Goal: Information Seeking & Learning: Learn about a topic

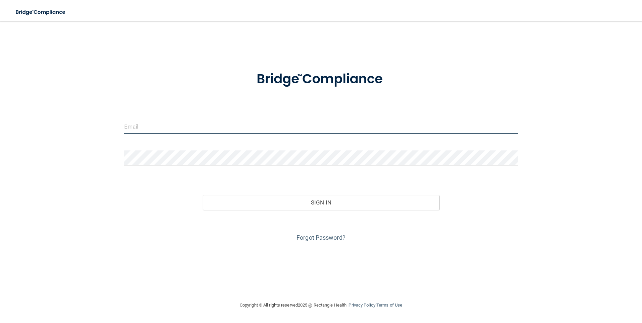
click at [243, 129] on input "email" at bounding box center [321, 126] width 394 height 15
type input "[EMAIL_ADDRESS][DOMAIN_NAME]"
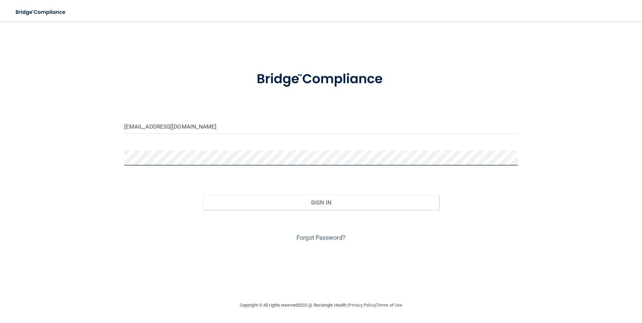
click at [203, 195] on button "Sign In" at bounding box center [321, 202] width 237 height 15
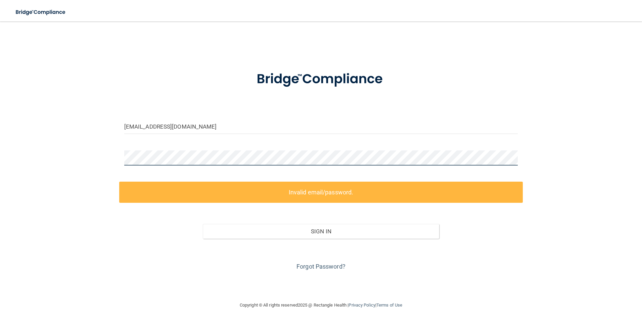
click at [100, 145] on div "[EMAIL_ADDRESS][DOMAIN_NAME] Invalid email/password. You don't have permission …" at bounding box center [321, 161] width 616 height 266
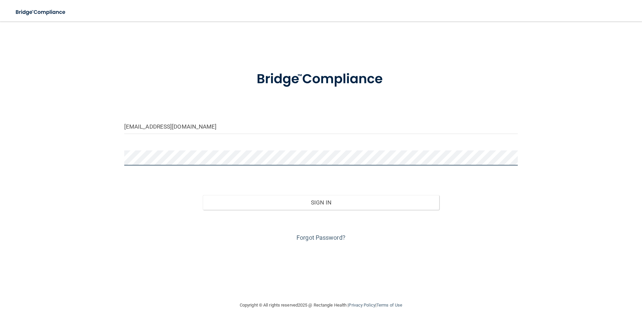
click at [203, 195] on button "Sign In" at bounding box center [321, 202] width 237 height 15
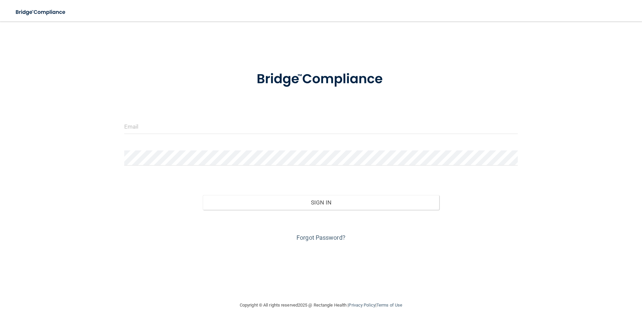
click at [219, 118] on form "Invalid email/password. You don't have permission to access that page. Sign In …" at bounding box center [321, 152] width 394 height 181
click at [213, 124] on input "email" at bounding box center [321, 126] width 394 height 15
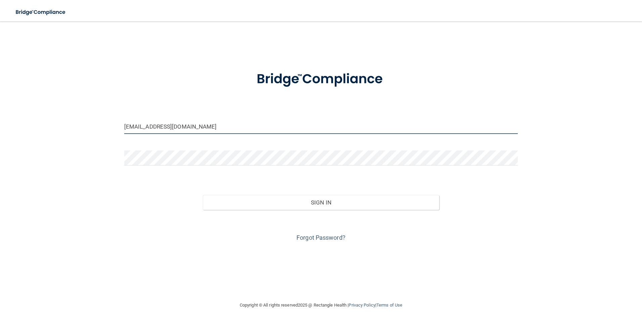
type input "[EMAIL_ADDRESS][DOMAIN_NAME]"
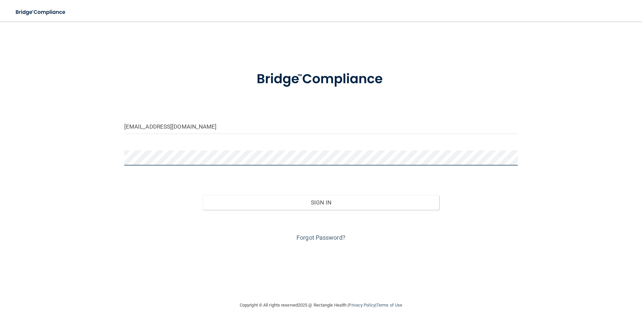
click at [203, 195] on button "Sign In" at bounding box center [321, 202] width 237 height 15
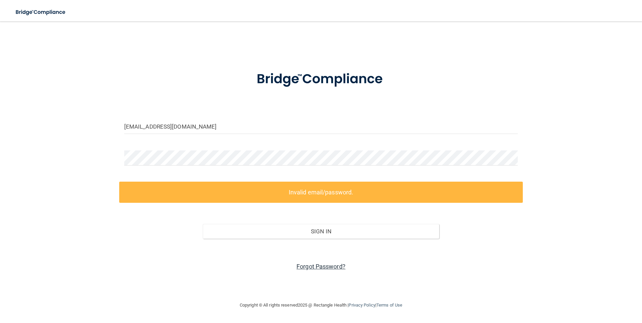
click at [322, 264] on link "Forgot Password?" at bounding box center [321, 266] width 49 height 7
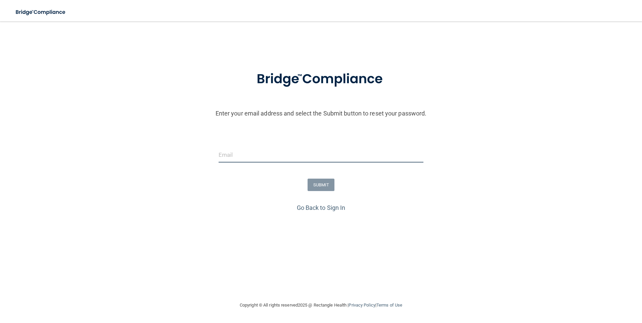
click at [247, 153] on input "email" at bounding box center [321, 155] width 205 height 15
type input "[EMAIL_ADDRESS][DOMAIN_NAME]"
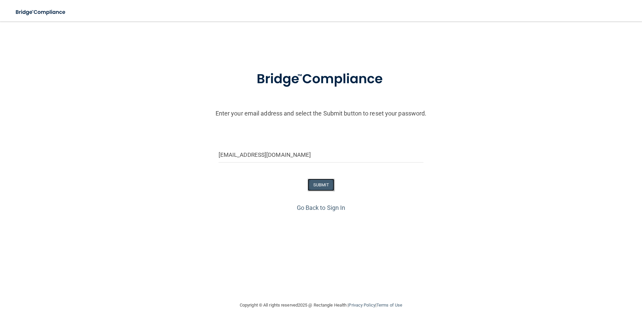
click at [324, 187] on button "SUBMIT" at bounding box center [321, 185] width 27 height 12
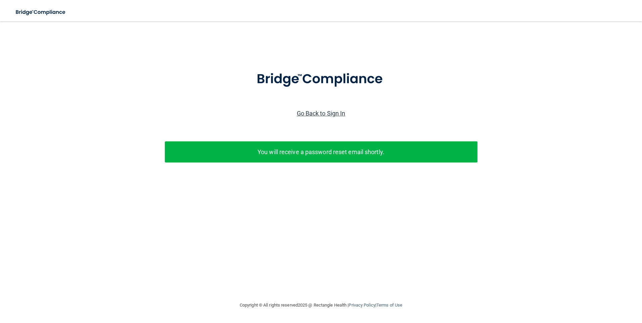
click at [330, 112] on link "Go Back to Sign In" at bounding box center [321, 113] width 49 height 7
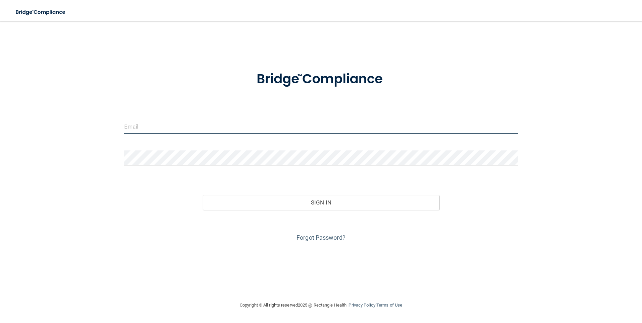
click at [228, 128] on input "email" at bounding box center [321, 126] width 394 height 15
type input "[EMAIL_ADDRESS][DOMAIN_NAME]"
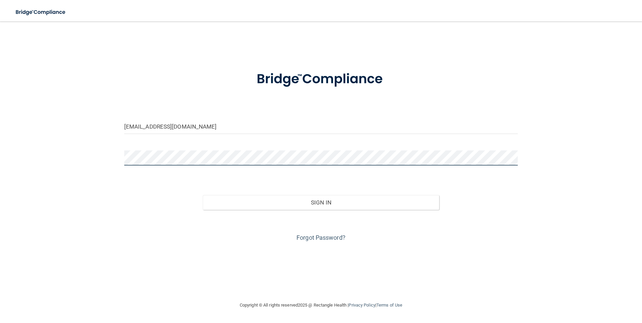
click at [203, 195] on button "Sign In" at bounding box center [321, 202] width 237 height 15
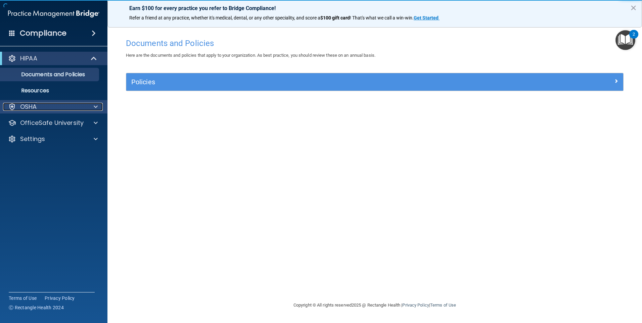
click at [32, 109] on p "OSHA" at bounding box center [28, 107] width 17 height 8
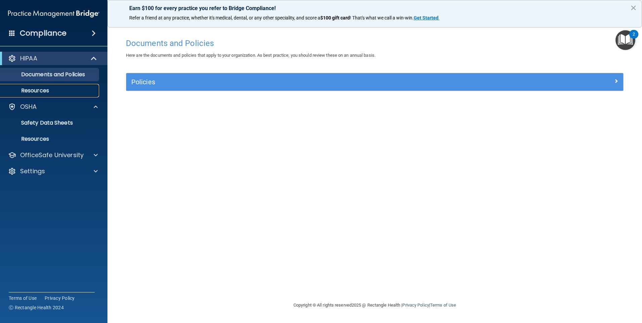
click at [36, 90] on p "Resources" at bounding box center [50, 90] width 92 height 7
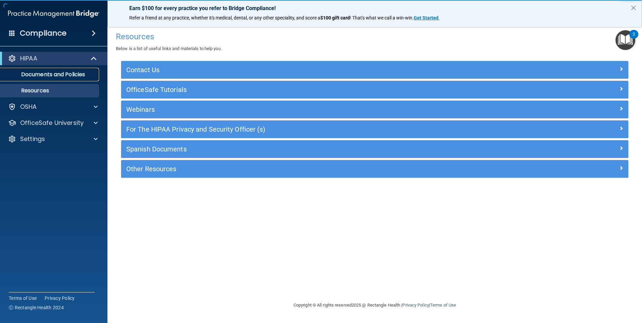
click at [41, 75] on p "Documents and Policies" at bounding box center [50, 74] width 92 height 7
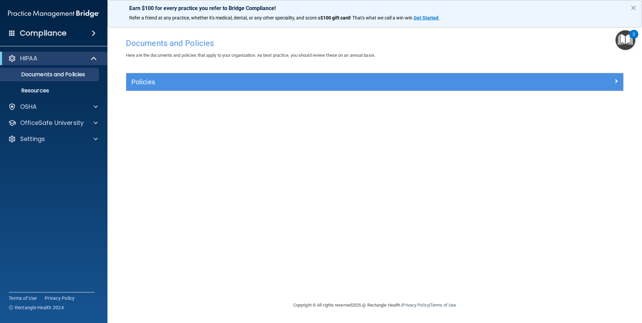
click at [190, 88] on div "Policies" at bounding box center [374, 81] width 497 height 17
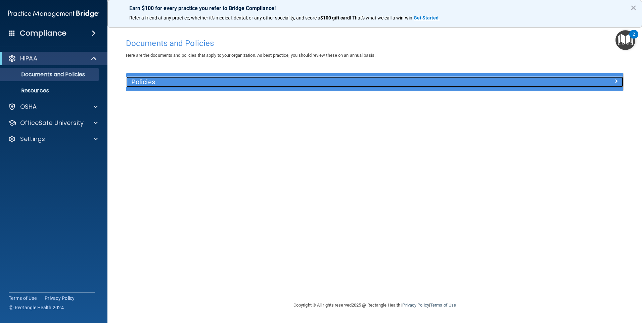
click at [144, 83] on h5 "Policies" at bounding box center [312, 81] width 363 height 7
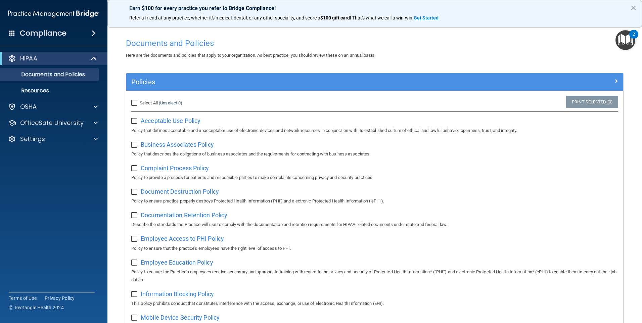
click at [133, 99] on label "Select All (Unselect 0) Unselect All" at bounding box center [156, 103] width 51 height 8
click at [133, 100] on input "Select All (Unselect 0) Unselect All" at bounding box center [135, 102] width 8 height 5
checkbox input "true"
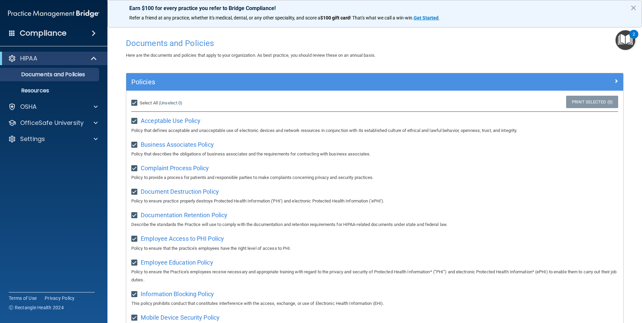
checkbox input "true"
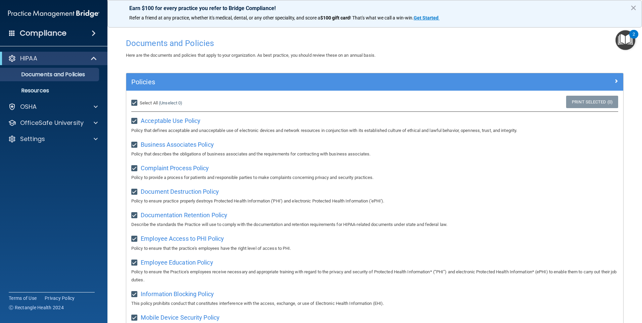
checkbox input "true"
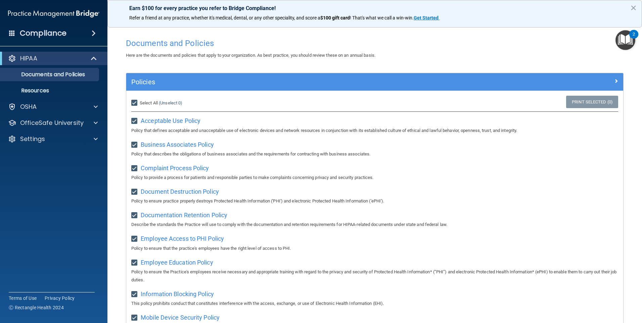
checkbox input "true"
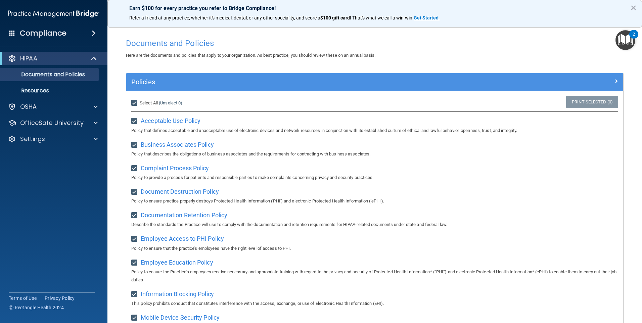
checkbox input "true"
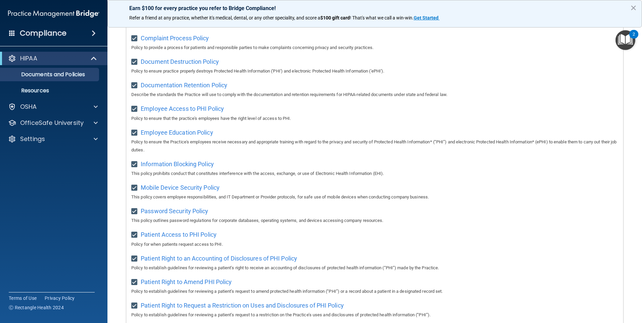
scroll to position [134, 0]
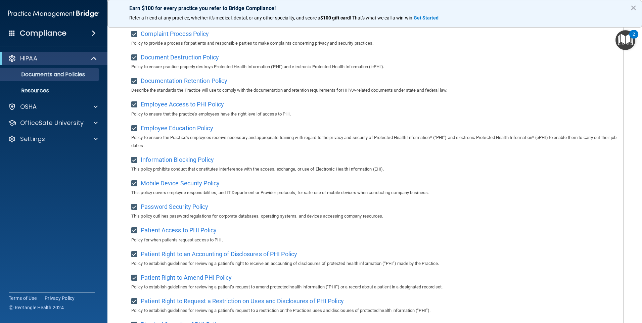
click at [194, 187] on span "Mobile Device Security Policy" at bounding box center [180, 183] width 79 height 7
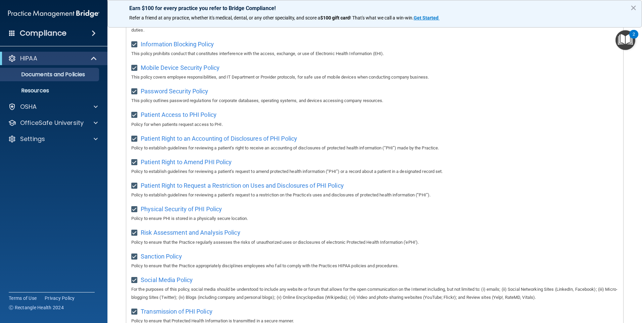
scroll to position [269, 0]
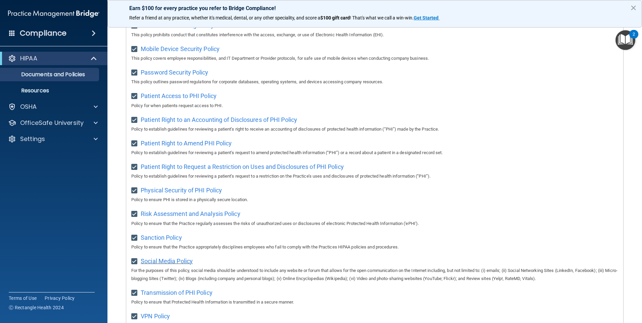
click at [181, 265] on span "Social Media Policy" at bounding box center [167, 261] width 52 height 7
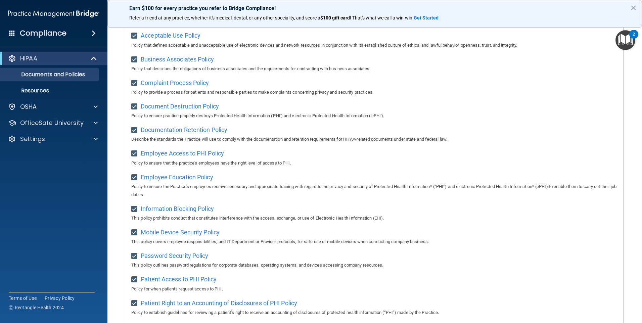
scroll to position [0, 0]
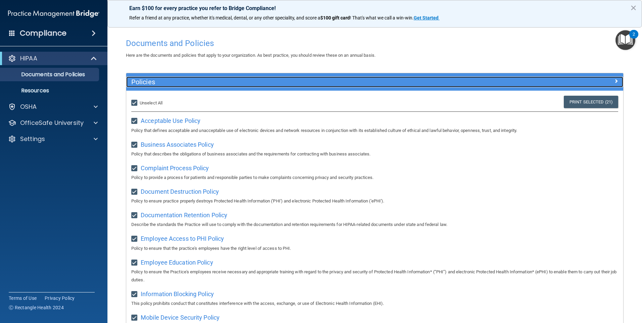
click at [609, 78] on div at bounding box center [561, 81] width 124 height 8
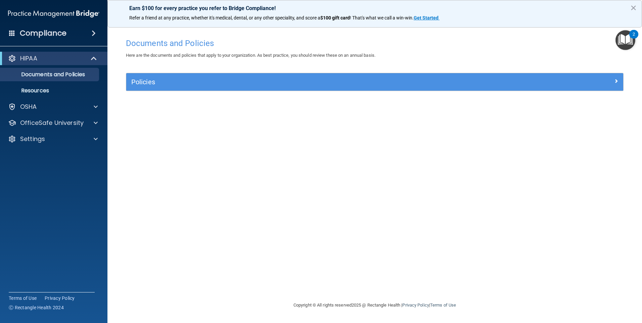
click at [629, 38] on img "Open Resource Center, 2 new notifications" at bounding box center [626, 40] width 20 height 20
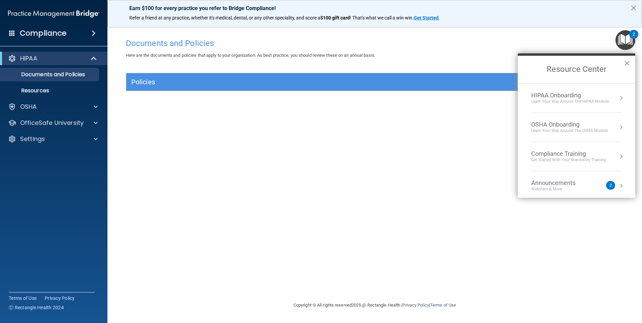
click at [556, 154] on div "Compliance Training" at bounding box center [569, 153] width 75 height 7
click at [575, 95] on div "HIPAA Training for Members" at bounding box center [561, 95] width 75 height 6
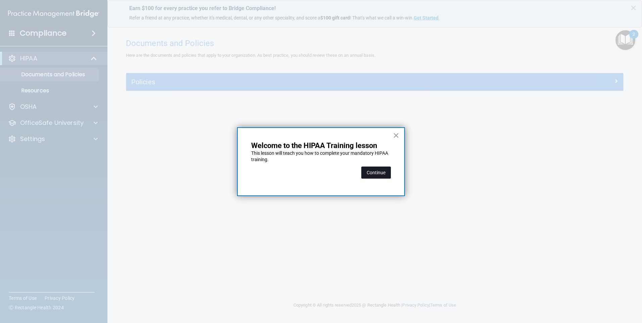
click at [386, 171] on button "Continue" at bounding box center [377, 173] width 30 height 12
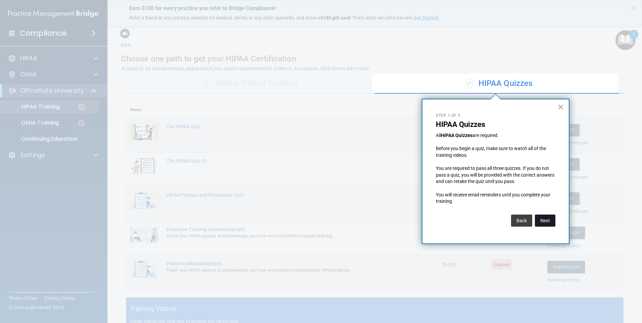
click at [541, 219] on button "Next" at bounding box center [545, 221] width 20 height 12
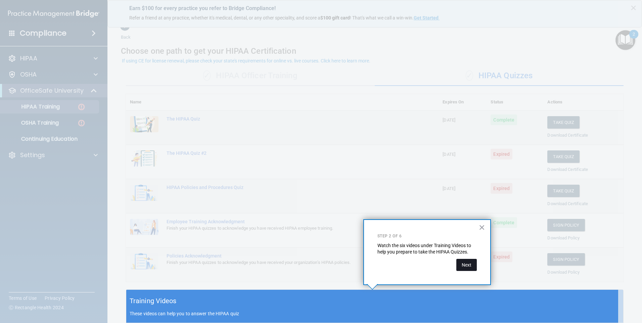
click at [464, 261] on button "Next" at bounding box center [467, 265] width 20 height 12
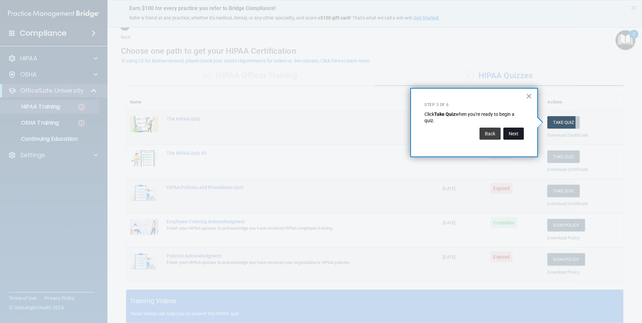
click at [518, 135] on button "Next" at bounding box center [514, 134] width 20 height 12
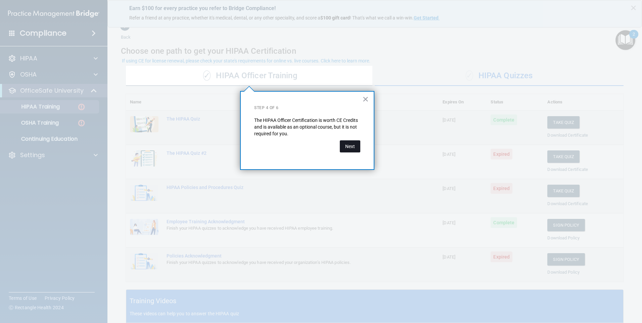
click at [352, 149] on button "Next" at bounding box center [350, 146] width 20 height 12
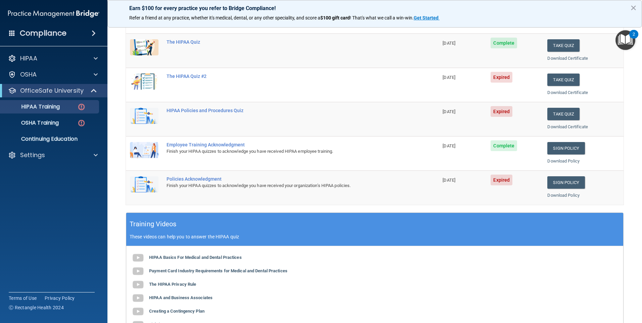
scroll to position [109, 0]
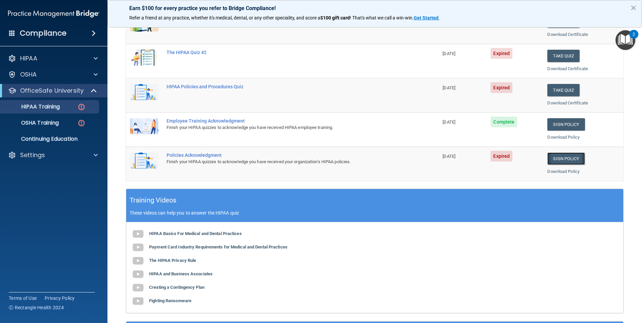
click at [566, 159] on link "Sign Policy" at bounding box center [566, 159] width 37 height 12
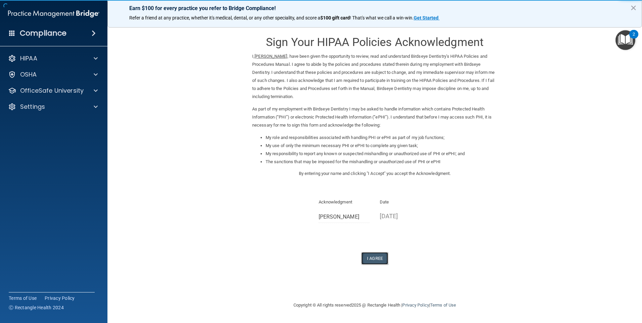
click at [376, 255] on button "I Agree" at bounding box center [375, 258] width 27 height 12
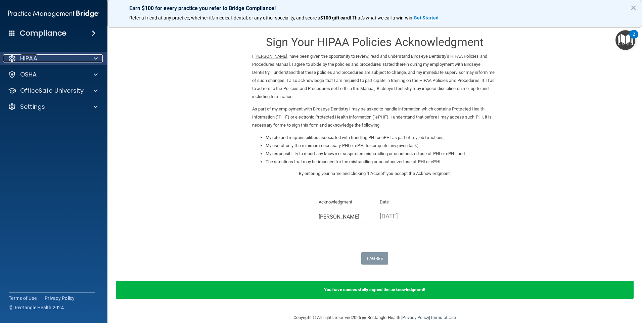
click at [39, 61] on div "HIPAA" at bounding box center [44, 58] width 83 height 8
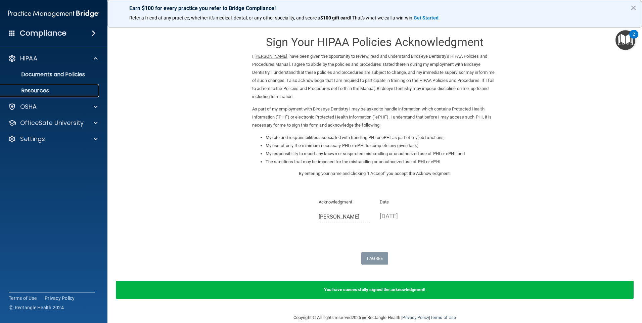
click at [36, 88] on p "Resources" at bounding box center [50, 90] width 92 height 7
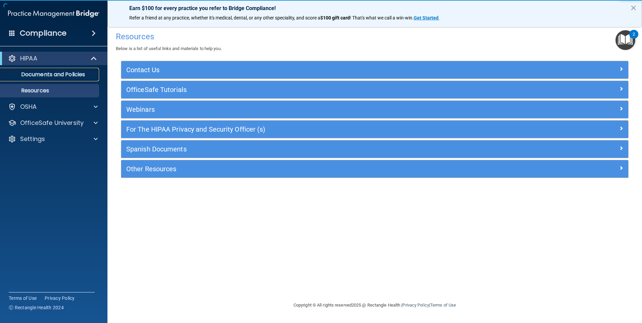
click at [43, 75] on p "Documents and Policies" at bounding box center [50, 74] width 92 height 7
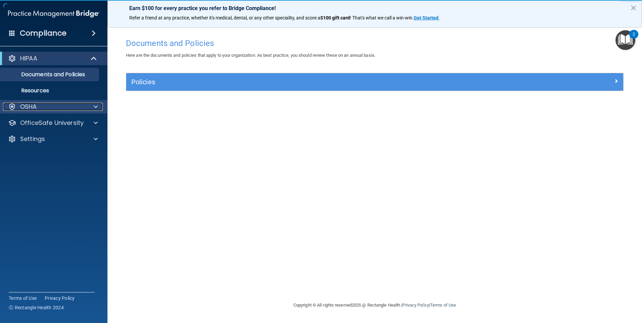
click at [32, 107] on p "OSHA" at bounding box center [28, 107] width 17 height 8
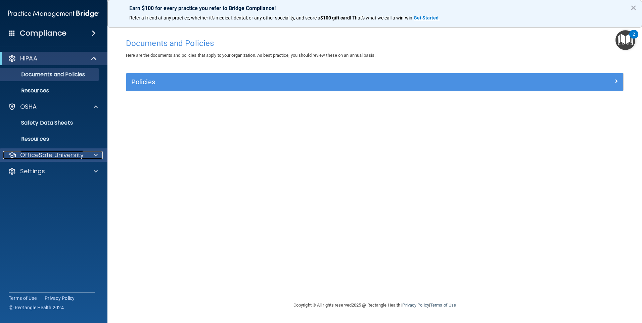
click at [77, 157] on p "OfficeSafe University" at bounding box center [52, 155] width 64 height 8
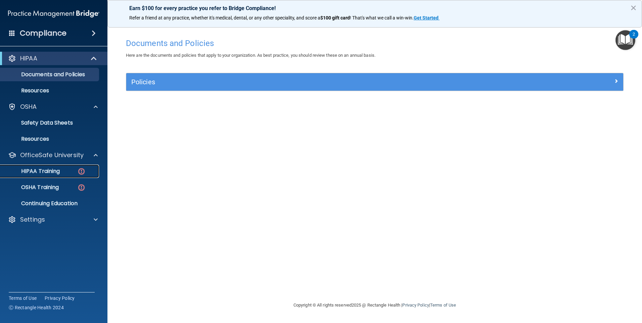
click at [58, 171] on p "HIPAA Training" at bounding box center [31, 171] width 55 height 7
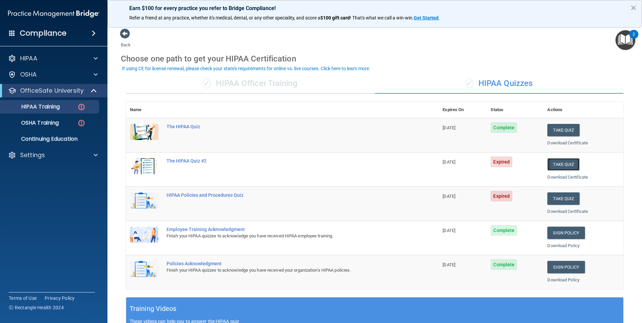
click at [567, 168] on button "Take Quiz" at bounding box center [564, 164] width 32 height 12
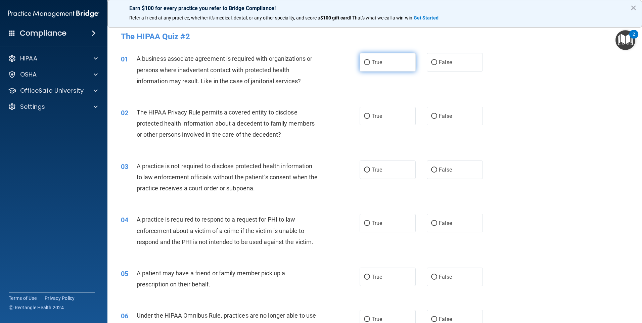
click at [365, 60] on input "True" at bounding box center [367, 62] width 6 height 5
radio input "true"
click at [364, 118] on input "True" at bounding box center [367, 116] width 6 height 5
radio input "true"
click at [433, 173] on label "False" at bounding box center [455, 170] width 56 height 18
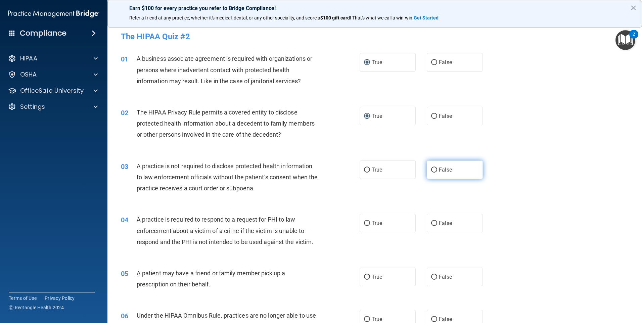
click at [433, 173] on input "False" at bounding box center [434, 170] width 6 height 5
radio input "true"
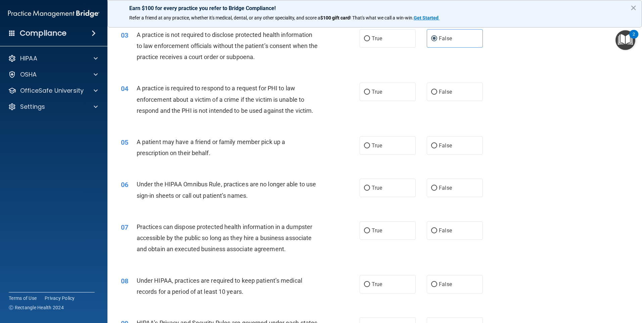
scroll to position [134, 0]
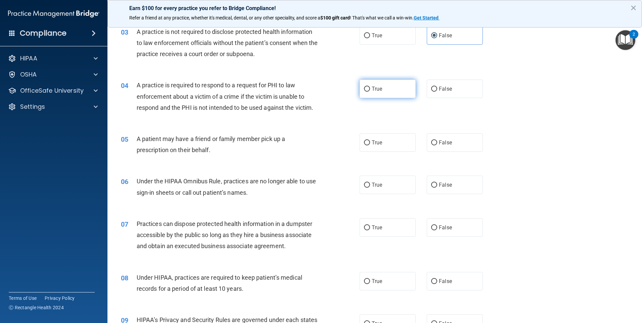
click at [364, 91] on input "True" at bounding box center [367, 89] width 6 height 5
radio input "true"
click at [365, 144] on input "True" at bounding box center [367, 142] width 6 height 5
radio input "true"
click at [439, 185] on span "False" at bounding box center [445, 185] width 13 height 6
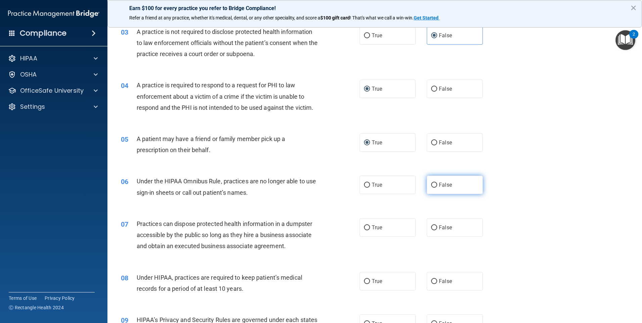
click at [436, 185] on input "False" at bounding box center [434, 185] width 6 height 5
radio input "true"
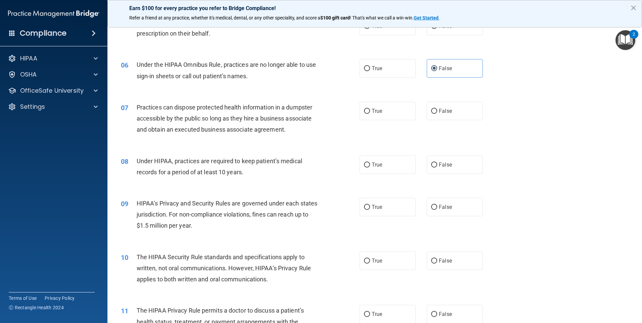
scroll to position [269, 0]
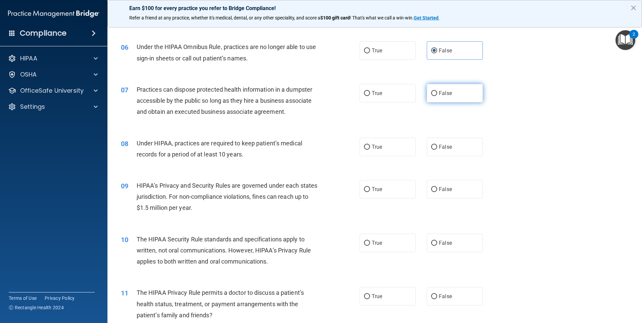
click at [431, 95] on input "False" at bounding box center [434, 93] width 6 height 5
radio input "true"
click at [434, 146] on input "False" at bounding box center [434, 147] width 6 height 5
radio input "true"
click at [378, 195] on label "True" at bounding box center [388, 189] width 56 height 18
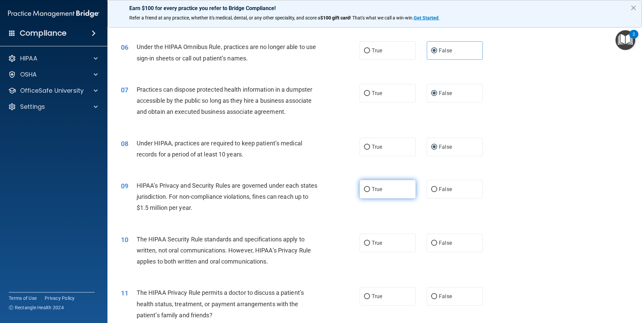
click at [370, 192] on input "True" at bounding box center [367, 189] width 6 height 5
radio input "true"
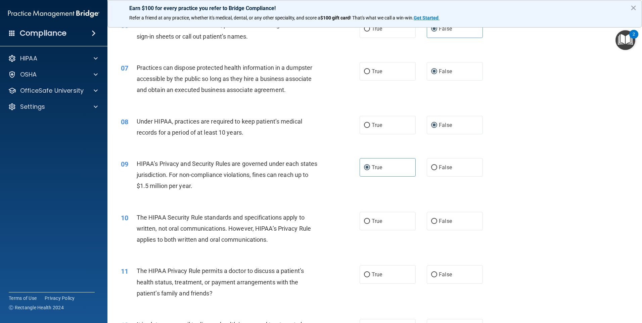
scroll to position [302, 0]
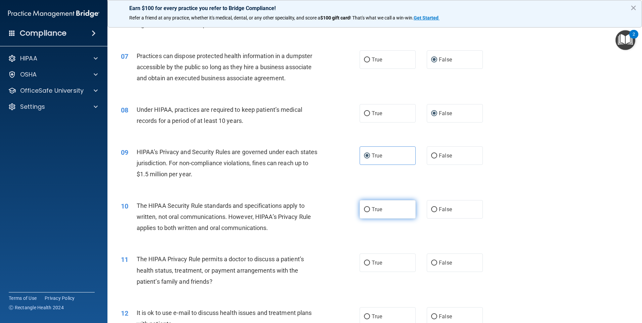
click at [370, 213] on label "True" at bounding box center [388, 209] width 56 height 18
click at [370, 212] on input "True" at bounding box center [367, 209] width 6 height 5
radio input "true"
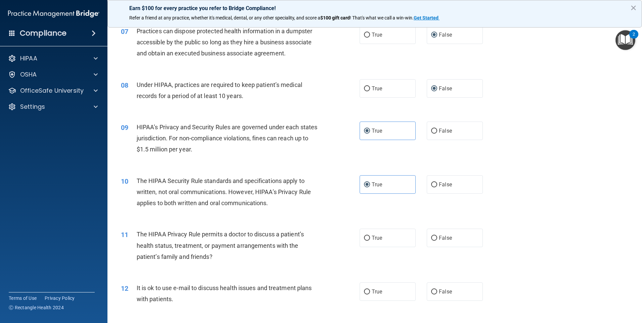
scroll to position [370, 0]
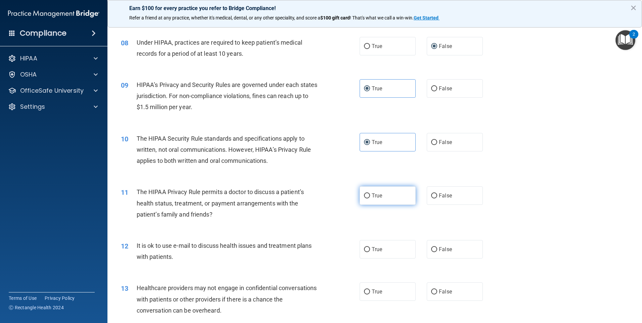
click at [365, 198] on input "True" at bounding box center [367, 196] width 6 height 5
radio input "true"
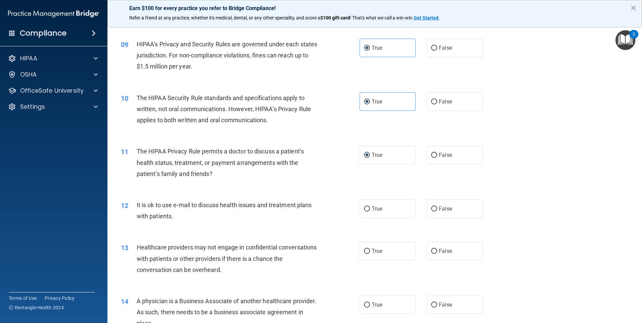
scroll to position [504, 0]
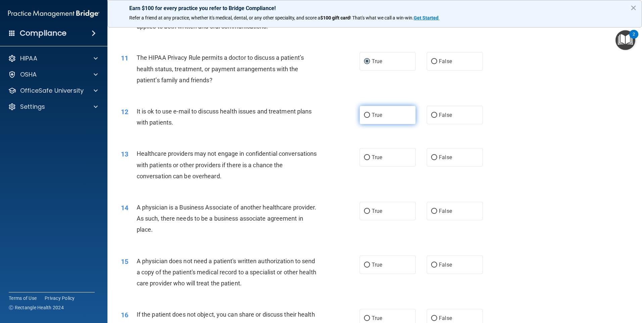
drag, startPoint x: 363, startPoint y: 110, endPoint x: 368, endPoint y: 109, distance: 5.1
click at [364, 109] on label "True" at bounding box center [388, 115] width 56 height 18
click at [364, 113] on input "True" at bounding box center [367, 115] width 6 height 5
radio input "true"
click at [361, 159] on label "True" at bounding box center [388, 157] width 56 height 18
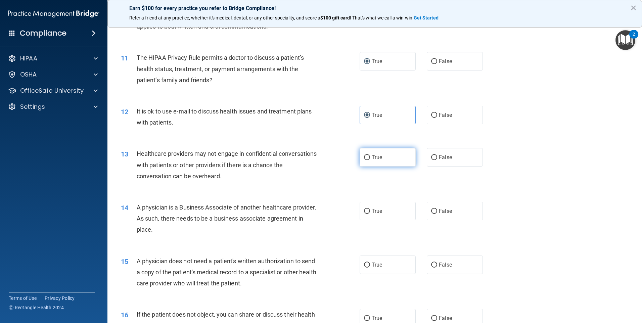
click at [364, 159] on input "True" at bounding box center [367, 157] width 6 height 5
radio input "true"
click at [431, 214] on input "False" at bounding box center [434, 211] width 6 height 5
radio input "true"
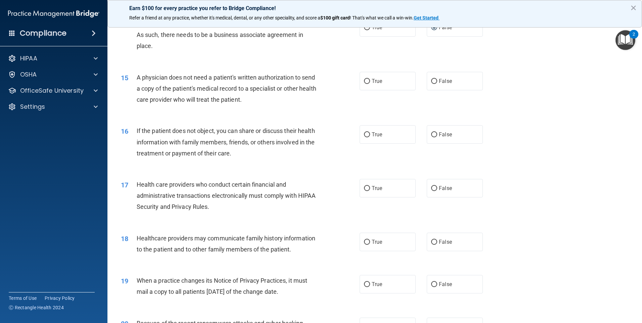
scroll to position [672, 0]
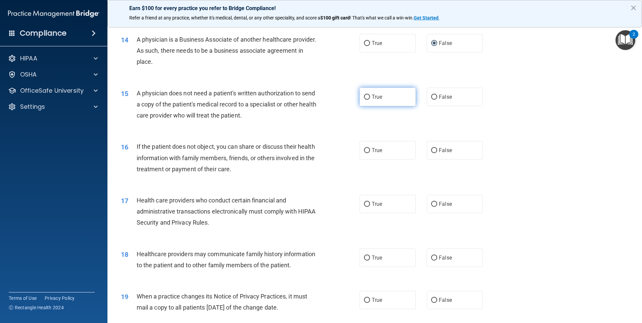
click at [372, 98] on span "True" at bounding box center [377, 97] width 10 height 6
click at [370, 98] on input "True" at bounding box center [367, 97] width 6 height 5
radio input "true"
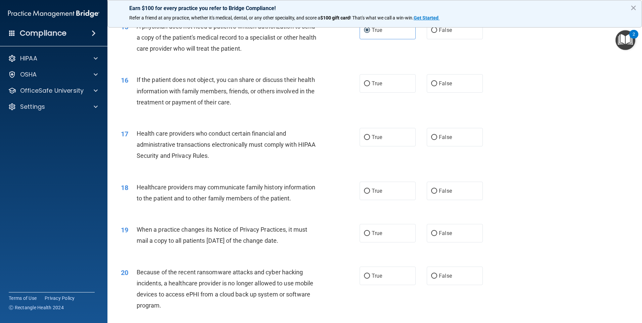
scroll to position [739, 0]
click at [372, 84] on span "True" at bounding box center [377, 83] width 10 height 6
click at [370, 84] on input "True" at bounding box center [367, 83] width 6 height 5
radio input "true"
click at [361, 139] on label "True" at bounding box center [388, 137] width 56 height 18
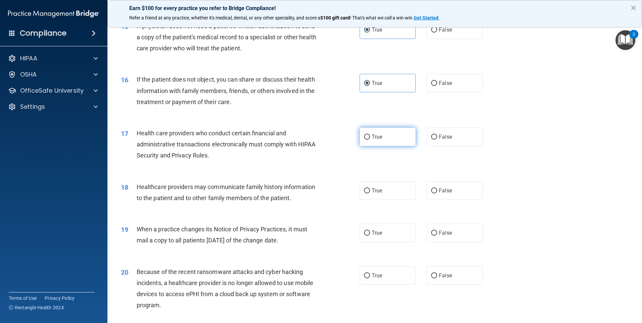
click at [364, 139] on input "True" at bounding box center [367, 137] width 6 height 5
radio input "true"
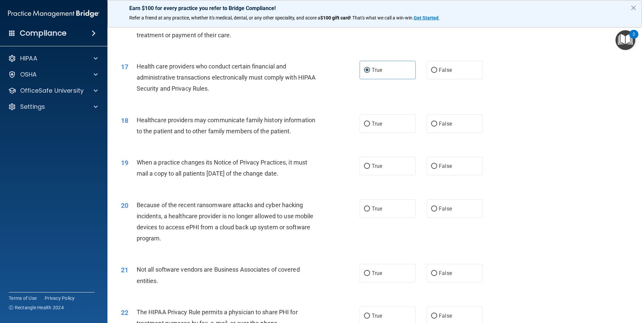
scroll to position [806, 0]
click at [435, 125] on label "False" at bounding box center [455, 123] width 56 height 18
click at [435, 125] on input "False" at bounding box center [434, 123] width 6 height 5
radio input "true"
click at [365, 169] on label "True" at bounding box center [388, 166] width 56 height 18
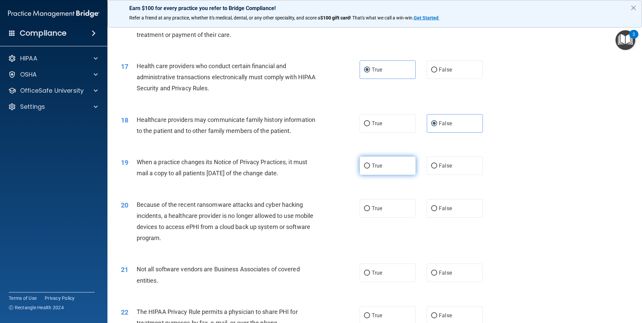
click at [365, 169] on input "True" at bounding box center [367, 166] width 6 height 5
radio input "true"
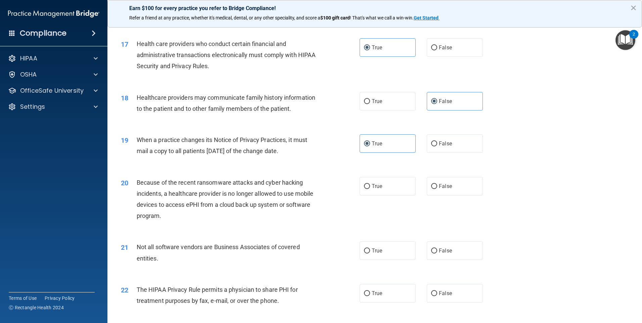
scroll to position [874, 0]
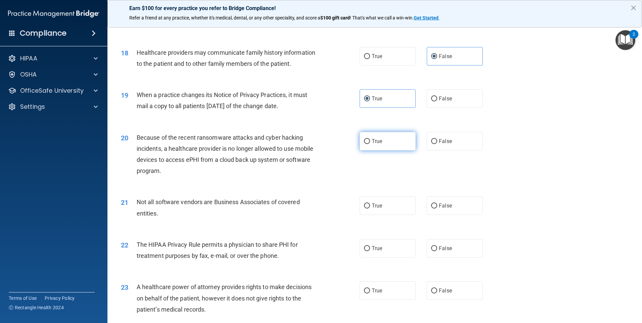
click at [369, 144] on label "True" at bounding box center [388, 141] width 56 height 18
click at [369, 144] on input "True" at bounding box center [367, 141] width 6 height 5
radio input "true"
click at [431, 208] on input "False" at bounding box center [434, 206] width 6 height 5
radio input "true"
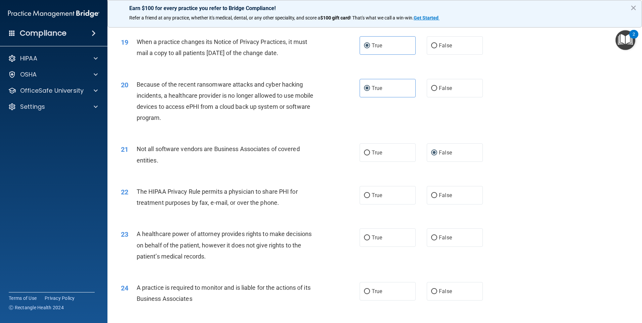
scroll to position [974, 0]
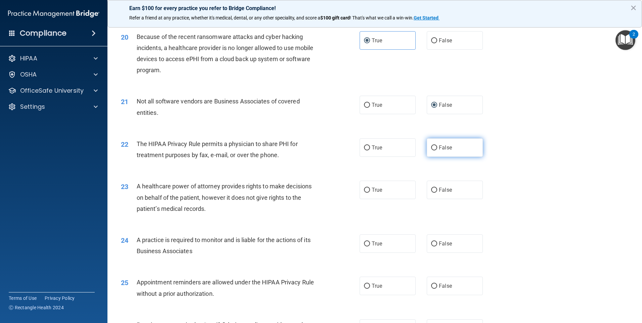
click at [446, 147] on span "False" at bounding box center [445, 147] width 13 height 6
click at [437, 147] on input "False" at bounding box center [434, 147] width 6 height 5
radio input "true"
drag, startPoint x: 374, startPoint y: 189, endPoint x: 378, endPoint y: 189, distance: 4.0
click at [375, 189] on span "True" at bounding box center [377, 190] width 10 height 6
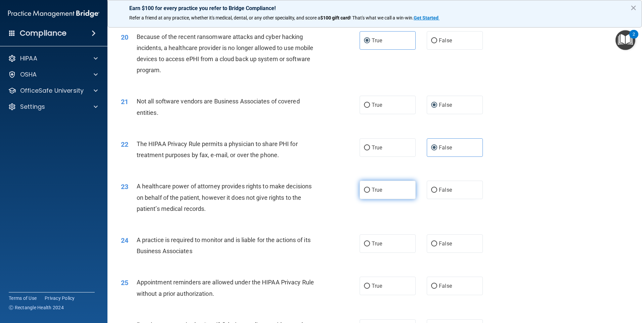
click at [370, 189] on input "True" at bounding box center [367, 190] width 6 height 5
radio input "true"
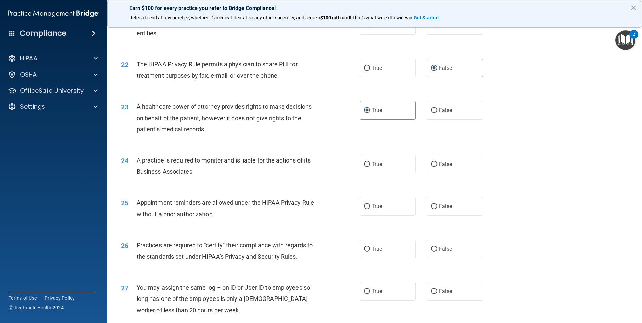
scroll to position [1109, 0]
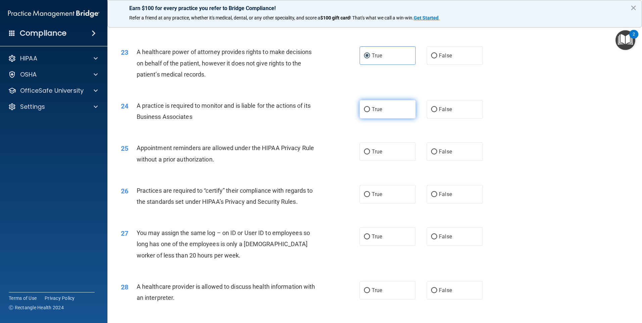
click at [380, 114] on label "True" at bounding box center [388, 109] width 56 height 18
click at [370, 112] on input "True" at bounding box center [367, 109] width 6 height 5
radio input "true"
click at [371, 155] on label "True" at bounding box center [388, 151] width 56 height 18
click at [370, 155] on input "True" at bounding box center [367, 152] width 6 height 5
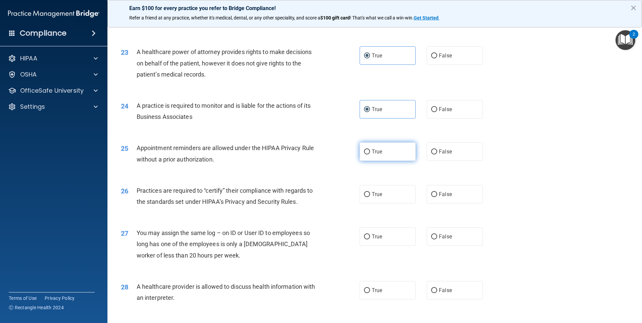
radio input "true"
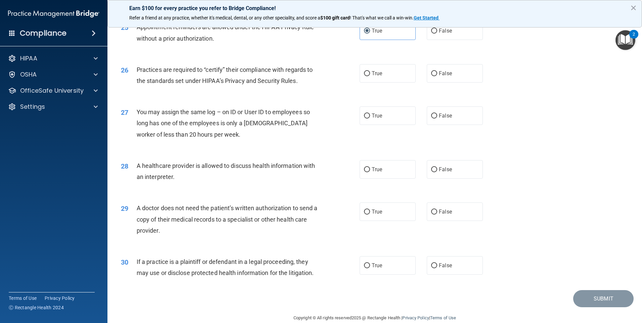
scroll to position [1241, 0]
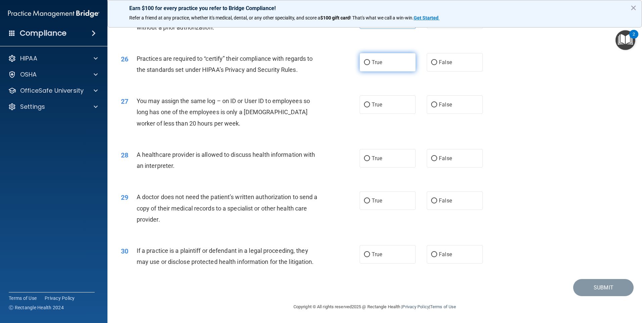
click at [364, 60] on input "True" at bounding box center [367, 62] width 6 height 5
radio input "true"
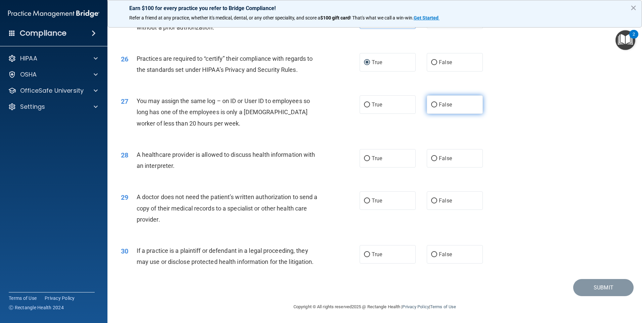
click at [436, 108] on label "False" at bounding box center [455, 104] width 56 height 18
click at [436, 108] on input "False" at bounding box center [434, 104] width 6 height 5
radio input "true"
click at [378, 164] on label "True" at bounding box center [388, 158] width 56 height 18
click at [370, 161] on input "True" at bounding box center [367, 158] width 6 height 5
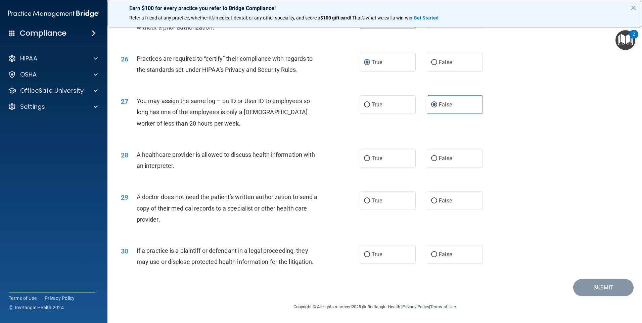
radio input "true"
click at [373, 208] on label "True" at bounding box center [388, 201] width 56 height 18
click at [370, 204] on input "True" at bounding box center [367, 201] width 6 height 5
radio input "true"
click at [367, 259] on label "True" at bounding box center [388, 254] width 56 height 18
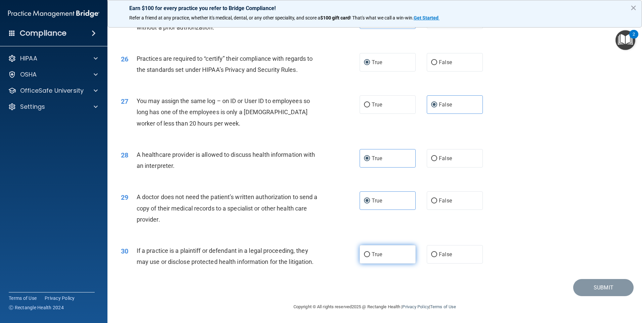
click at [367, 257] on input "True" at bounding box center [367, 254] width 6 height 5
radio input "true"
click at [600, 296] on footer "Copyright © All rights reserved 2025 @ Rectangle Health | Privacy Policy | Term…" at bounding box center [375, 306] width 508 height 20
click at [600, 286] on button "Submit" at bounding box center [604, 287] width 60 height 17
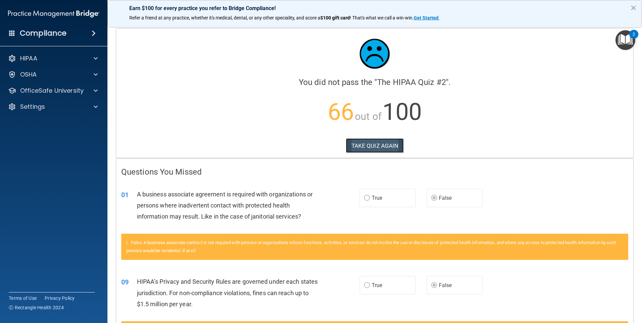
click at [375, 150] on button "TAKE QUIZ AGAIN" at bounding box center [375, 145] width 58 height 15
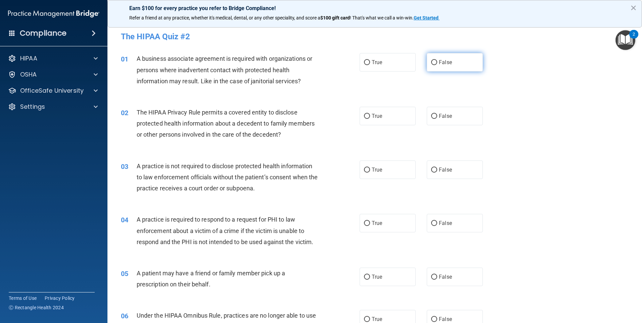
drag, startPoint x: 431, startPoint y: 60, endPoint x: 429, endPoint y: 63, distance: 3.8
click at [432, 60] on input "False" at bounding box center [434, 62] width 6 height 5
radio input "true"
click at [366, 116] on input "True" at bounding box center [367, 116] width 6 height 5
radio input "true"
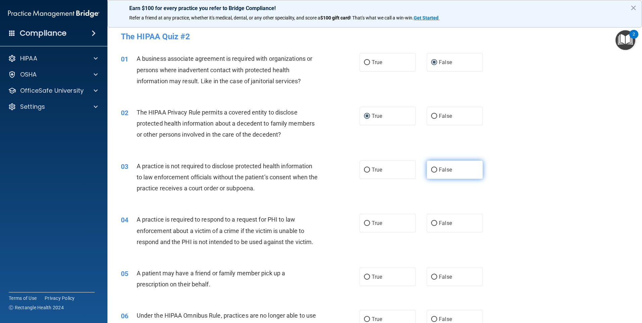
click at [435, 170] on label "False" at bounding box center [455, 170] width 56 height 18
click at [435, 170] on input "False" at bounding box center [434, 170] width 6 height 5
radio input "true"
click at [372, 222] on span "True" at bounding box center [377, 223] width 10 height 6
click at [370, 222] on input "True" at bounding box center [367, 223] width 6 height 5
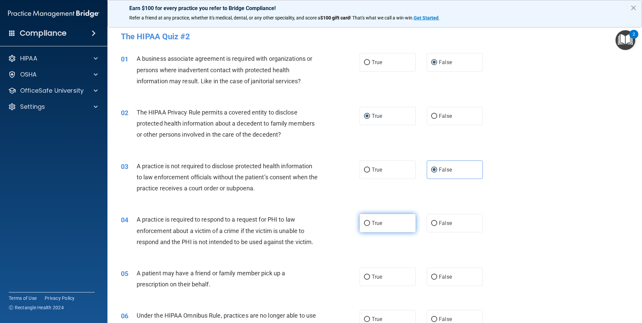
radio input "true"
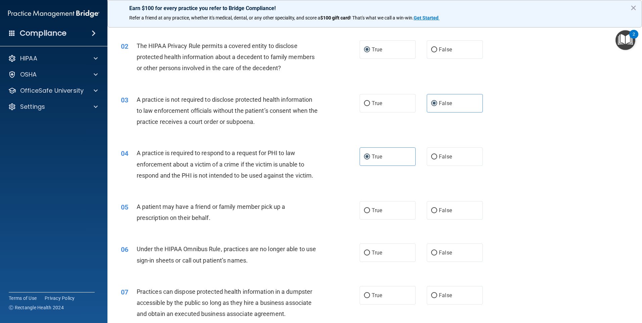
scroll to position [67, 0]
click at [370, 214] on label "True" at bounding box center [388, 210] width 56 height 18
click at [370, 213] on input "True" at bounding box center [367, 210] width 6 height 5
radio input "true"
click at [432, 250] on input "False" at bounding box center [434, 252] width 6 height 5
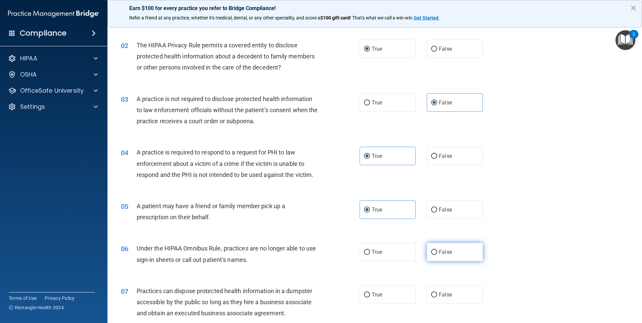
radio input "true"
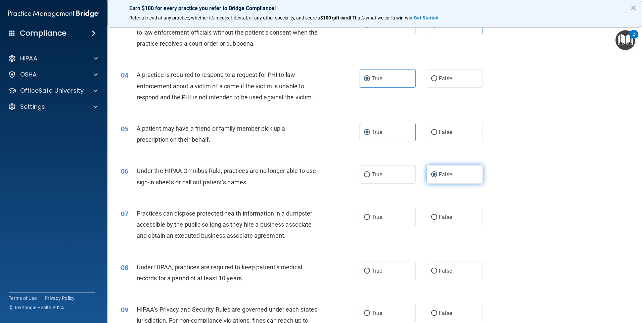
scroll to position [168, 0]
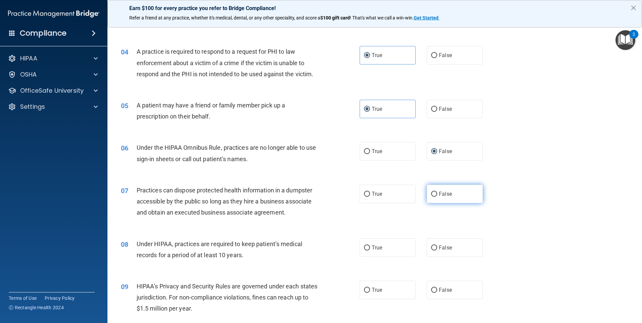
click at [444, 196] on span "False" at bounding box center [445, 194] width 13 height 6
click at [437, 196] on input "False" at bounding box center [434, 194] width 6 height 5
radio input "true"
click at [441, 251] on label "False" at bounding box center [455, 248] width 56 height 18
click at [437, 251] on input "False" at bounding box center [434, 248] width 6 height 5
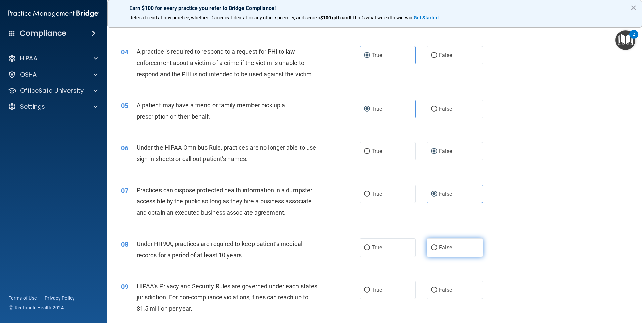
radio input "true"
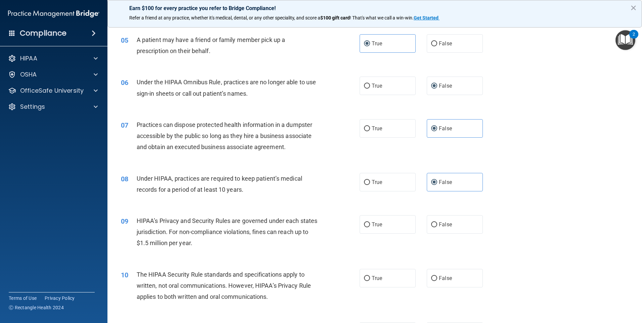
scroll to position [235, 0]
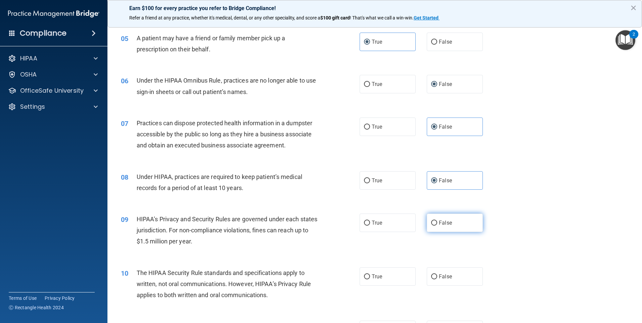
click at [439, 225] on span "False" at bounding box center [445, 223] width 13 height 6
click at [436, 225] on input "False" at bounding box center [434, 223] width 6 height 5
radio input "true"
click at [377, 279] on span "True" at bounding box center [377, 277] width 10 height 6
click at [370, 279] on input "True" at bounding box center [367, 277] width 6 height 5
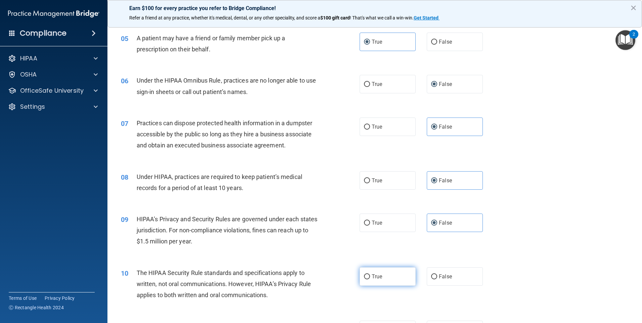
radio input "true"
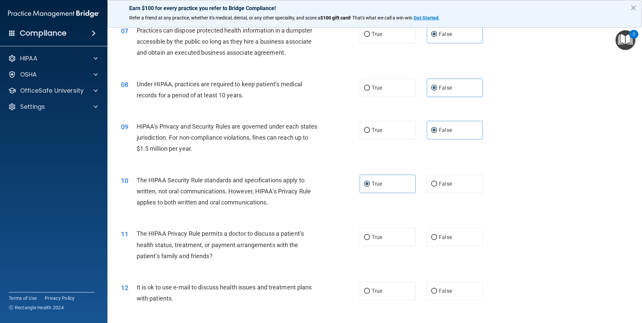
scroll to position [336, 0]
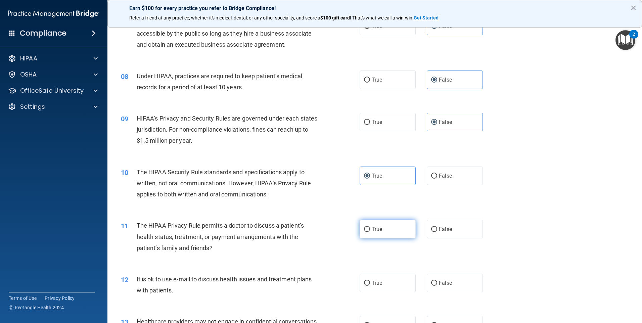
click at [372, 232] on span "True" at bounding box center [377, 229] width 10 height 6
click at [370, 232] on input "True" at bounding box center [367, 229] width 6 height 5
radio input "true"
click at [373, 283] on span "True" at bounding box center [377, 283] width 10 height 6
click at [370, 283] on input "True" at bounding box center [367, 283] width 6 height 5
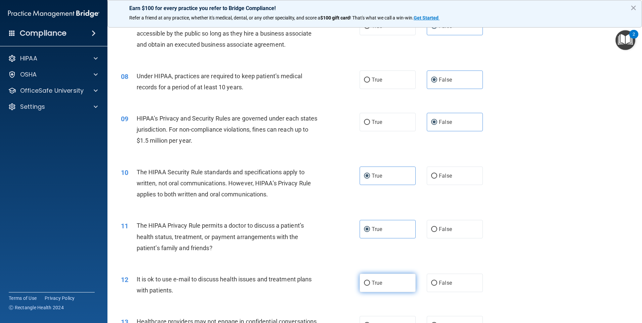
radio input "true"
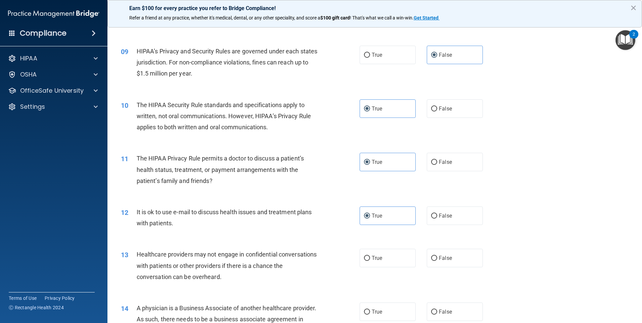
scroll to position [437, 0]
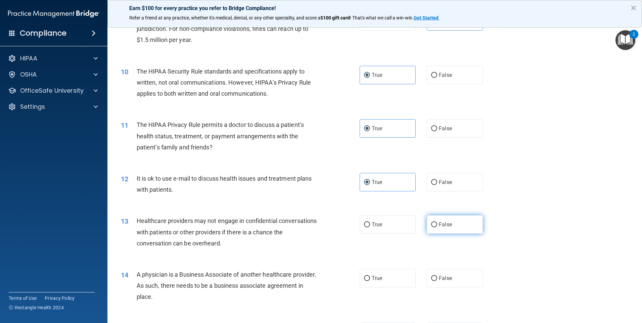
click at [445, 223] on span "False" at bounding box center [445, 224] width 13 height 6
click at [437, 223] on input "False" at bounding box center [434, 224] width 6 height 5
radio input "true"
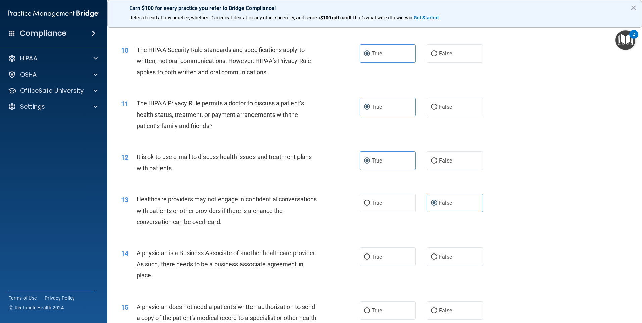
scroll to position [470, 0]
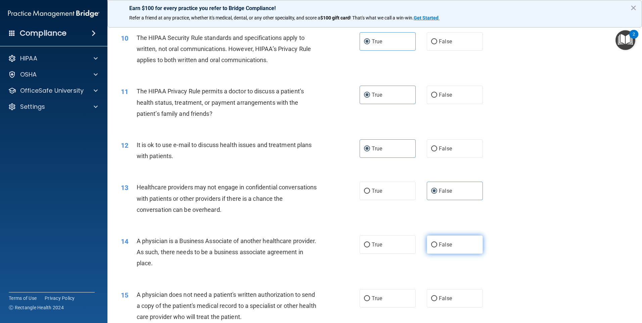
click at [444, 245] on span "False" at bounding box center [445, 245] width 13 height 6
click at [437, 245] on input "False" at bounding box center [434, 245] width 6 height 5
radio input "true"
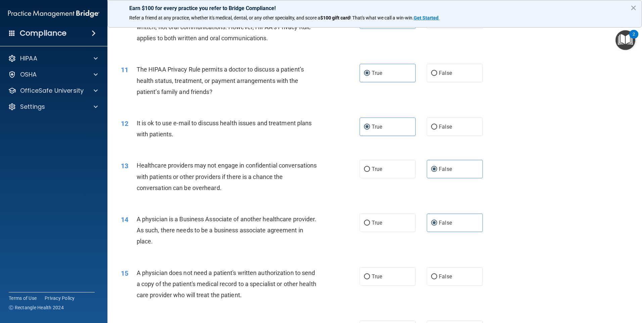
scroll to position [538, 0]
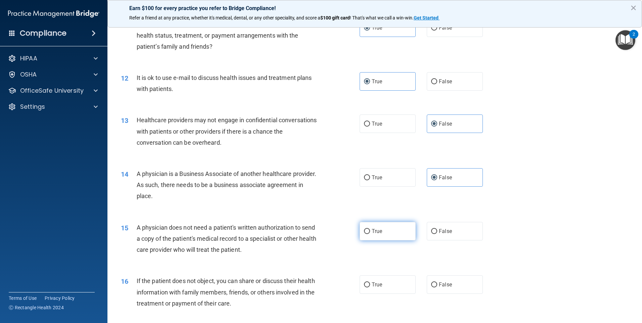
click at [375, 236] on label "True" at bounding box center [388, 231] width 56 height 18
click at [370, 234] on input "True" at bounding box center [367, 231] width 6 height 5
radio input "true"
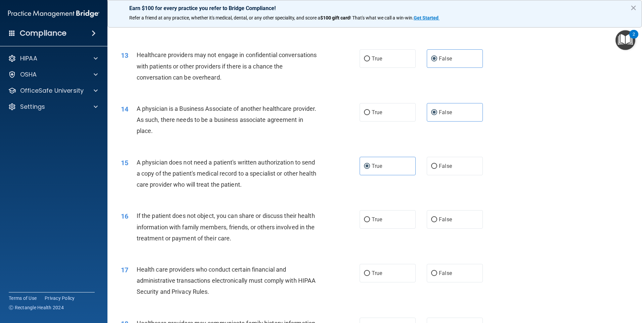
scroll to position [605, 0]
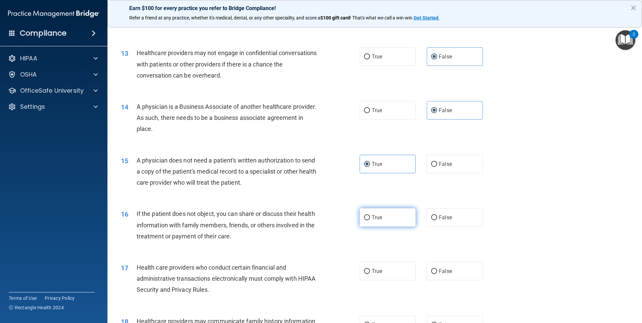
click at [374, 225] on label "True" at bounding box center [388, 217] width 56 height 18
click at [370, 220] on input "True" at bounding box center [367, 217] width 6 height 5
radio input "true"
click at [378, 276] on label "True" at bounding box center [388, 271] width 56 height 18
click at [370, 274] on input "True" at bounding box center [367, 271] width 6 height 5
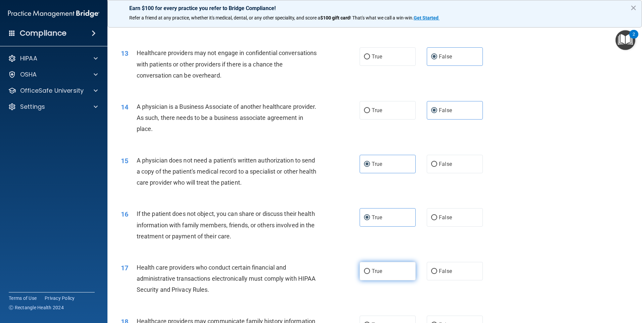
radio input "true"
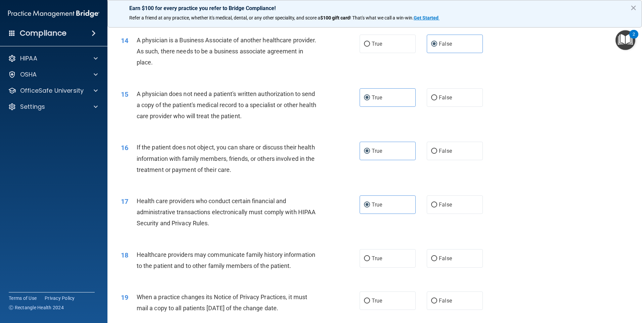
scroll to position [672, 0]
click at [432, 262] on label "False" at bounding box center [455, 258] width 56 height 18
click at [432, 261] on input "False" at bounding box center [434, 258] width 6 height 5
radio input "true"
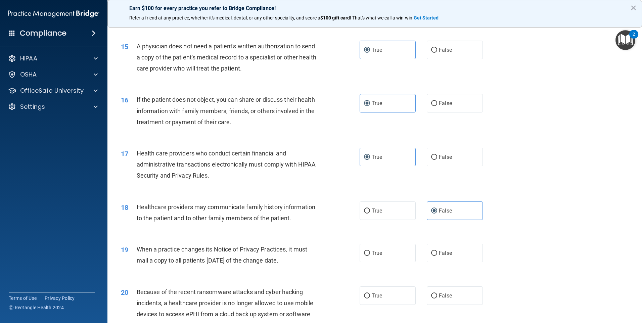
scroll to position [739, 0]
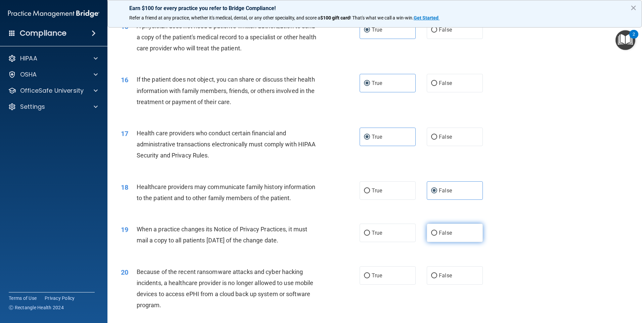
click at [452, 237] on label "False" at bounding box center [455, 233] width 56 height 18
click at [437, 236] on input "False" at bounding box center [434, 233] width 6 height 5
radio input "true"
click at [452, 275] on label "False" at bounding box center [455, 275] width 56 height 18
click at [437, 275] on input "False" at bounding box center [434, 276] width 6 height 5
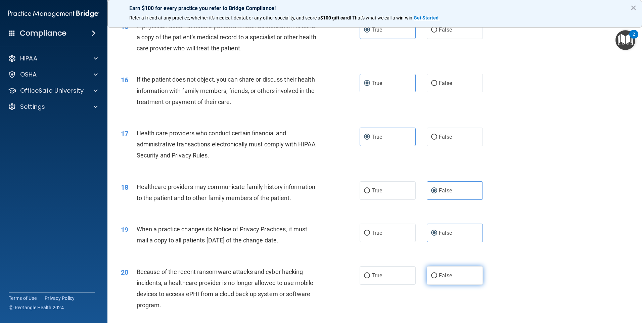
radio input "true"
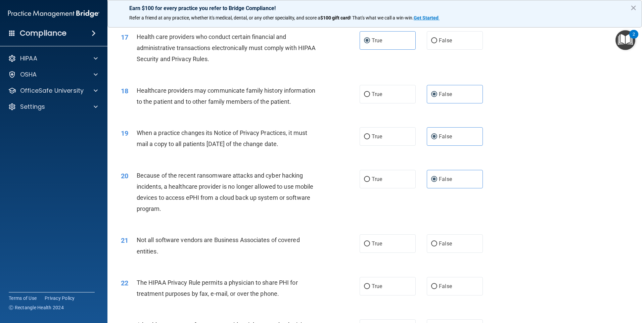
scroll to position [840, 0]
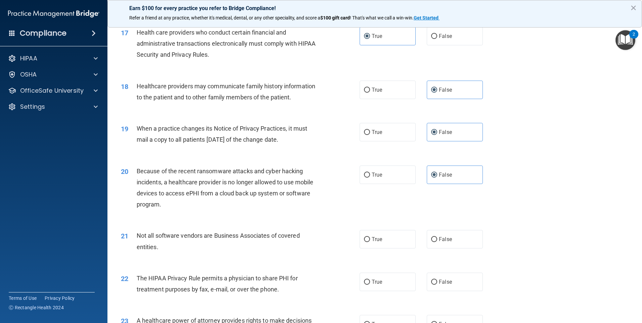
click at [374, 249] on div "21 Not all software vendors are Business Associates of covered entities. True F…" at bounding box center [375, 243] width 518 height 42
click at [367, 242] on input "True" at bounding box center [367, 239] width 6 height 5
radio input "true"
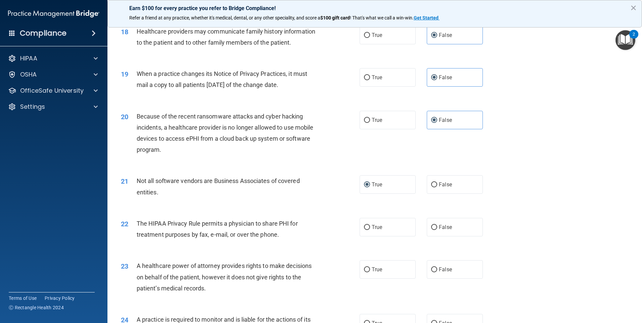
scroll to position [907, 0]
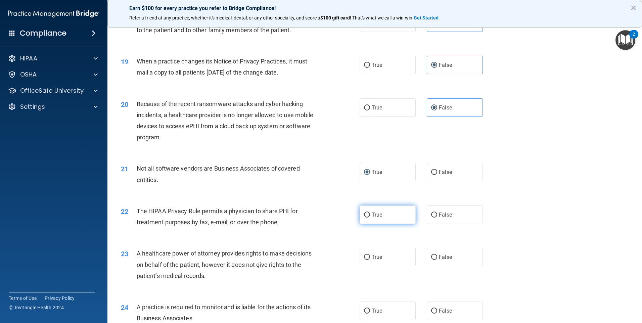
click at [365, 218] on label "True" at bounding box center [388, 215] width 56 height 18
click at [365, 218] on input "True" at bounding box center [367, 215] width 6 height 5
radio input "true"
click at [431, 255] on input "False" at bounding box center [434, 257] width 6 height 5
radio input "true"
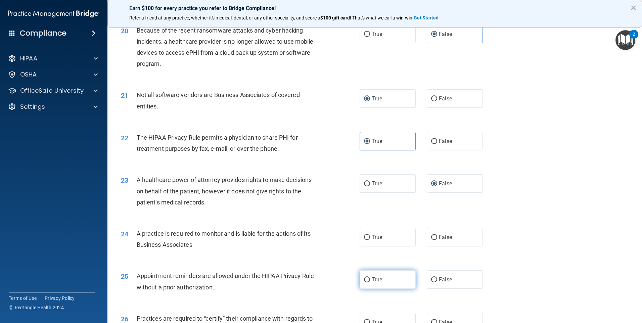
scroll to position [1008, 0]
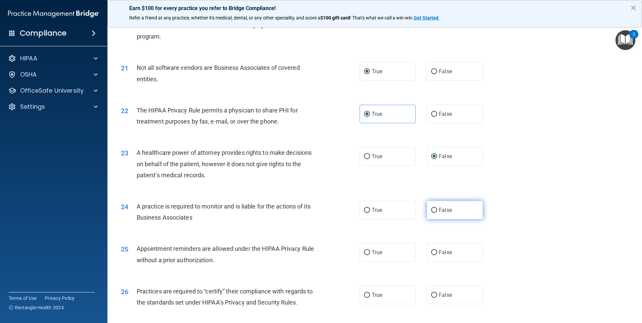
click at [439, 214] on label "False" at bounding box center [455, 210] width 56 height 18
click at [437, 213] on input "False" at bounding box center [434, 210] width 6 height 5
radio input "true"
click at [372, 254] on span "True" at bounding box center [377, 252] width 10 height 6
click at [370, 254] on input "True" at bounding box center [367, 252] width 6 height 5
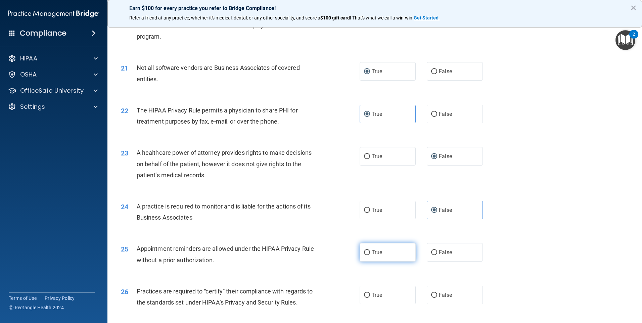
radio input "true"
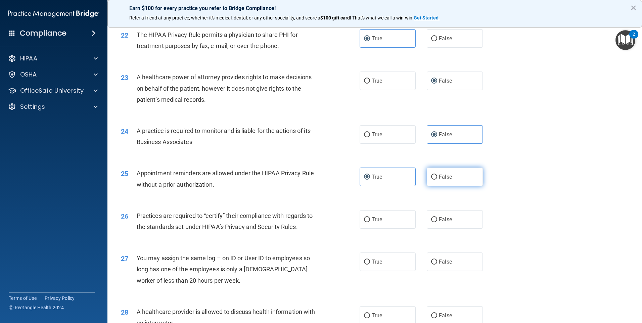
scroll to position [1109, 0]
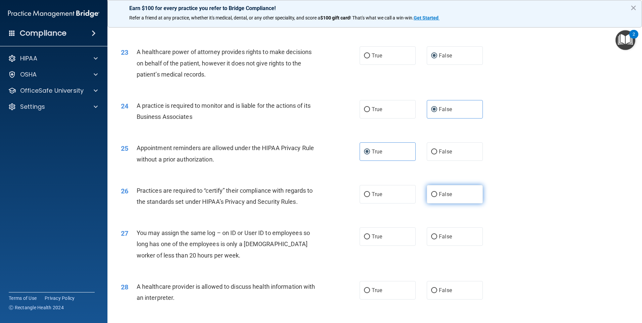
click at [431, 197] on input "False" at bounding box center [434, 194] width 6 height 5
radio input "true"
click at [435, 237] on label "False" at bounding box center [455, 236] width 56 height 18
click at [435, 237] on input "False" at bounding box center [434, 237] width 6 height 5
radio input "true"
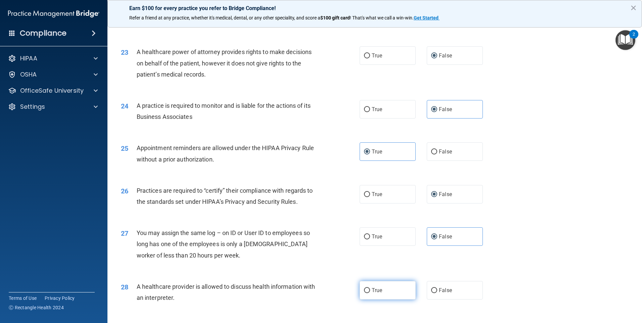
click at [375, 287] on label "True" at bounding box center [388, 290] width 56 height 18
click at [370, 288] on input "True" at bounding box center [367, 290] width 6 height 5
radio input "true"
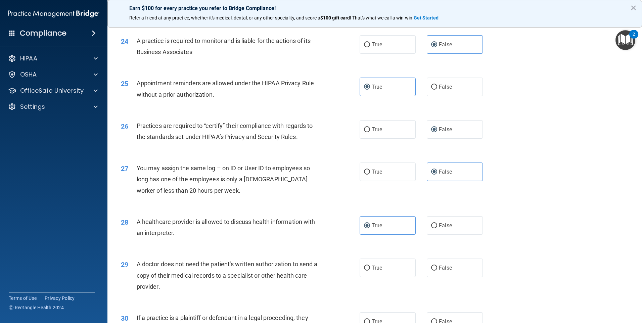
scroll to position [1176, 0]
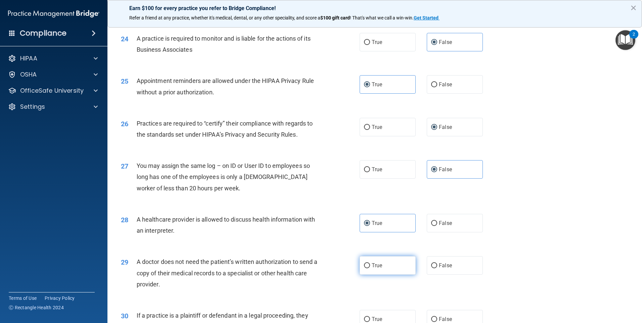
click at [380, 268] on label "True" at bounding box center [388, 265] width 56 height 18
click at [370, 268] on input "True" at bounding box center [367, 265] width 6 height 5
radio input "true"
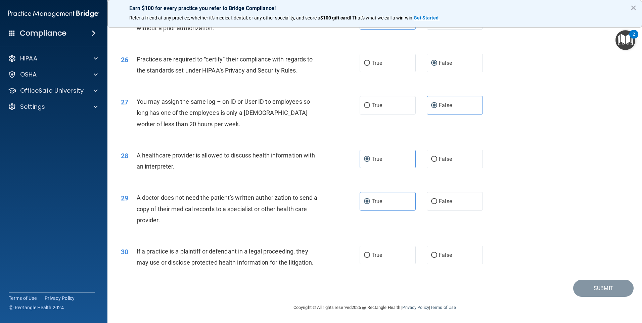
scroll to position [1241, 0]
click at [372, 260] on label "True" at bounding box center [388, 254] width 56 height 18
click at [370, 257] on input "True" at bounding box center [367, 254] width 6 height 5
radio input "true"
click at [594, 283] on button "Submit" at bounding box center [604, 287] width 60 height 17
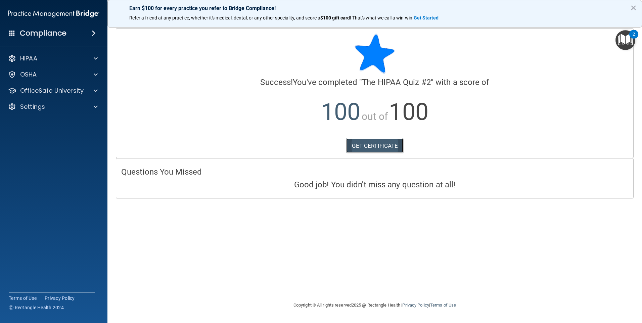
click at [377, 149] on link "GET CERTIFICATE" at bounding box center [374, 145] width 57 height 15
click at [626, 42] on img "Open Resource Center, 2 new notifications" at bounding box center [626, 40] width 20 height 20
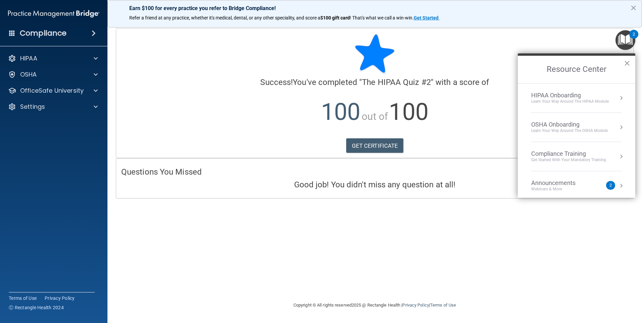
click at [572, 108] on li "HIPAA Onboarding Learn Your Way around the HIPAA module" at bounding box center [577, 98] width 91 height 29
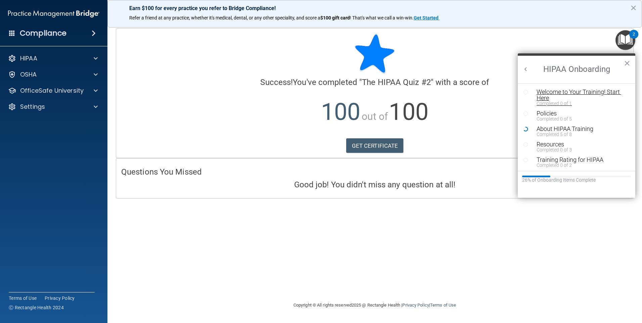
click at [543, 101] on div "Completed 0 of 1" at bounding box center [579, 103] width 85 height 5
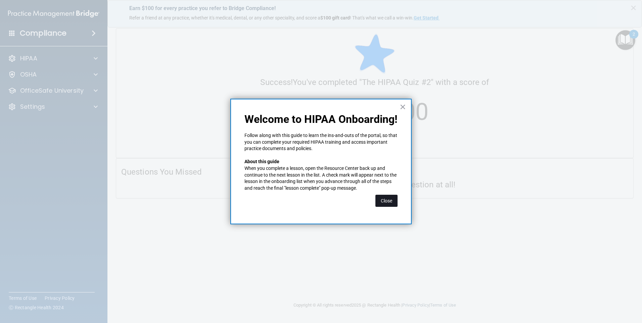
click at [384, 199] on button "Close" at bounding box center [387, 201] width 22 height 12
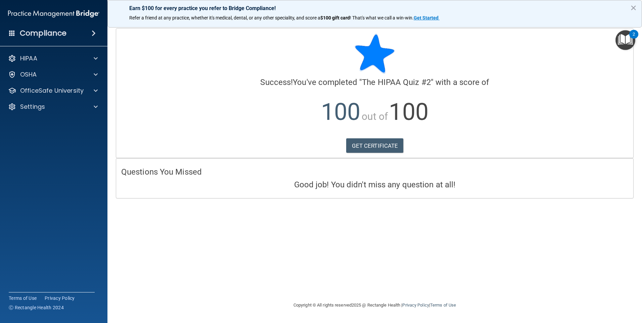
click at [626, 38] on img "Open Resource Center, 2 new notifications" at bounding box center [626, 40] width 20 height 20
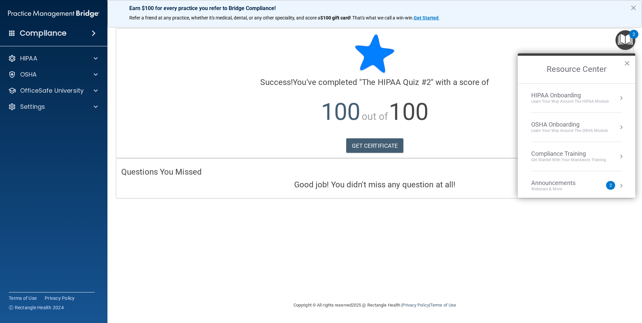
click at [564, 98] on div "HIPAA Onboarding" at bounding box center [571, 95] width 78 height 7
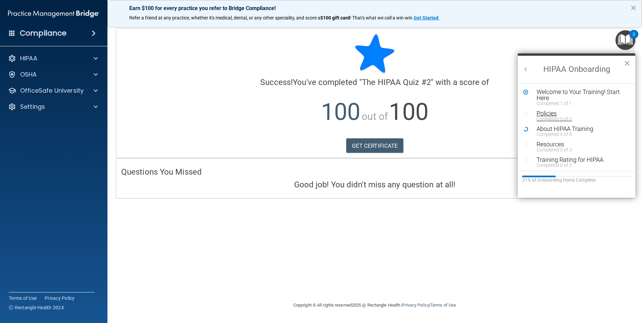
click at [559, 117] on div "Completed 0 of 5" at bounding box center [579, 119] width 85 height 5
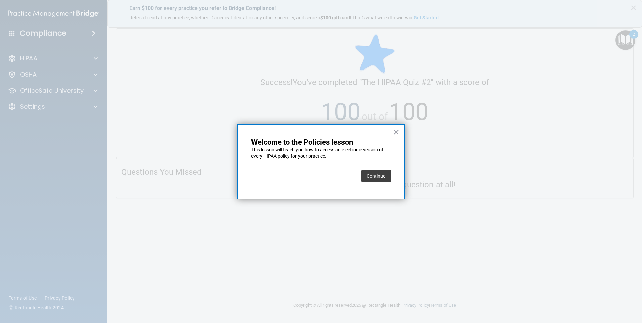
click at [378, 179] on button "Continue" at bounding box center [377, 176] width 30 height 12
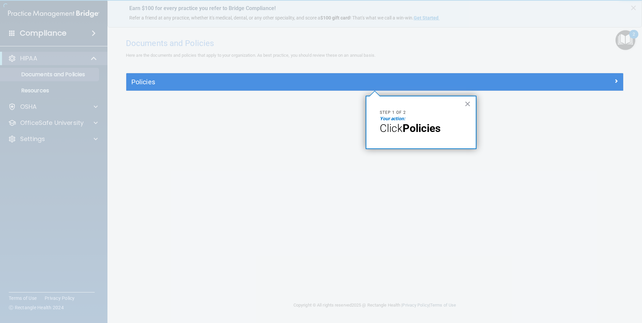
click at [422, 129] on strong "Policies" at bounding box center [422, 128] width 38 height 13
click at [235, 73] on div at bounding box center [374, 36] width 497 height 73
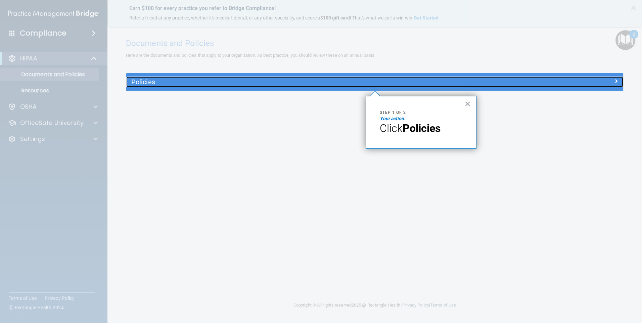
click at [153, 81] on h5 "Policies" at bounding box center [312, 81] width 363 height 7
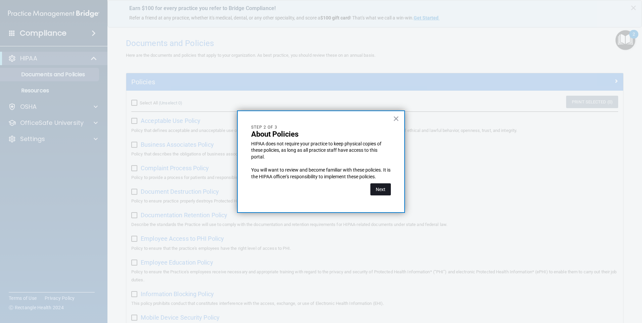
click at [378, 188] on button "Next" at bounding box center [381, 189] width 20 height 12
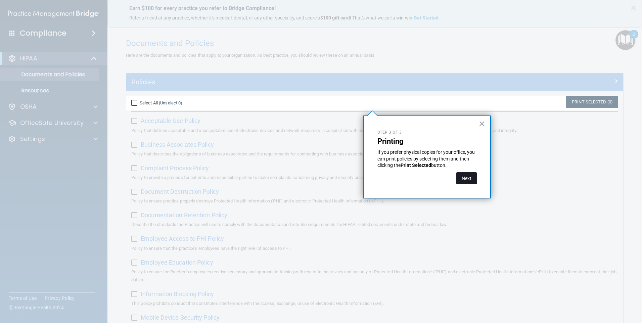
click at [461, 177] on button "Next" at bounding box center [467, 178] width 20 height 12
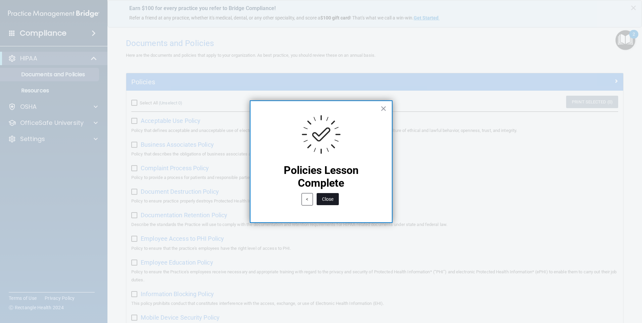
click at [330, 200] on button "Close" at bounding box center [328, 199] width 22 height 12
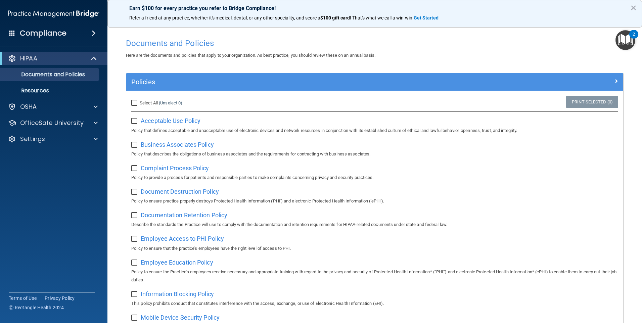
click at [629, 46] on img "Open Resource Center, 2 new notifications" at bounding box center [626, 40] width 20 height 20
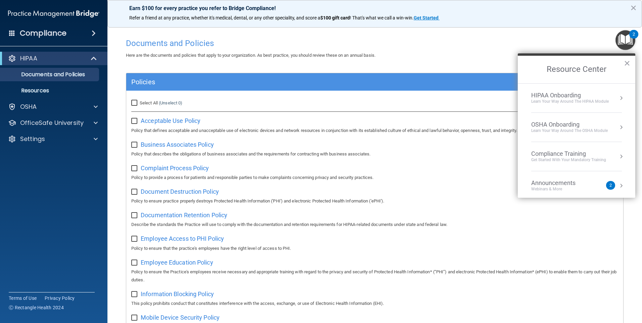
click at [559, 93] on div "HIPAA Onboarding" at bounding box center [571, 95] width 78 height 7
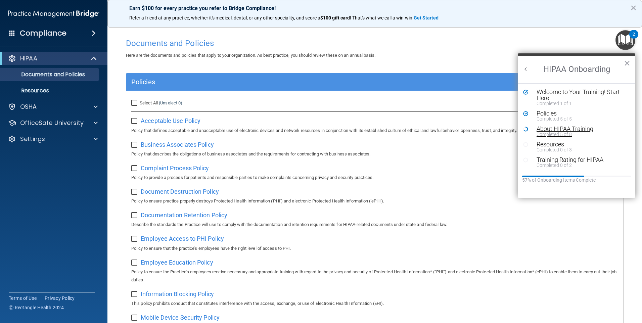
click at [566, 131] on div "About HIPAA Training" at bounding box center [579, 129] width 85 height 6
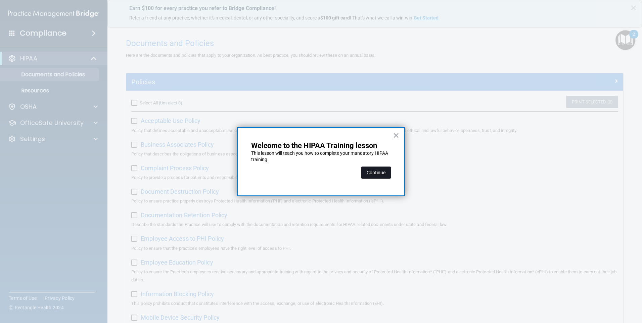
click at [374, 172] on button "Continue" at bounding box center [377, 173] width 30 height 12
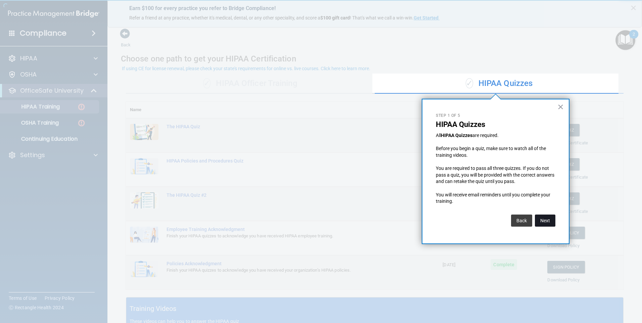
click at [540, 220] on button "Next" at bounding box center [545, 221] width 20 height 12
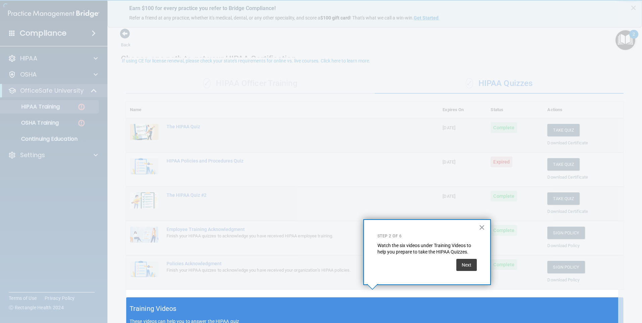
scroll to position [8, 0]
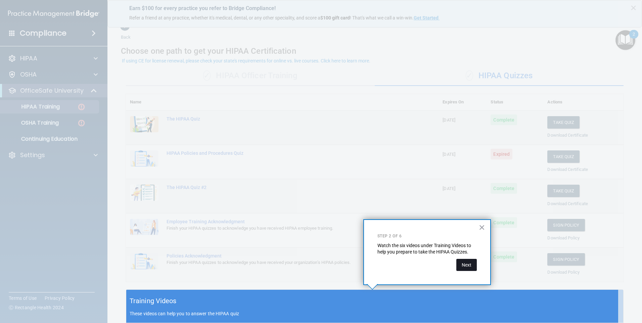
click at [464, 263] on button "Next" at bounding box center [467, 265] width 20 height 12
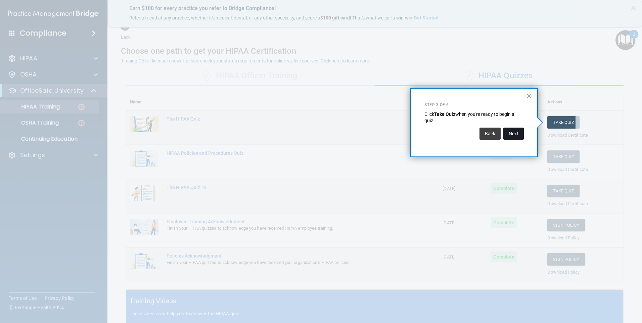
click at [515, 133] on button "Next" at bounding box center [514, 134] width 20 height 12
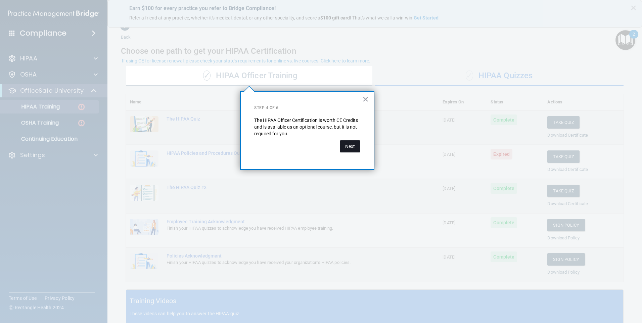
click at [349, 148] on button "Next" at bounding box center [350, 146] width 20 height 12
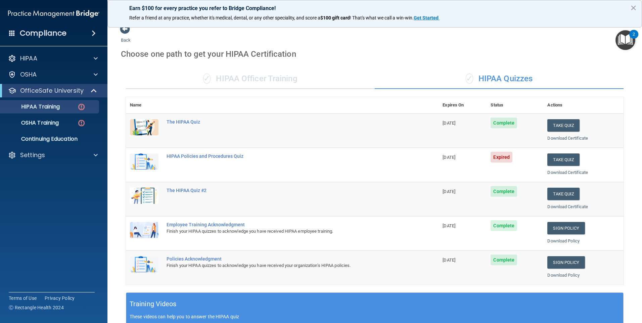
scroll to position [0, 0]
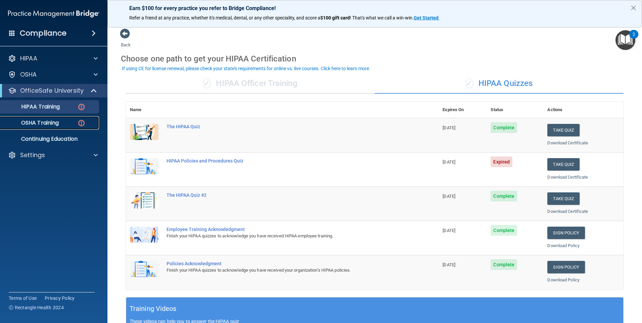
click at [60, 122] on div "OSHA Training" at bounding box center [50, 123] width 92 height 7
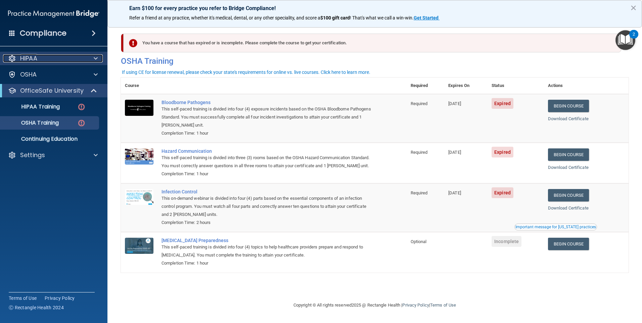
click at [89, 59] on div at bounding box center [94, 58] width 17 height 8
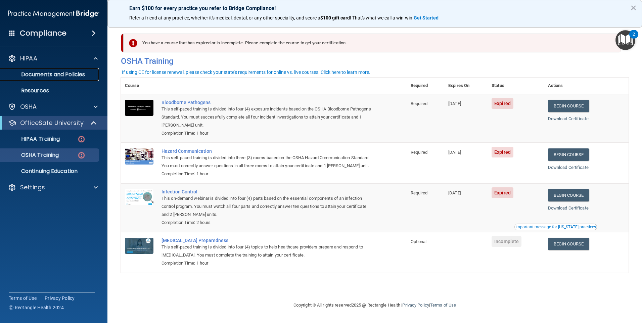
click at [65, 80] on link "Documents and Policies" at bounding box center [46, 74] width 106 height 13
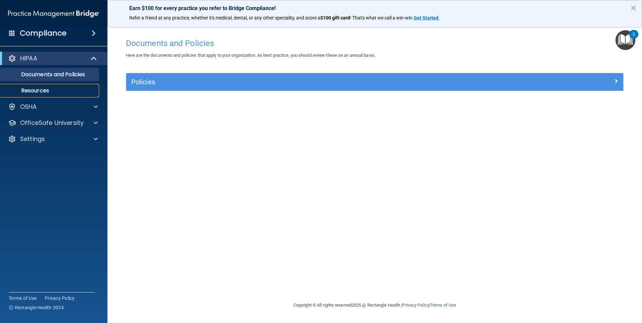
click at [48, 94] on link "Resources" at bounding box center [46, 90] width 106 height 13
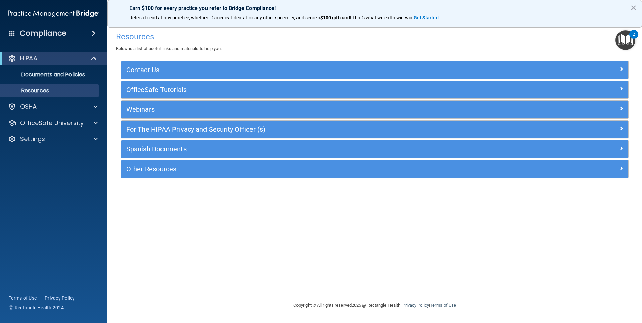
click at [621, 41] on img "Open Resource Center, 2 new notifications" at bounding box center [626, 40] width 20 height 20
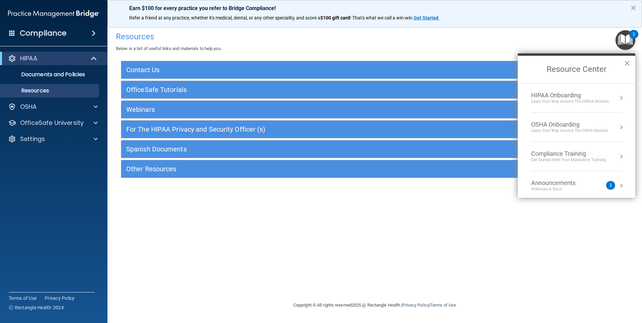
click at [561, 104] on div "Learn Your Way around the HIPAA module" at bounding box center [571, 102] width 78 height 6
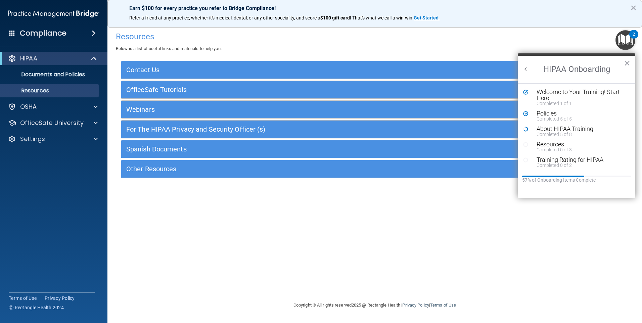
scroll to position [1, 0]
click at [546, 140] on div "Resources" at bounding box center [579, 143] width 85 height 6
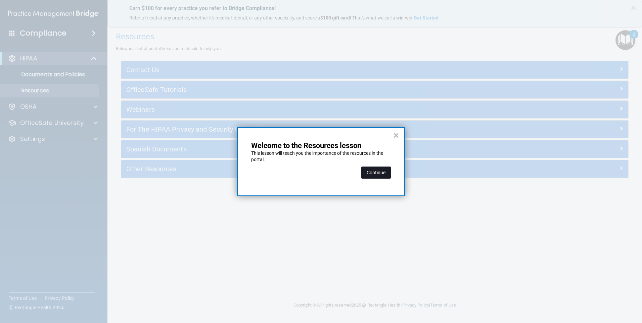
click at [378, 174] on button "Continue" at bounding box center [377, 173] width 30 height 12
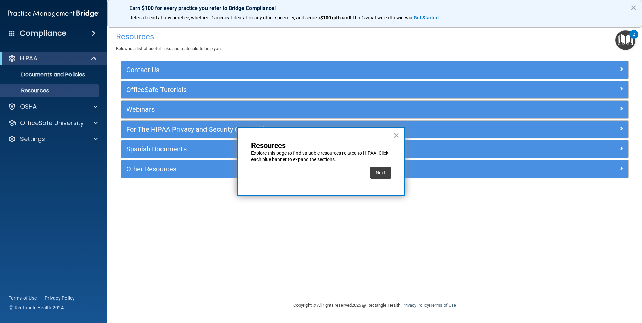
click at [378, 174] on button "Next" at bounding box center [381, 173] width 20 height 12
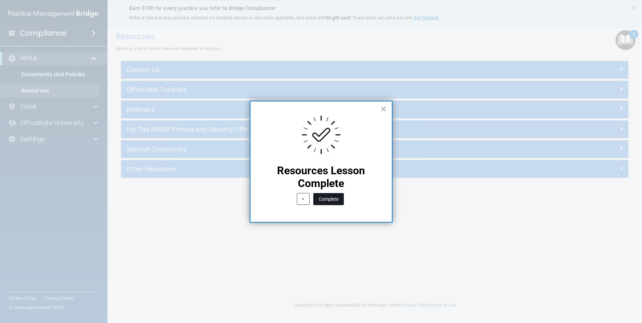
click at [329, 201] on button "Complete" at bounding box center [328, 199] width 31 height 12
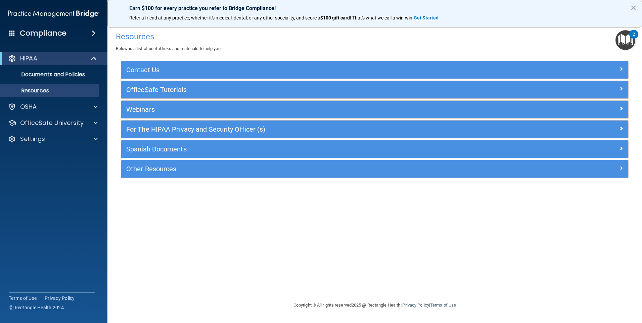
click at [628, 44] on img "Open Resource Center, 2 new notifications" at bounding box center [626, 40] width 20 height 20
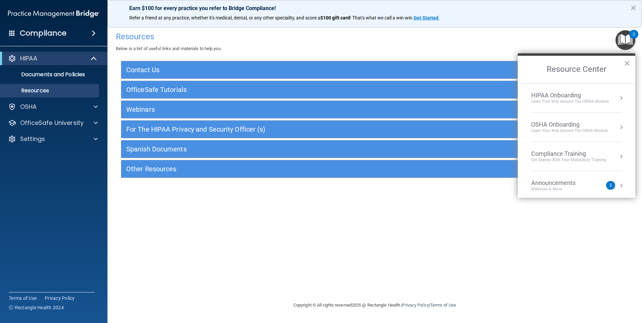
click at [551, 95] on div "HIPAA Onboarding" at bounding box center [571, 95] width 78 height 7
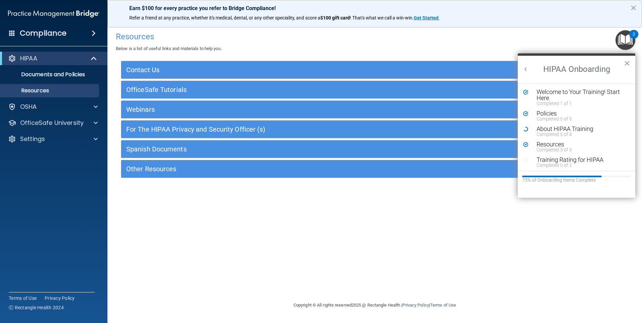
scroll to position [0, 0]
click at [587, 164] on div "Completed 0 of 2" at bounding box center [579, 165] width 85 height 5
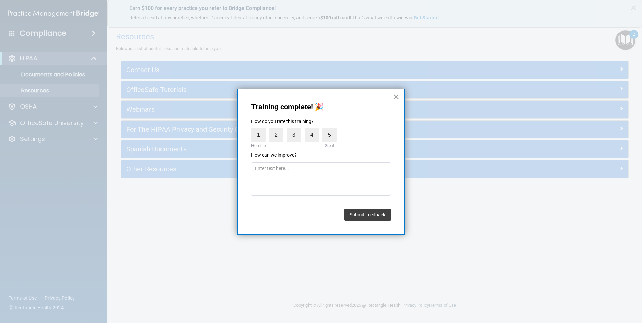
click at [394, 98] on button "×" at bounding box center [396, 96] width 6 height 11
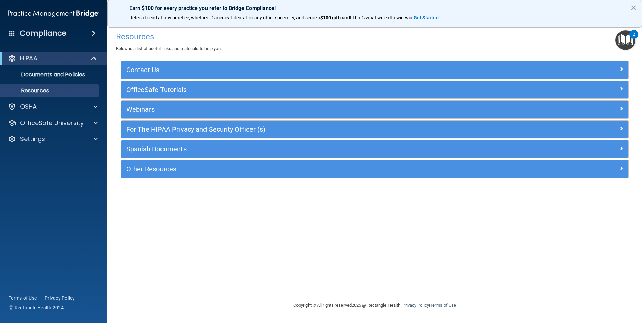
click at [617, 42] on img "Open Resource Center, 2 new notifications" at bounding box center [626, 40] width 20 height 20
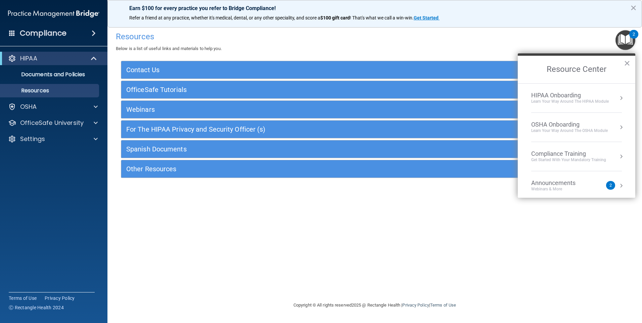
click at [568, 90] on li "HIPAA Onboarding Learn Your Way around the HIPAA module" at bounding box center [577, 98] width 91 height 29
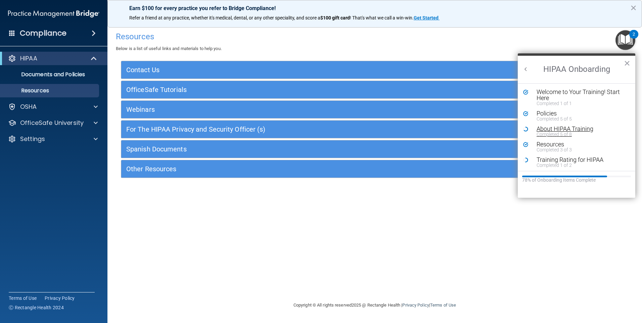
click at [583, 130] on div "About HIPAA Training" at bounding box center [579, 129] width 85 height 6
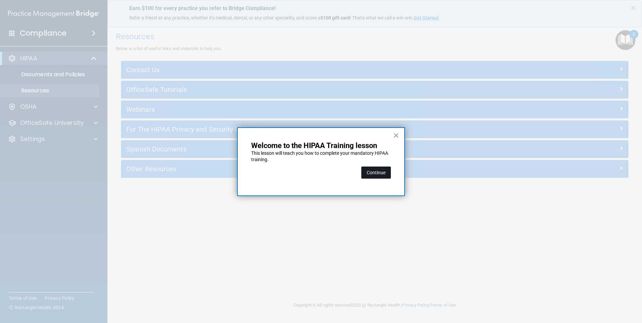
click at [381, 173] on button "Continue" at bounding box center [377, 173] width 30 height 12
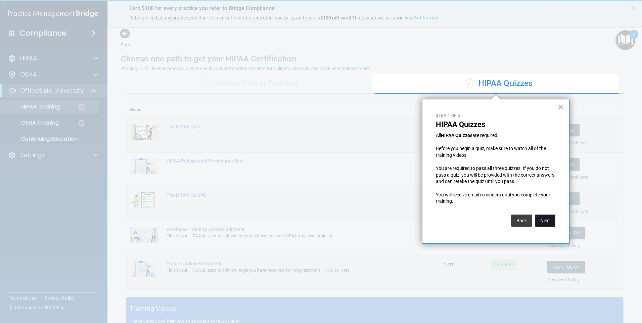
click at [538, 219] on button "Next" at bounding box center [545, 221] width 20 height 12
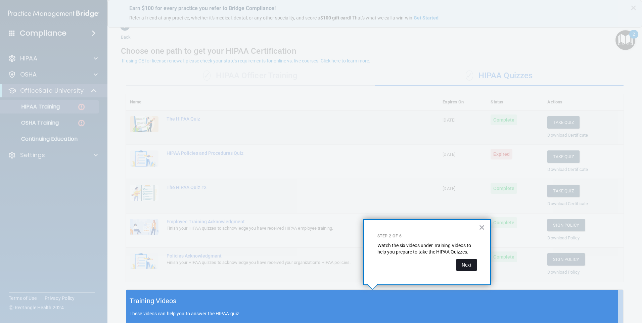
click at [464, 260] on button "Next" at bounding box center [467, 265] width 20 height 12
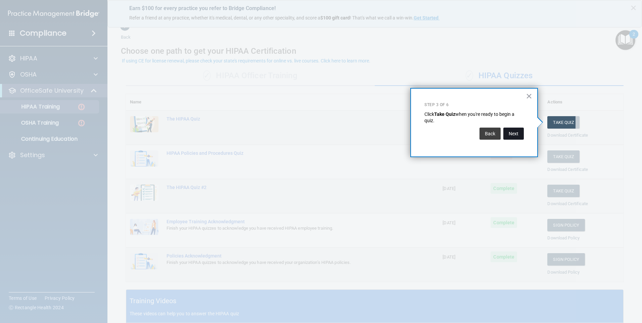
click at [513, 132] on button "Next" at bounding box center [514, 134] width 20 height 12
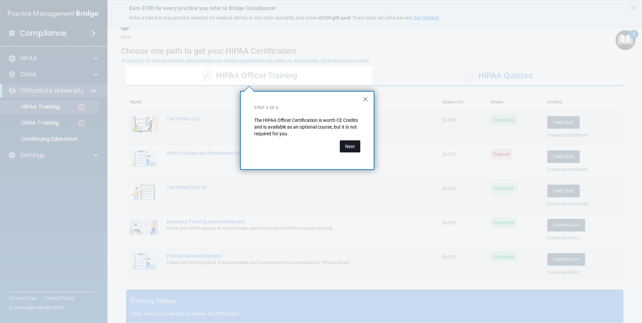
click at [358, 147] on button "Next" at bounding box center [350, 146] width 20 height 12
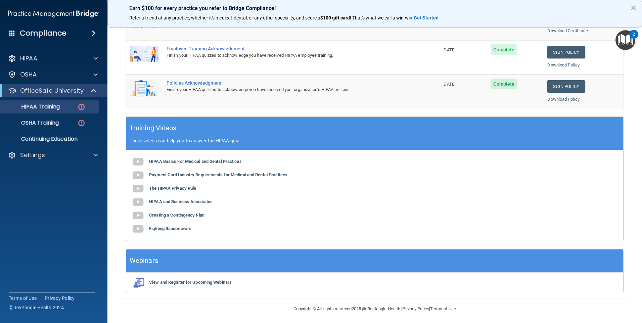
scroll to position [183, 0]
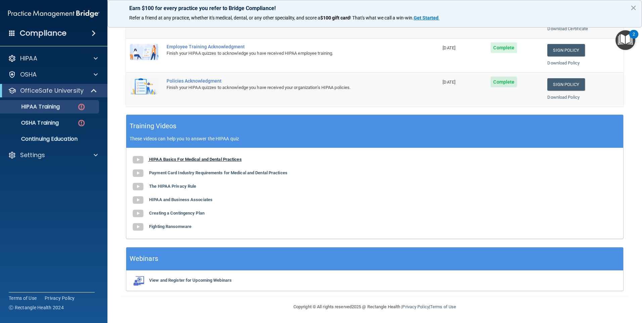
click at [180, 161] on b "HIPAA Basics For Medical and Dental Practices" at bounding box center [195, 159] width 93 height 5
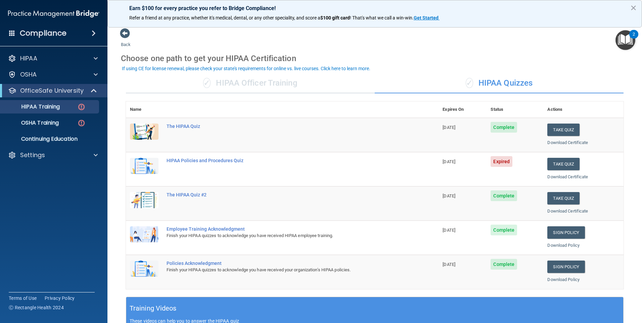
scroll to position [0, 0]
click at [249, 89] on div "✓ HIPAA Officer Training" at bounding box center [250, 84] width 249 height 20
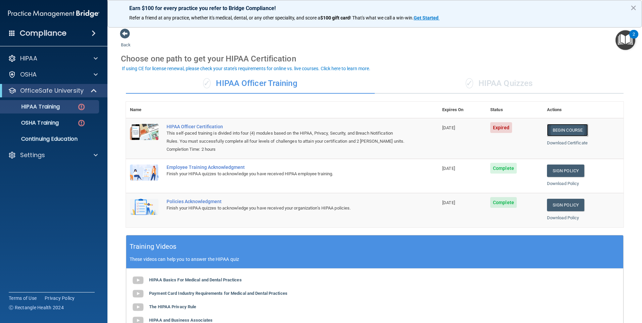
click at [569, 130] on link "Begin Course" at bounding box center [567, 130] width 41 height 12
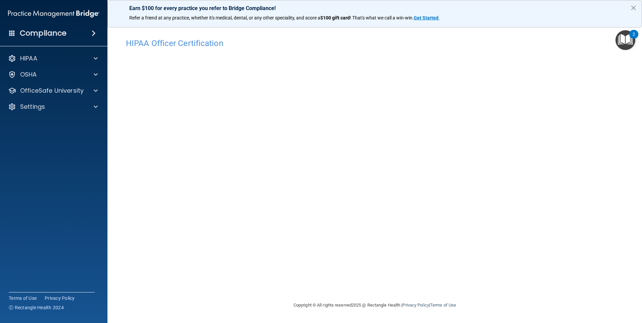
drag, startPoint x: 481, startPoint y: 270, endPoint x: 529, endPoint y: 278, distance: 48.2
click at [529, 277] on div "HIPAA Officer Certification This course doesn’t expire until 11/07/2023. Are yo…" at bounding box center [375, 168] width 508 height 266
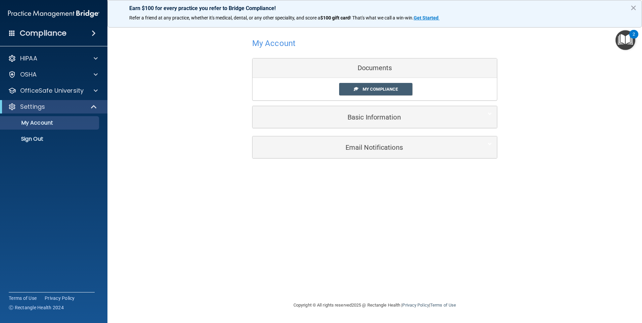
click at [628, 38] on img "Open Resource Center, 2 new notifications" at bounding box center [626, 40] width 20 height 20
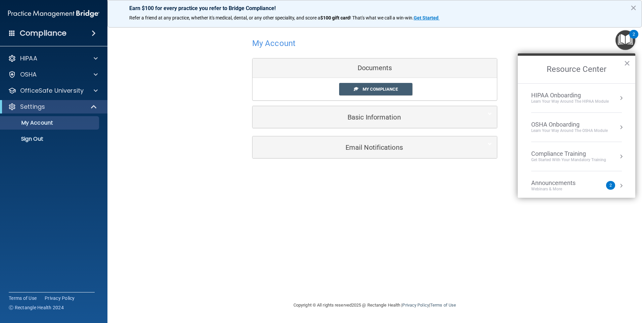
click at [571, 97] on div "HIPAA Onboarding" at bounding box center [571, 95] width 78 height 7
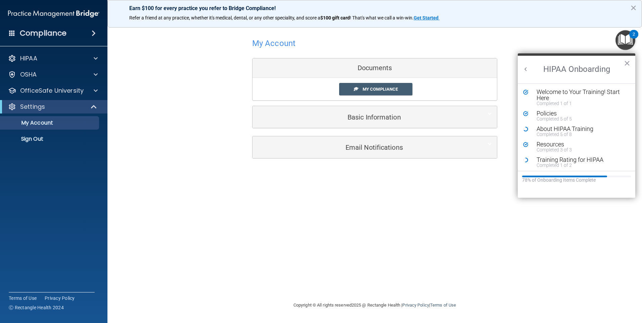
click at [628, 35] on img "Open Resource Center, 2 new notifications" at bounding box center [626, 40] width 20 height 20
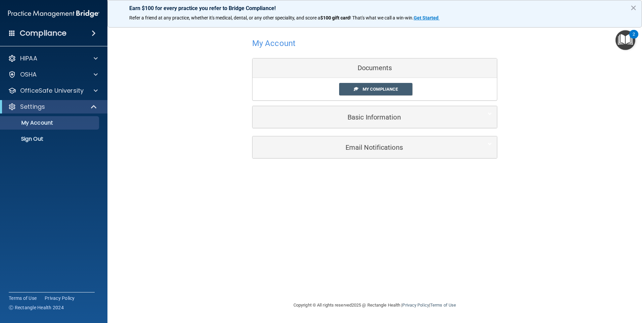
click at [634, 44] on img "Open Resource Center, 2 new notifications" at bounding box center [626, 40] width 20 height 20
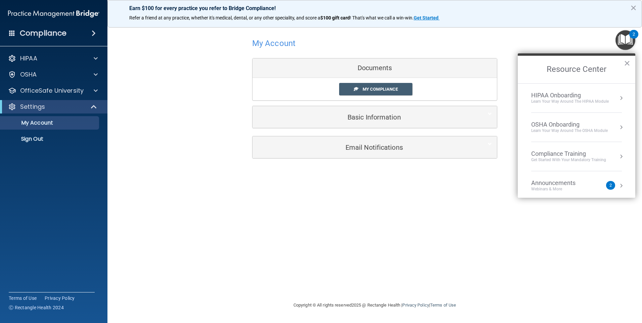
click at [561, 128] on div "OSHA Onboarding" at bounding box center [570, 124] width 77 height 7
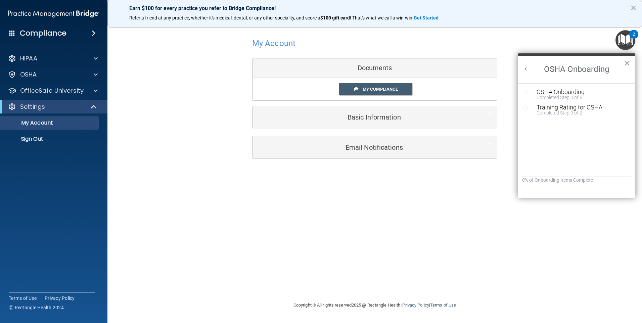
click at [625, 59] on button "×" at bounding box center [627, 63] width 6 height 11
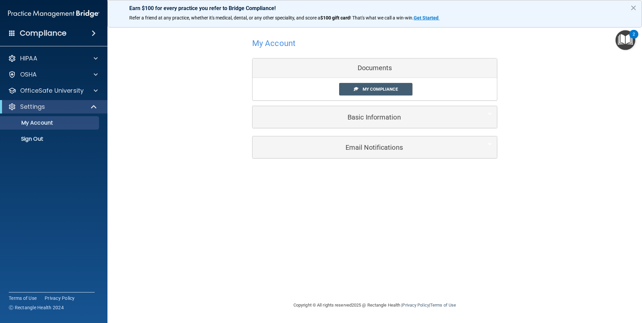
click at [631, 46] on img "Open Resource Center, 2 new notifications" at bounding box center [626, 40] width 20 height 20
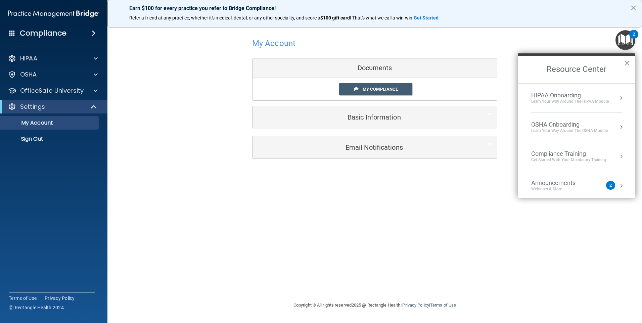
click at [595, 90] on li "HIPAA Onboarding Learn Your Way around the HIPAA module" at bounding box center [577, 98] width 91 height 29
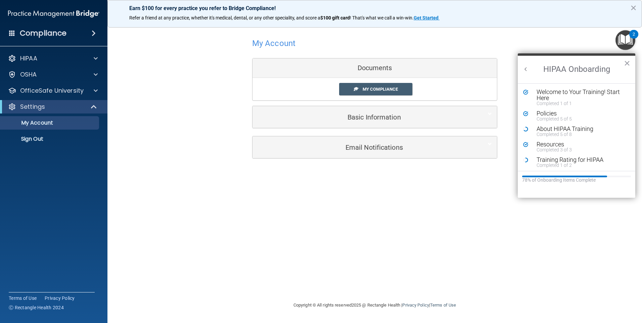
click at [552, 134] on div "Completed 5 of 8" at bounding box center [579, 134] width 85 height 5
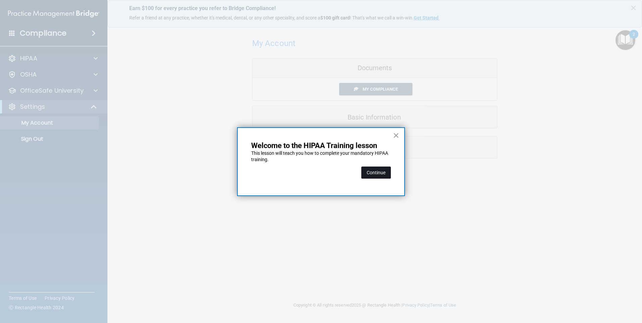
click at [376, 171] on button "Continue" at bounding box center [377, 173] width 30 height 12
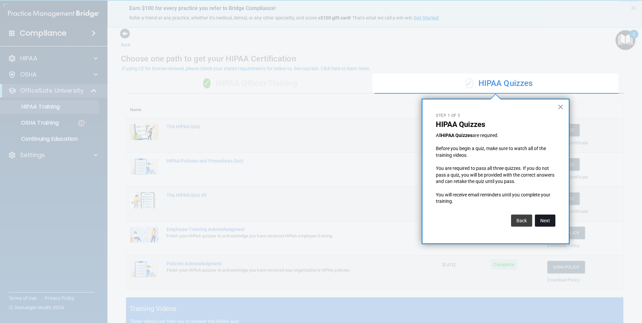
click at [545, 219] on button "Next" at bounding box center [545, 221] width 20 height 12
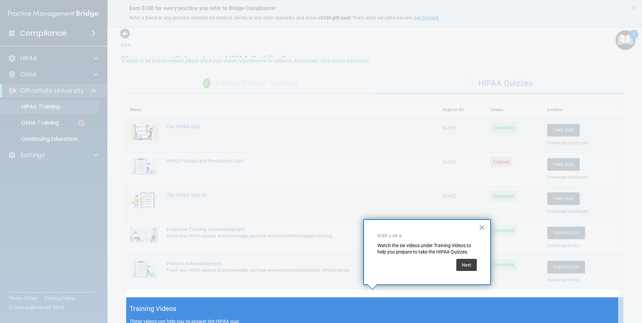
scroll to position [8, 0]
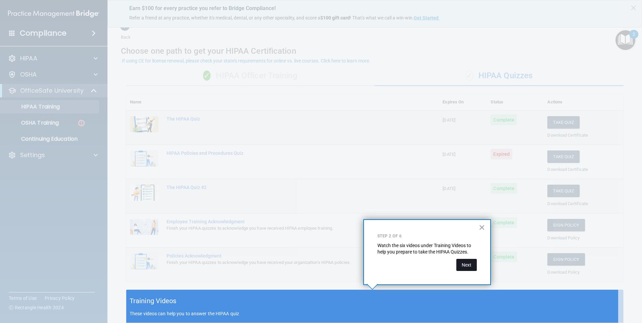
click at [469, 263] on button "Next" at bounding box center [467, 265] width 20 height 12
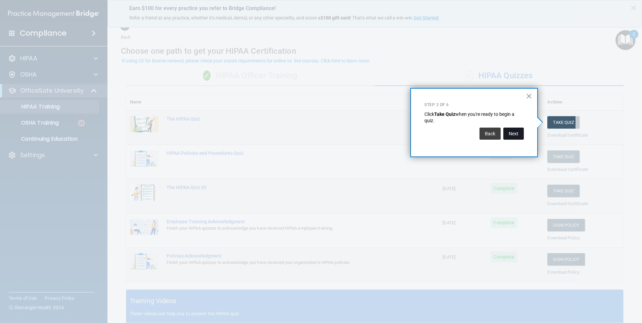
click at [511, 132] on button "Next" at bounding box center [514, 134] width 20 height 12
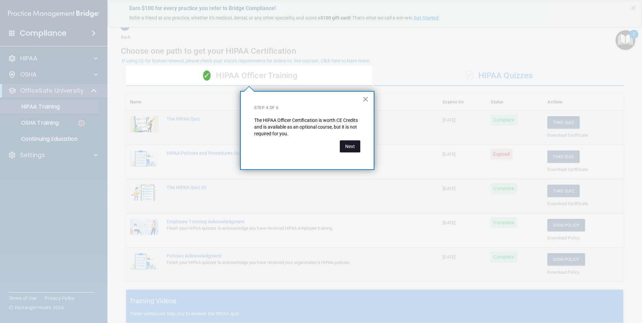
click at [360, 145] on button "Next" at bounding box center [350, 146] width 20 height 12
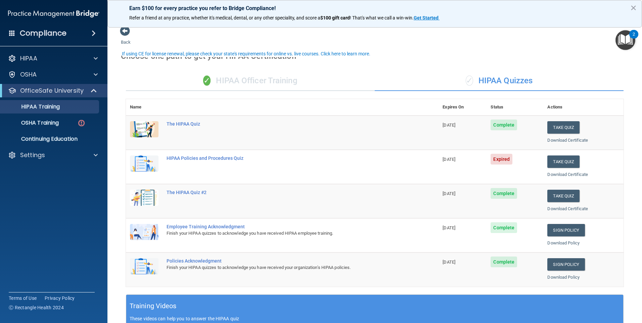
scroll to position [0, 0]
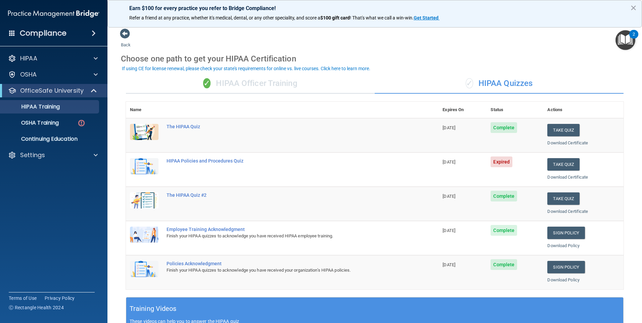
click at [258, 77] on div "✓ HIPAA Officer Training" at bounding box center [250, 84] width 249 height 20
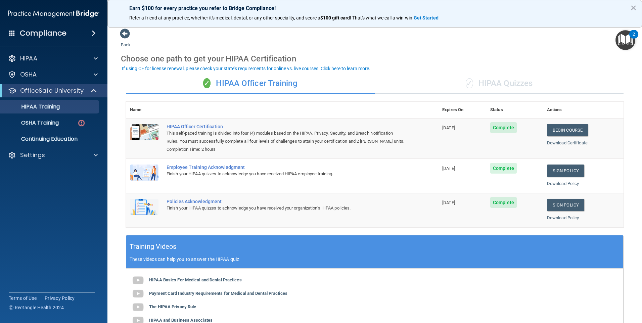
click at [478, 86] on div "✓ HIPAA Quizzes" at bounding box center [499, 84] width 249 height 20
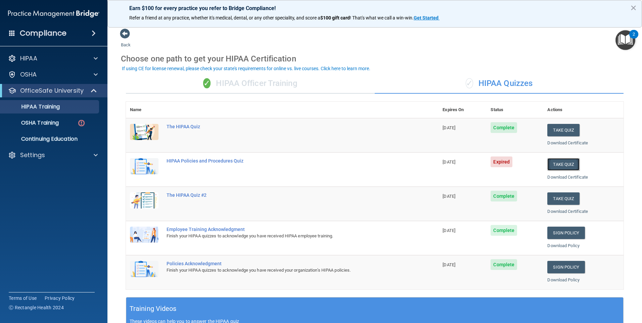
click at [550, 164] on button "Take Quiz" at bounding box center [564, 164] width 32 height 12
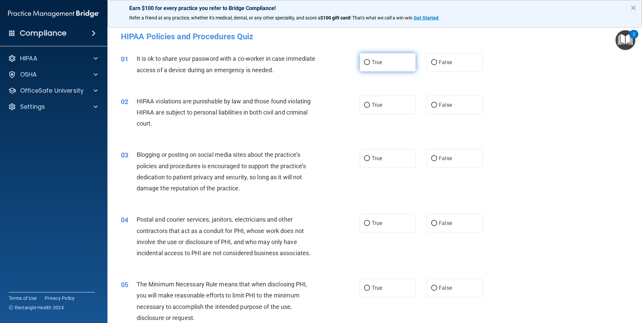
click at [360, 60] on label "True" at bounding box center [388, 62] width 56 height 18
click at [364, 60] on input "True" at bounding box center [367, 62] width 6 height 5
radio input "true"
click at [368, 104] on input "True" at bounding box center [367, 105] width 6 height 5
radio input "true"
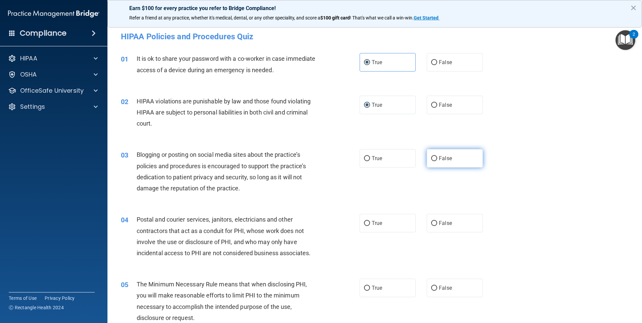
click at [436, 160] on label "False" at bounding box center [455, 158] width 56 height 18
click at [436, 160] on input "False" at bounding box center [434, 158] width 6 height 5
radio input "true"
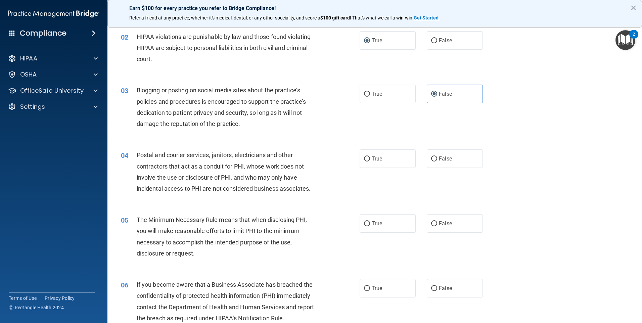
scroll to position [67, 0]
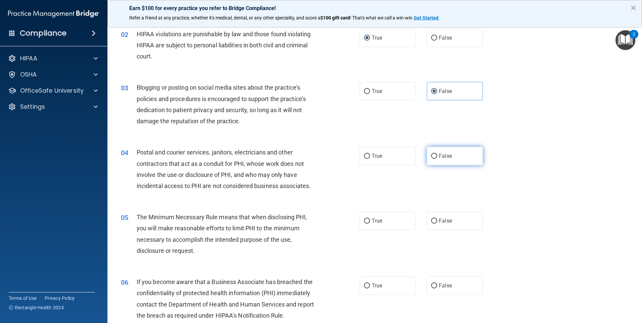
click at [432, 162] on label "False" at bounding box center [455, 156] width 56 height 18
click at [432, 159] on input "False" at bounding box center [434, 156] width 6 height 5
radio input "true"
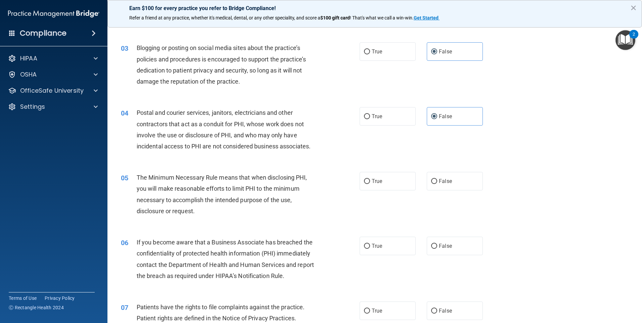
scroll to position [134, 0]
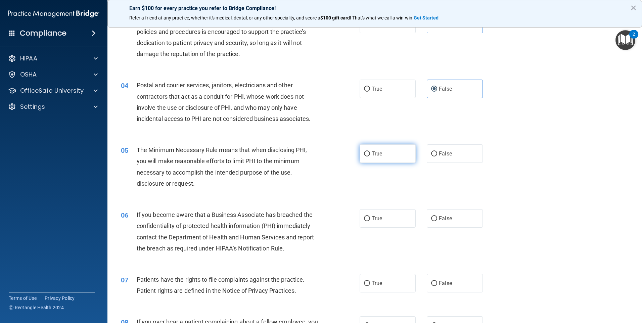
click at [372, 159] on label "True" at bounding box center [388, 153] width 56 height 18
click at [370, 157] on input "True" at bounding box center [367, 154] width 6 height 5
radio input "true"
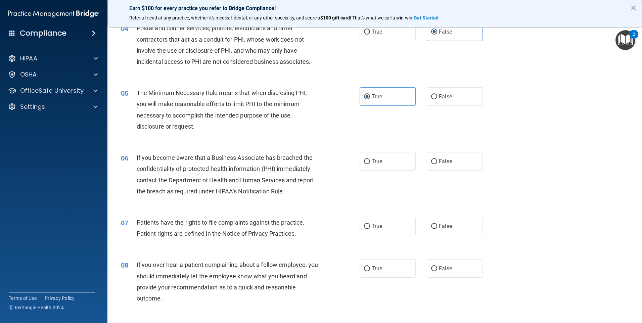
scroll to position [202, 0]
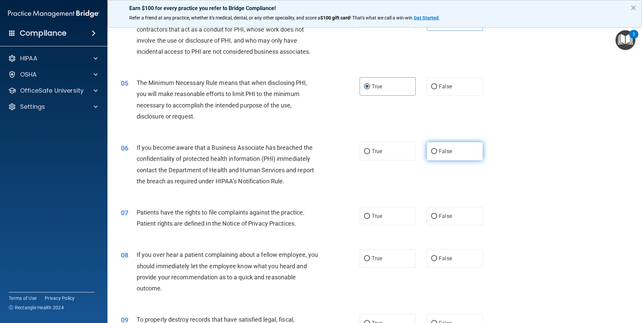
click at [431, 152] on input "False" at bounding box center [434, 151] width 6 height 5
radio input "true"
click at [405, 221] on label "True" at bounding box center [388, 216] width 56 height 18
click at [370, 219] on input "True" at bounding box center [367, 216] width 6 height 5
radio input "true"
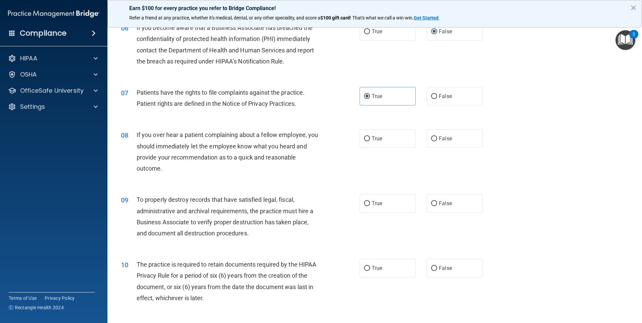
scroll to position [336, 0]
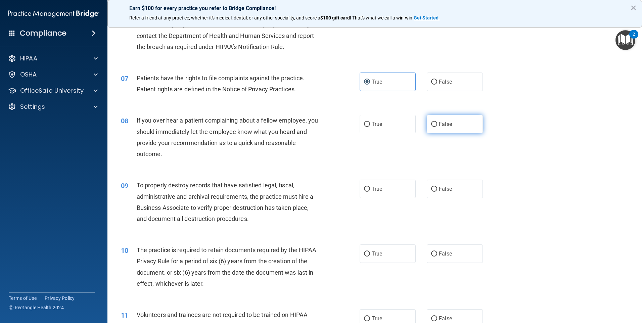
click at [447, 129] on label "False" at bounding box center [455, 124] width 56 height 18
click at [437, 127] on input "False" at bounding box center [434, 124] width 6 height 5
radio input "true"
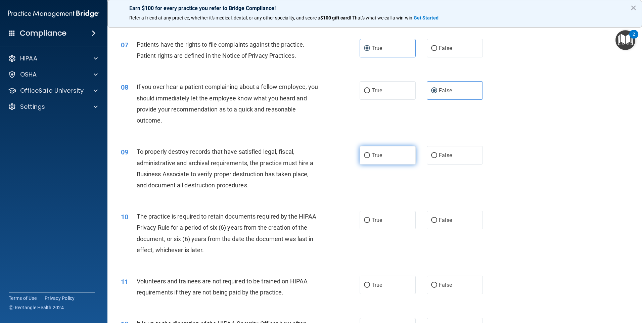
click at [366, 158] on input "True" at bounding box center [367, 155] width 6 height 5
radio input "true"
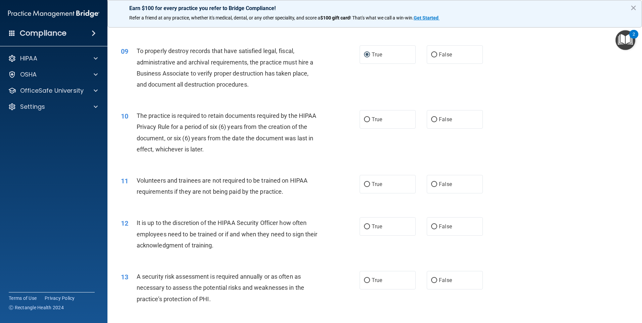
scroll to position [504, 0]
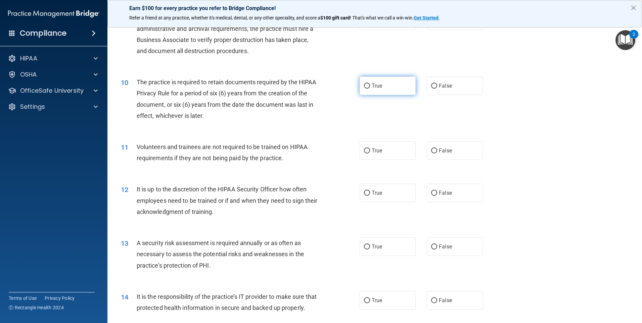
click at [375, 92] on label "True" at bounding box center [388, 86] width 56 height 18
click at [370, 89] on input "True" at bounding box center [367, 86] width 6 height 5
radio input "true"
click at [373, 149] on span "True" at bounding box center [377, 151] width 10 height 6
click at [370, 149] on input "True" at bounding box center [367, 151] width 6 height 5
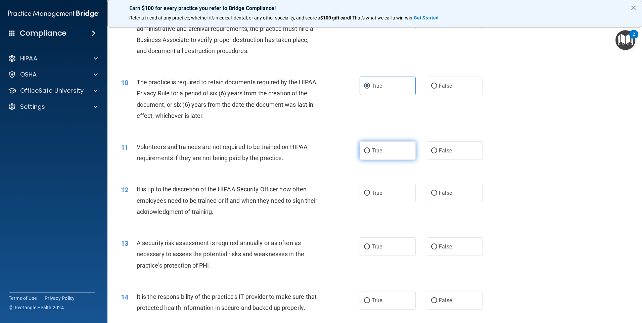
radio input "true"
click at [450, 193] on label "False" at bounding box center [455, 193] width 56 height 18
click at [437, 193] on input "False" at bounding box center [434, 193] width 6 height 5
radio input "true"
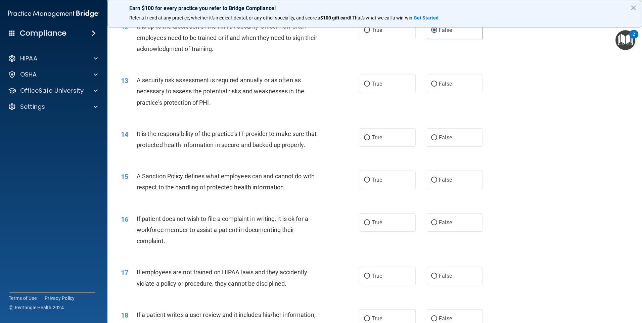
scroll to position [672, 0]
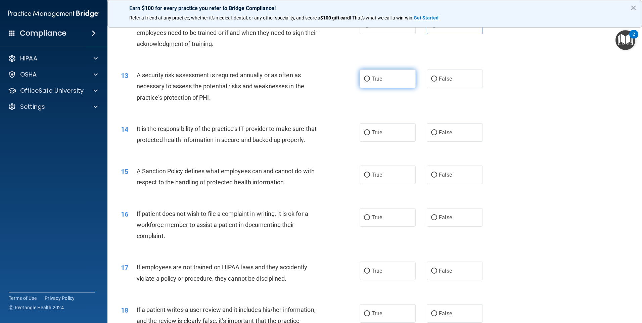
click at [360, 80] on label "True" at bounding box center [388, 79] width 56 height 18
click at [364, 80] on input "True" at bounding box center [367, 79] width 6 height 5
radio input "true"
click at [404, 138] on label "True" at bounding box center [388, 132] width 56 height 18
click at [370, 135] on input "True" at bounding box center [367, 132] width 6 height 5
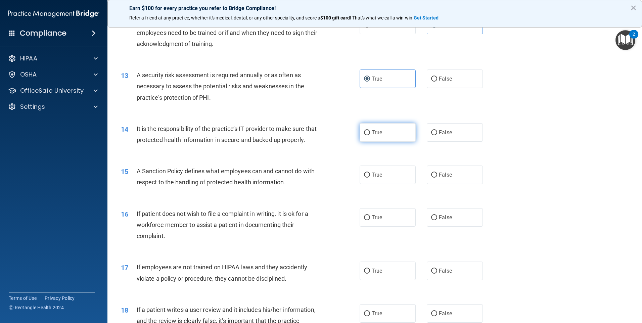
radio input "true"
click at [427, 184] on label "False" at bounding box center [455, 175] width 56 height 18
click at [431, 178] on input "False" at bounding box center [434, 175] width 6 height 5
radio input "true"
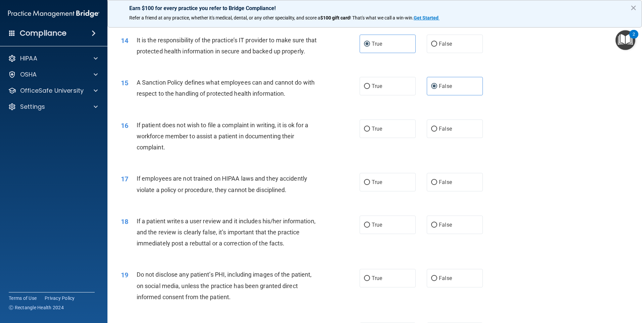
scroll to position [773, 0]
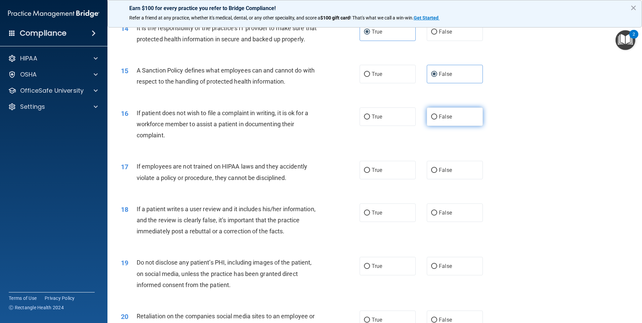
click at [457, 126] on label "False" at bounding box center [455, 117] width 56 height 18
click at [437, 120] on input "False" at bounding box center [434, 117] width 6 height 5
radio input "true"
click at [441, 175] on label "False" at bounding box center [455, 170] width 56 height 18
click at [437, 173] on input "False" at bounding box center [434, 170] width 6 height 5
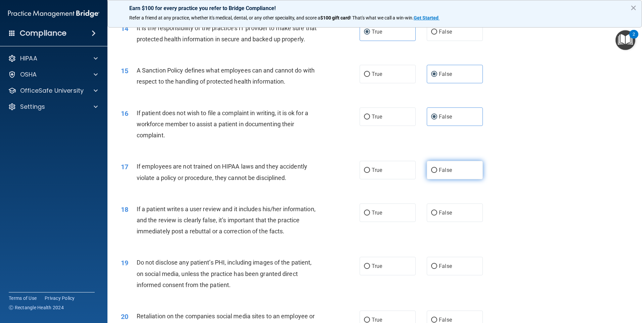
radio input "true"
click at [399, 222] on label "True" at bounding box center [388, 213] width 56 height 18
click at [370, 216] on input "True" at bounding box center [367, 213] width 6 height 5
radio input "true"
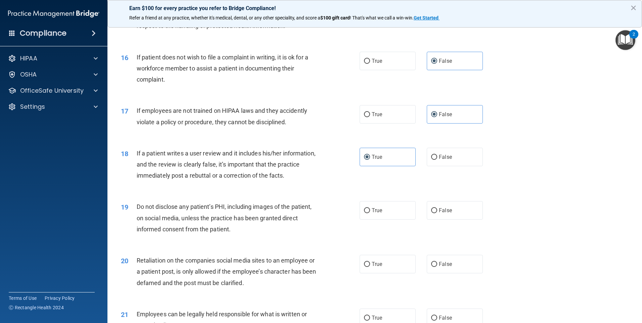
scroll to position [874, 0]
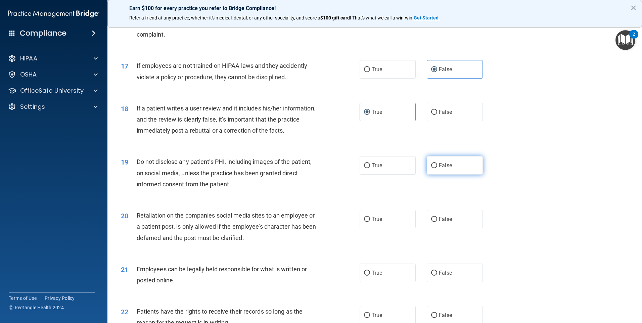
click at [434, 175] on label "False" at bounding box center [455, 165] width 56 height 18
click at [434, 168] on input "False" at bounding box center [434, 165] width 6 height 5
radio input "true"
click at [371, 175] on label "True" at bounding box center [388, 165] width 56 height 18
click at [370, 168] on input "True" at bounding box center [367, 165] width 6 height 5
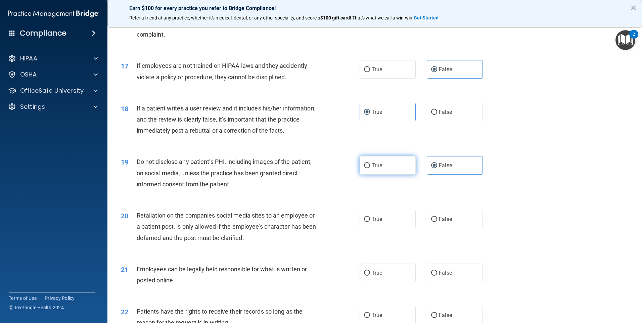
radio input "true"
radio input "false"
click at [445, 228] on label "False" at bounding box center [455, 219] width 56 height 18
click at [437, 222] on input "False" at bounding box center [434, 219] width 6 height 5
radio input "true"
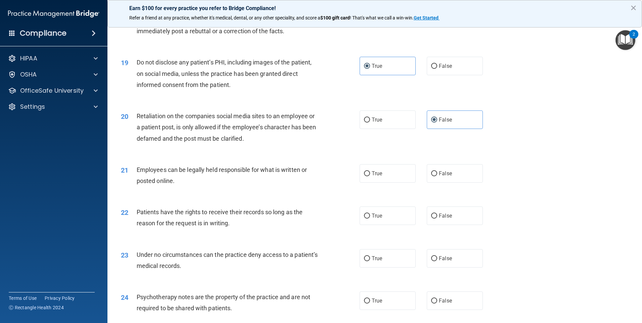
scroll to position [974, 0]
drag, startPoint x: 386, startPoint y: 184, endPoint x: 392, endPoint y: 182, distance: 6.5
click at [387, 181] on label "True" at bounding box center [388, 172] width 56 height 18
click at [370, 175] on input "True" at bounding box center [367, 172] width 6 height 5
radio input "true"
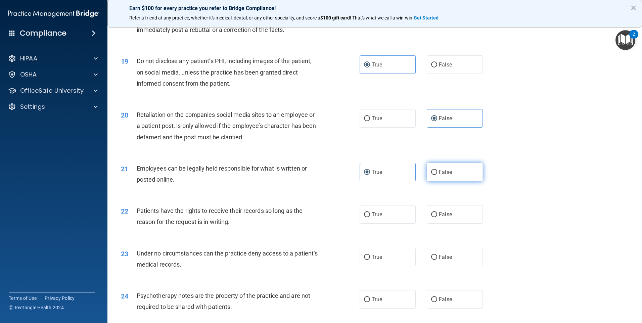
click at [441, 175] on span "False" at bounding box center [445, 172] width 13 height 6
click at [437, 175] on input "False" at bounding box center [434, 172] width 6 height 5
radio input "true"
radio input "false"
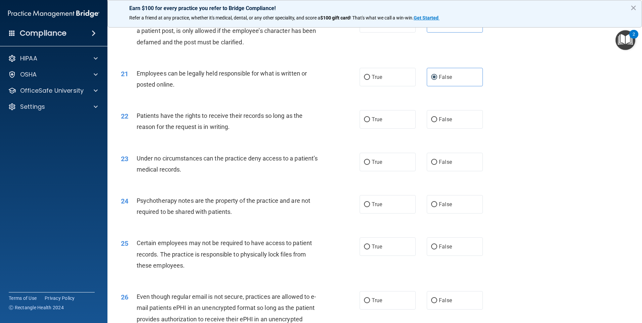
scroll to position [1075, 0]
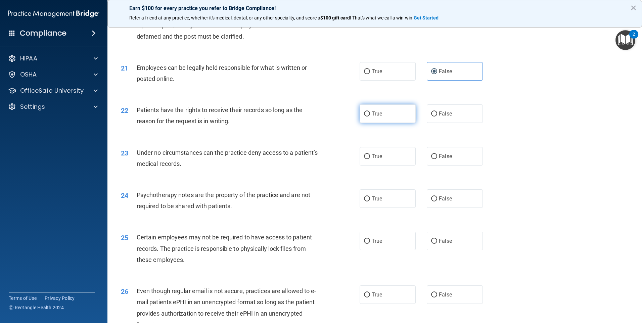
click at [361, 123] on label "True" at bounding box center [388, 113] width 56 height 18
click at [364, 117] on input "True" at bounding box center [367, 114] width 6 height 5
radio input "true"
click at [464, 166] on label "False" at bounding box center [455, 156] width 56 height 18
click at [437, 159] on input "False" at bounding box center [434, 156] width 6 height 5
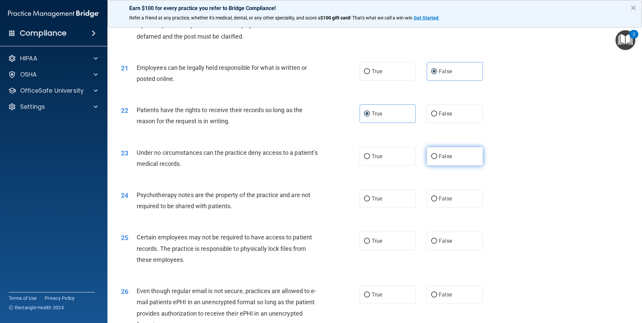
radio input "true"
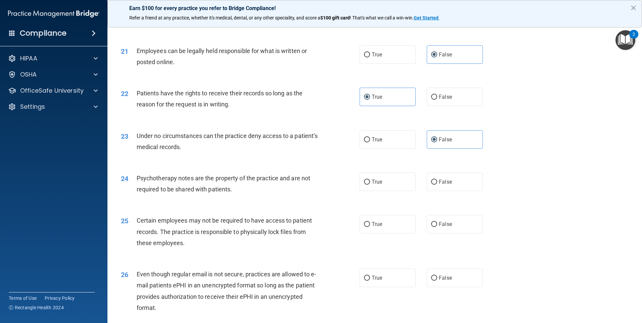
scroll to position [1109, 0]
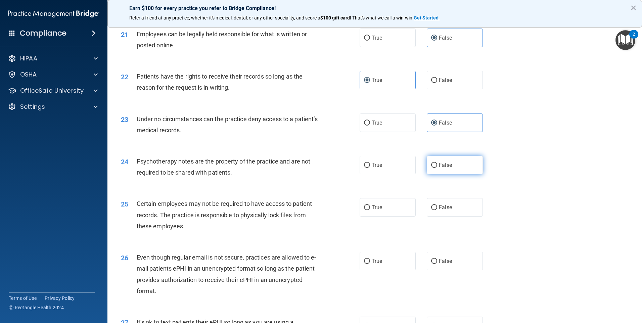
click at [449, 174] on label "False" at bounding box center [455, 165] width 56 height 18
click at [437, 168] on input "False" at bounding box center [434, 165] width 6 height 5
radio input "true"
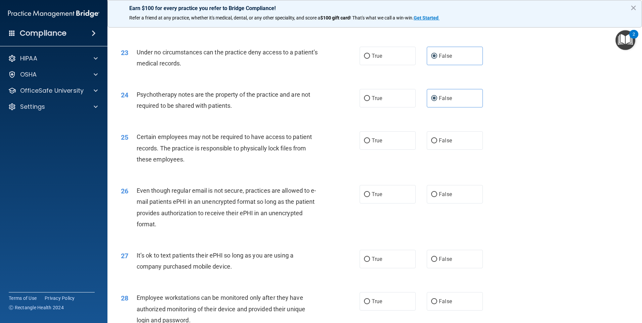
scroll to position [1176, 0]
click at [368, 147] on label "True" at bounding box center [388, 140] width 56 height 18
click at [368, 143] on input "True" at bounding box center [367, 140] width 6 height 5
radio input "true"
click at [382, 203] on label "True" at bounding box center [388, 194] width 56 height 18
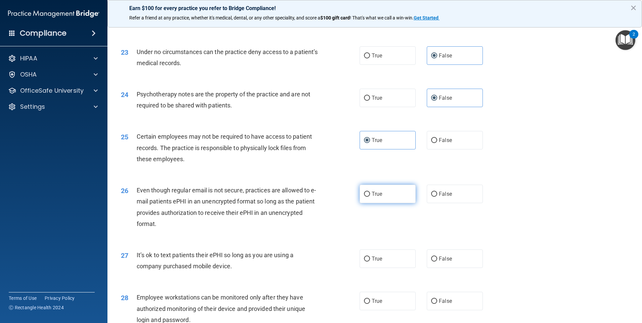
click at [370, 197] on input "True" at bounding box center [367, 194] width 6 height 5
radio input "true"
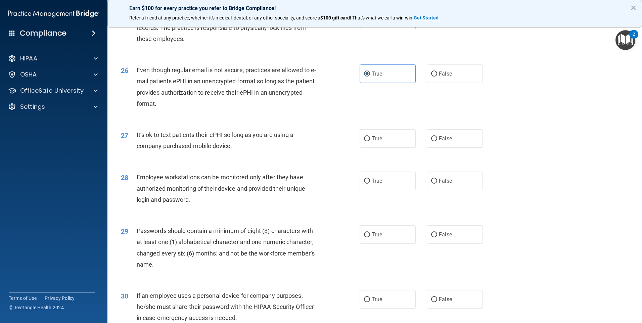
scroll to position [1330, 0]
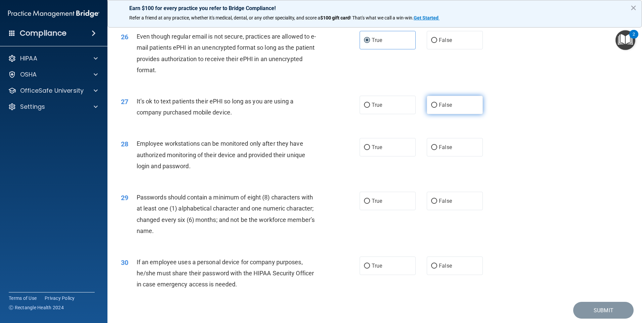
click at [445, 114] on label "False" at bounding box center [455, 105] width 56 height 18
click at [437, 108] on input "False" at bounding box center [434, 105] width 6 height 5
radio input "true"
click at [367, 108] on input "True" at bounding box center [367, 105] width 6 height 5
radio input "true"
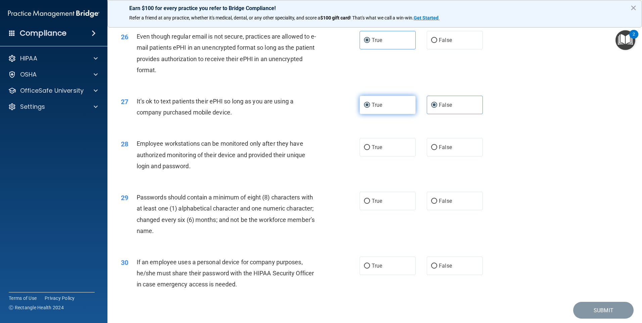
radio input "false"
click at [373, 157] on label "True" at bounding box center [388, 147] width 56 height 18
click at [370, 150] on input "True" at bounding box center [367, 147] width 6 height 5
radio input "true"
click at [439, 151] on span "False" at bounding box center [445, 147] width 13 height 6
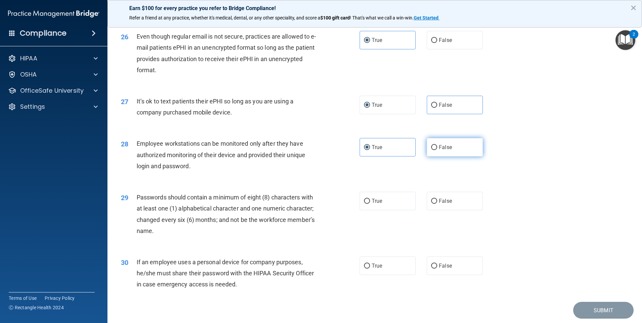
click at [437, 150] on input "False" at bounding box center [434, 147] width 6 height 5
radio input "true"
radio input "false"
click at [377, 204] on span "True" at bounding box center [377, 201] width 10 height 6
click at [370, 204] on input "True" at bounding box center [367, 201] width 6 height 5
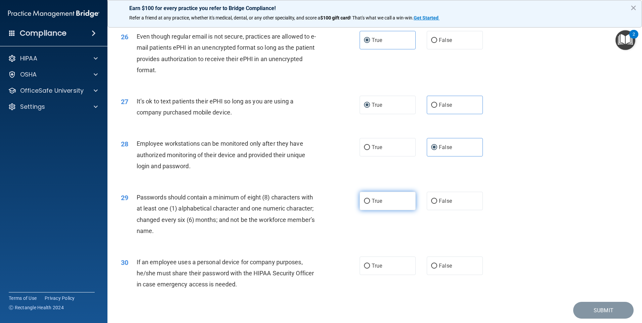
radio input "true"
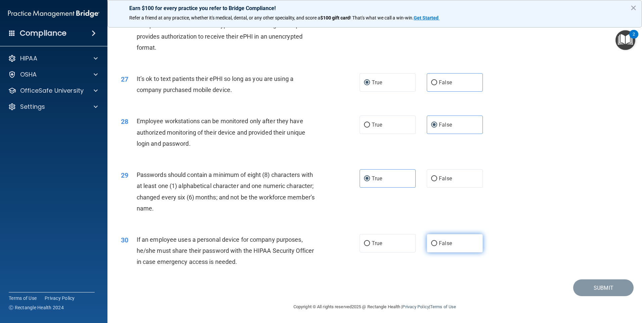
drag, startPoint x: 458, startPoint y: 246, endPoint x: 444, endPoint y: 245, distance: 14.5
click at [458, 246] on label "False" at bounding box center [455, 243] width 56 height 18
click at [437, 246] on input "False" at bounding box center [434, 243] width 6 height 5
radio input "true"
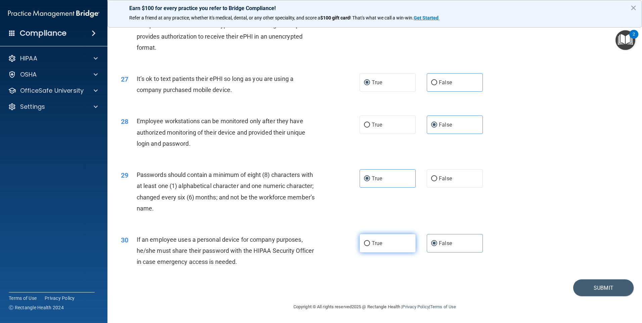
click at [384, 248] on label "True" at bounding box center [388, 243] width 56 height 18
click at [370, 246] on input "True" at bounding box center [367, 243] width 6 height 5
radio input "true"
radio input "false"
click at [598, 290] on button "Submit" at bounding box center [604, 288] width 60 height 17
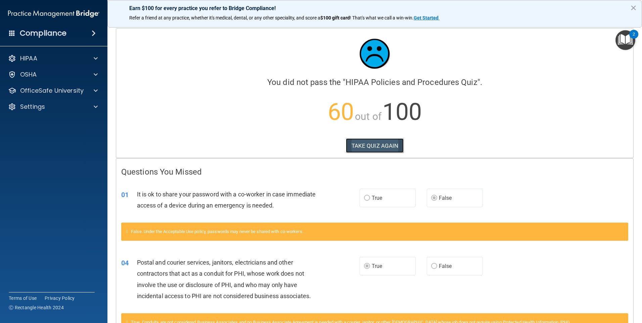
click at [370, 148] on button "TAKE QUIZ AGAIN" at bounding box center [375, 145] width 58 height 15
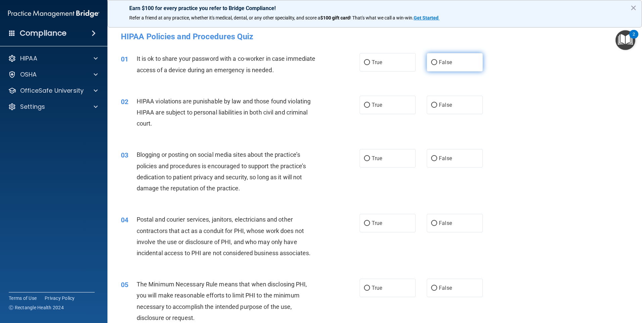
click at [433, 60] on input "False" at bounding box center [434, 62] width 6 height 5
radio input "true"
click at [366, 106] on input "True" at bounding box center [367, 105] width 6 height 5
radio input "true"
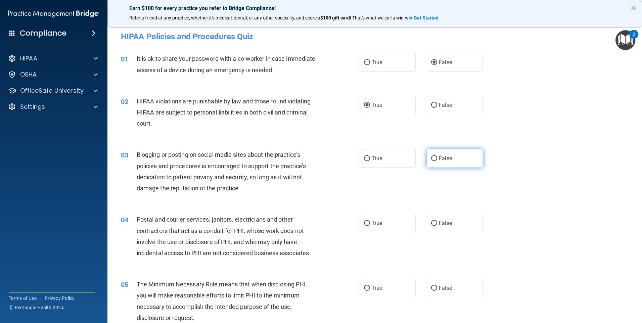
click at [462, 156] on label "False" at bounding box center [455, 158] width 56 height 18
click at [437, 156] on input "False" at bounding box center [434, 158] width 6 height 5
radio input "true"
click at [376, 229] on label "True" at bounding box center [388, 223] width 56 height 18
click at [370, 226] on input "True" at bounding box center [367, 223] width 6 height 5
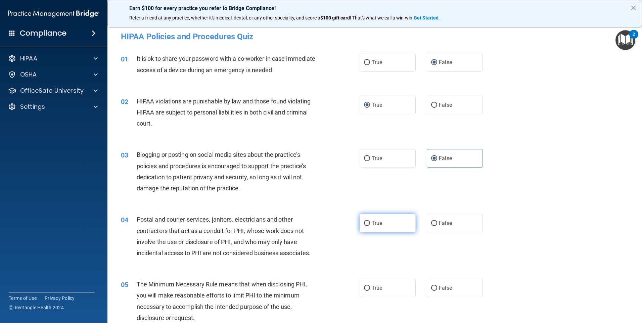
radio input "true"
click at [370, 281] on label "True" at bounding box center [388, 288] width 56 height 18
click at [370, 286] on input "True" at bounding box center [367, 288] width 6 height 5
radio input "true"
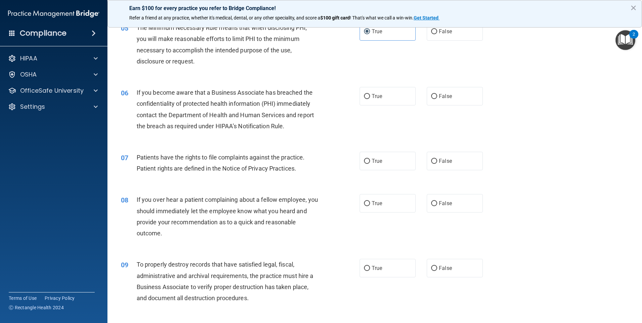
scroll to position [269, 0]
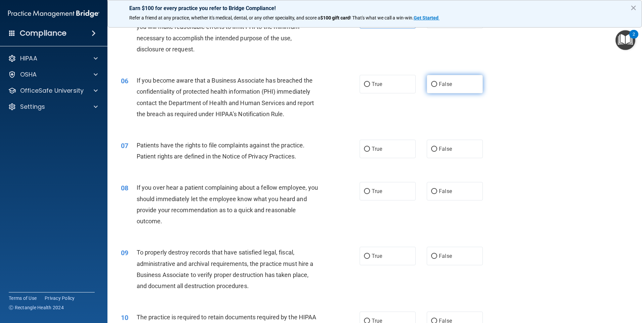
click at [440, 81] on span "False" at bounding box center [445, 84] width 13 height 6
click at [437, 82] on input "False" at bounding box center [434, 84] width 6 height 5
radio input "true"
click at [377, 151] on span "True" at bounding box center [377, 149] width 10 height 6
click at [370, 151] on input "True" at bounding box center [367, 149] width 6 height 5
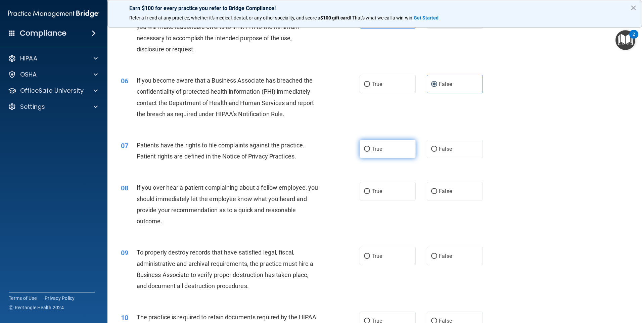
radio input "true"
click at [439, 192] on span "False" at bounding box center [445, 191] width 13 height 6
click at [437, 192] on input "False" at bounding box center [434, 191] width 6 height 5
radio input "true"
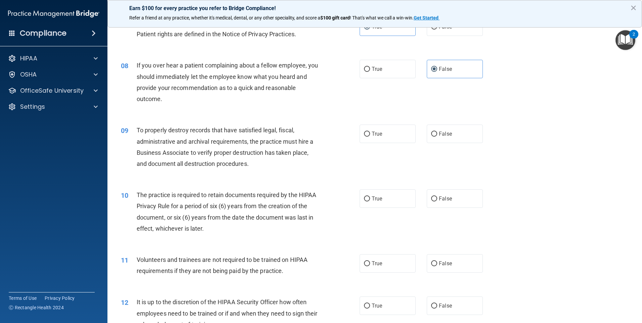
scroll to position [403, 0]
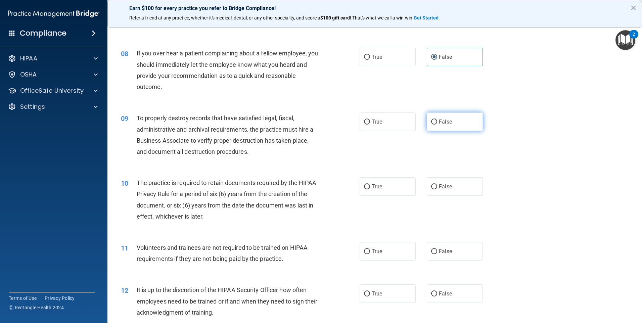
click at [449, 121] on span "False" at bounding box center [445, 122] width 13 height 6
click at [437, 121] on input "False" at bounding box center [434, 122] width 6 height 5
radio input "true"
click at [372, 186] on span "True" at bounding box center [377, 186] width 10 height 6
click at [370, 186] on input "True" at bounding box center [367, 186] width 6 height 5
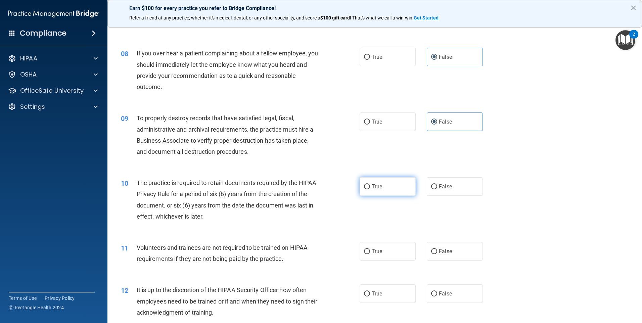
radio input "true"
click at [451, 251] on label "False" at bounding box center [455, 251] width 56 height 18
click at [437, 251] on input "False" at bounding box center [434, 251] width 6 height 5
radio input "true"
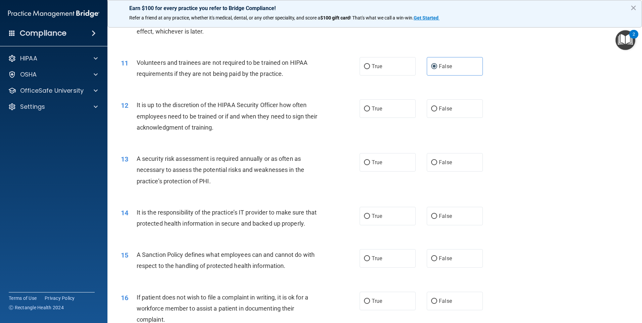
scroll to position [638, 0]
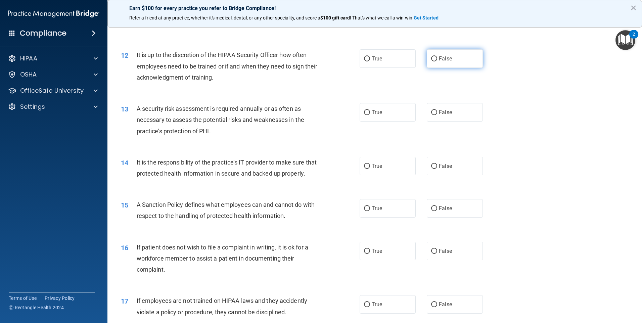
click at [465, 64] on label "False" at bounding box center [455, 58] width 56 height 18
click at [437, 61] on input "False" at bounding box center [434, 58] width 6 height 5
radio input "true"
click at [385, 117] on label "True" at bounding box center [388, 112] width 56 height 18
click at [370, 115] on input "True" at bounding box center [367, 112] width 6 height 5
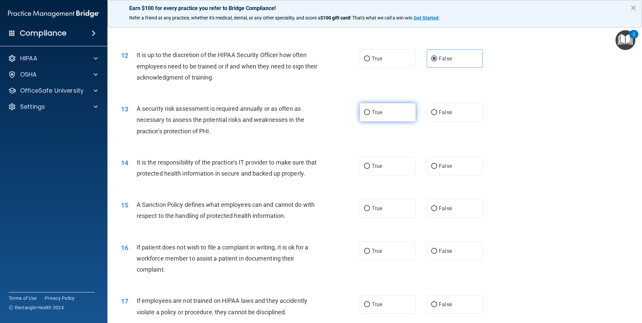
radio input "true"
click at [451, 169] on label "False" at bounding box center [455, 166] width 56 height 18
click at [437, 169] on input "False" at bounding box center [434, 166] width 6 height 5
radio input "true"
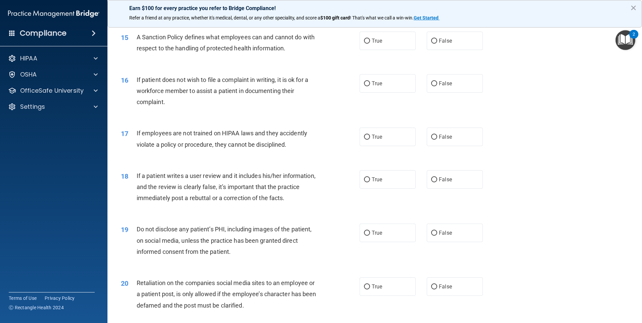
scroll to position [806, 0]
click at [463, 50] on label "False" at bounding box center [455, 40] width 56 height 18
click at [437, 43] on input "False" at bounding box center [434, 40] width 6 height 5
radio input "true"
click at [384, 92] on label "True" at bounding box center [388, 83] width 56 height 18
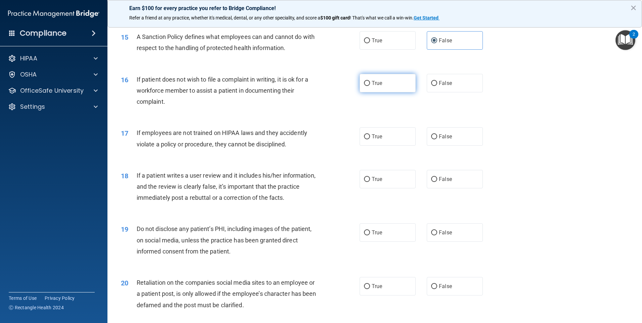
click at [370, 86] on input "True" at bounding box center [367, 83] width 6 height 5
radio input "true"
click at [441, 144] on label "False" at bounding box center [455, 136] width 56 height 18
click at [437, 139] on input "False" at bounding box center [434, 136] width 6 height 5
radio input "true"
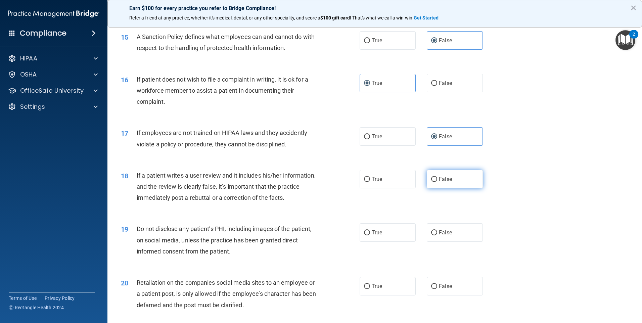
click at [442, 182] on span "False" at bounding box center [445, 179] width 13 height 6
click at [437, 182] on input "False" at bounding box center [434, 179] width 6 height 5
radio input "true"
click at [383, 241] on label "True" at bounding box center [388, 232] width 56 height 18
click at [370, 236] on input "True" at bounding box center [367, 233] width 6 height 5
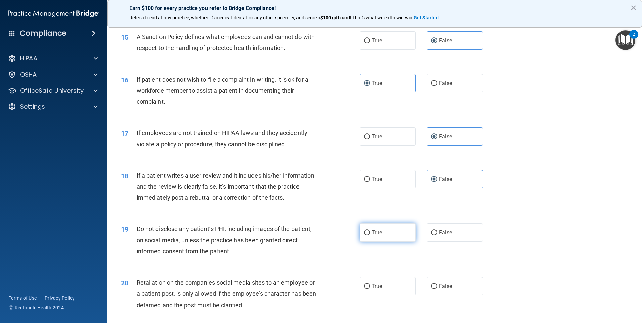
radio input "true"
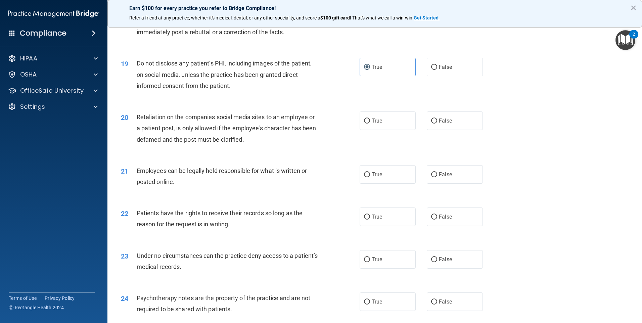
scroll to position [974, 0]
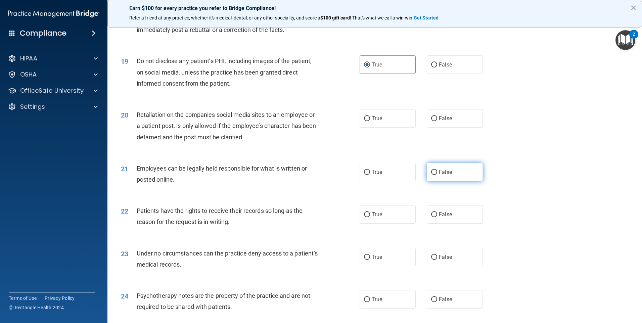
click at [443, 175] on span "False" at bounding box center [445, 172] width 13 height 6
click at [437, 175] on input "False" at bounding box center [434, 172] width 6 height 5
radio input "true"
click at [443, 122] on span "False" at bounding box center [445, 118] width 13 height 6
click at [437, 121] on input "False" at bounding box center [434, 118] width 6 height 5
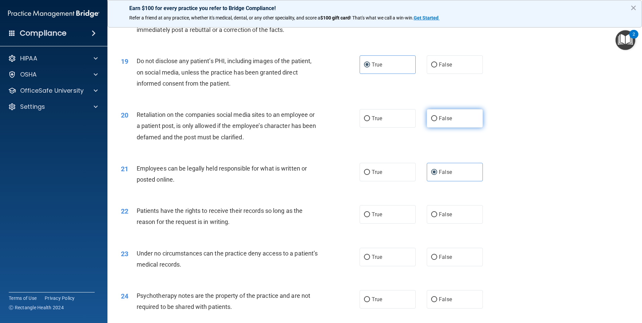
radio input "true"
click at [390, 181] on label "True" at bounding box center [388, 172] width 56 height 18
click at [370, 175] on input "True" at bounding box center [367, 172] width 6 height 5
radio input "true"
radio input "false"
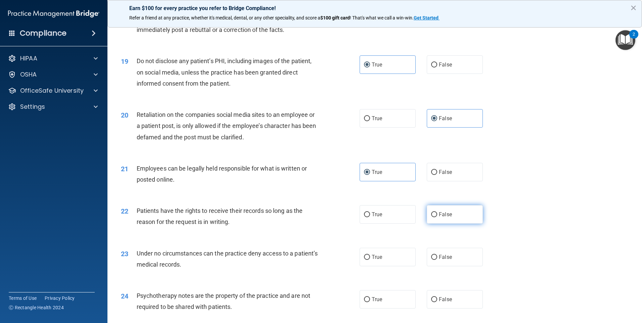
click at [451, 223] on label "False" at bounding box center [455, 214] width 56 height 18
click at [437, 217] on input "False" at bounding box center [434, 214] width 6 height 5
radio input "true"
click at [440, 264] on label "False" at bounding box center [455, 257] width 56 height 18
click at [437, 260] on input "False" at bounding box center [434, 257] width 6 height 5
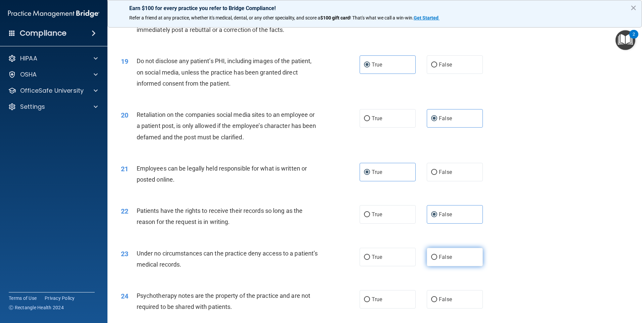
radio input "true"
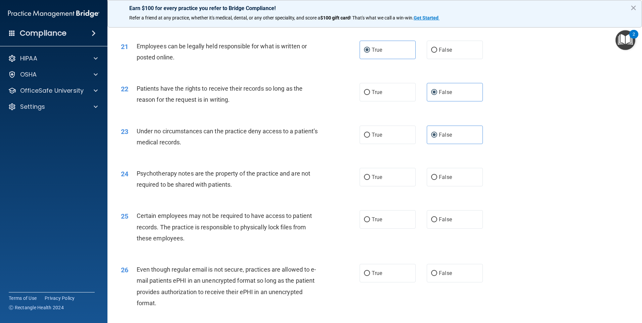
scroll to position [1109, 0]
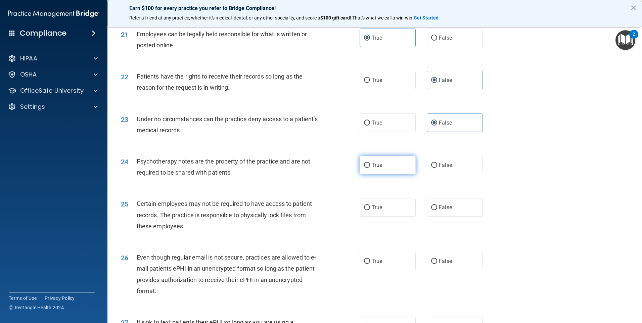
click at [382, 174] on label "True" at bounding box center [388, 165] width 56 height 18
click at [370, 168] on input "True" at bounding box center [367, 165] width 6 height 5
radio input "true"
click at [375, 217] on label "True" at bounding box center [388, 207] width 56 height 18
click at [370, 210] on input "True" at bounding box center [367, 207] width 6 height 5
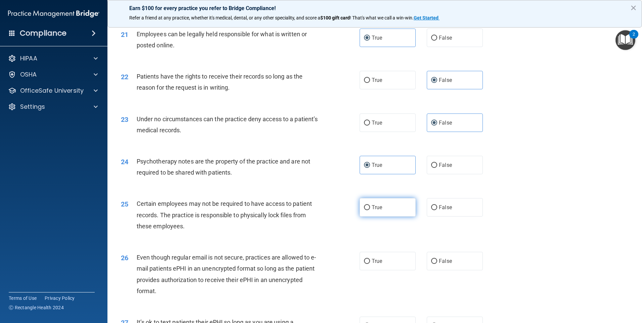
radio input "true"
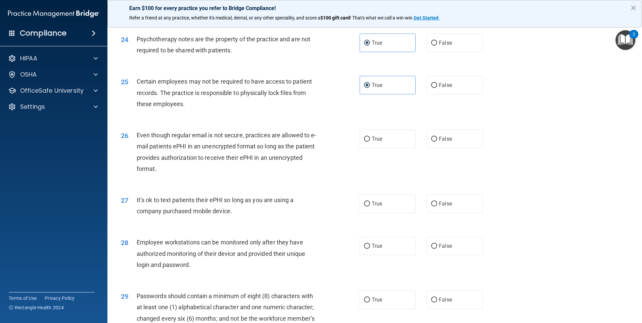
scroll to position [1243, 0]
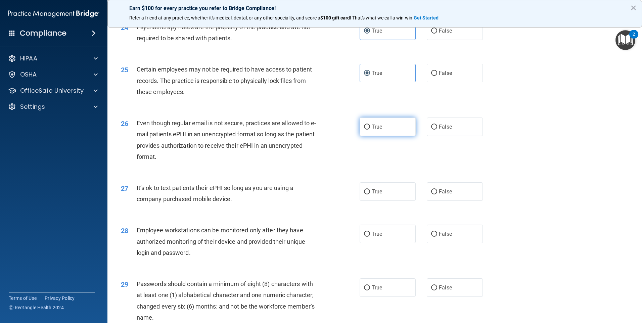
click at [396, 136] on label "True" at bounding box center [388, 127] width 56 height 18
click at [370, 130] on input "True" at bounding box center [367, 127] width 6 height 5
radio input "true"
click at [442, 195] on span "False" at bounding box center [445, 192] width 13 height 6
click at [437, 195] on input "False" at bounding box center [434, 192] width 6 height 5
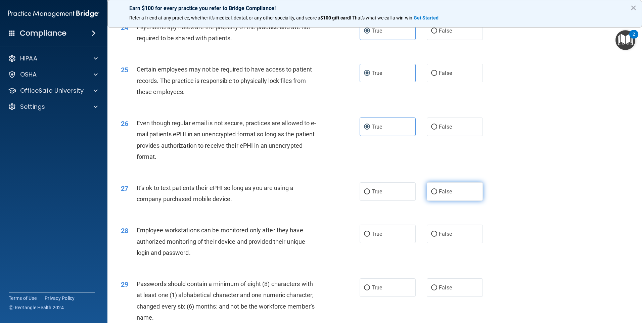
radio input "true"
click at [433, 243] on label "False" at bounding box center [455, 234] width 56 height 18
click at [433, 237] on input "False" at bounding box center [434, 234] width 6 height 5
radio input "true"
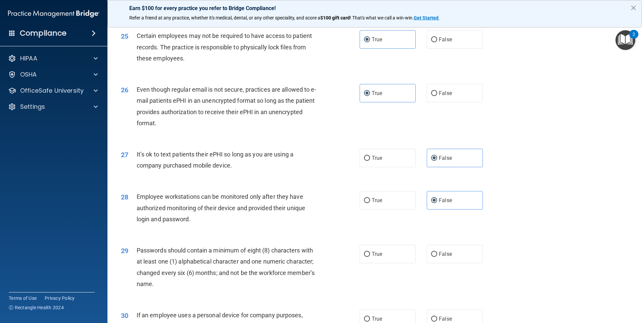
scroll to position [1344, 0]
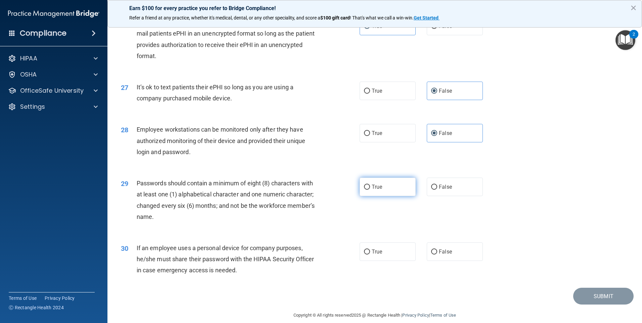
click at [382, 196] on label "True" at bounding box center [388, 187] width 56 height 18
click at [370, 190] on input "True" at bounding box center [367, 187] width 6 height 5
radio input "true"
click at [456, 261] on label "False" at bounding box center [455, 252] width 56 height 18
click at [437, 255] on input "False" at bounding box center [434, 252] width 6 height 5
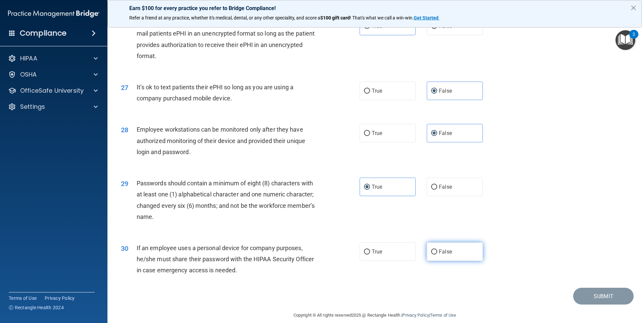
radio input "true"
click at [608, 305] on button "Submit" at bounding box center [604, 296] width 60 height 17
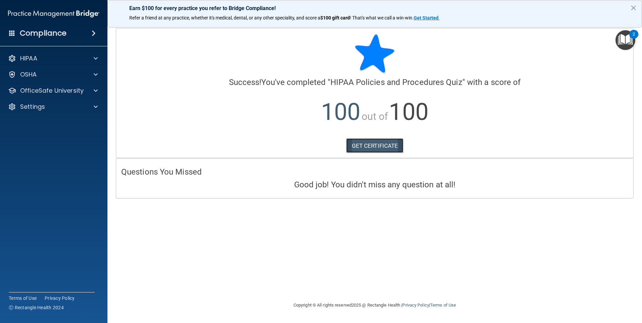
click at [389, 146] on link "GET CERTIFICATE" at bounding box center [374, 145] width 57 height 15
click at [622, 44] on img "Open Resource Center, 2 new notifications" at bounding box center [626, 40] width 20 height 20
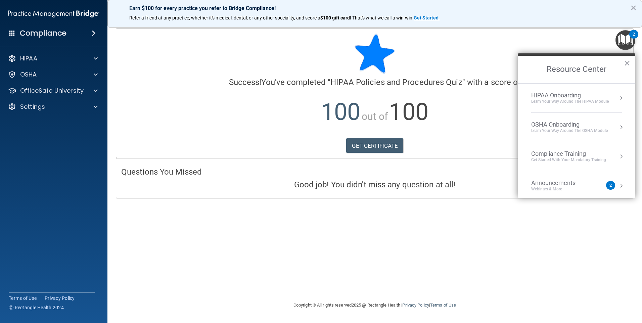
click at [552, 102] on div "Learn Your Way around the HIPAA module" at bounding box center [571, 102] width 78 height 6
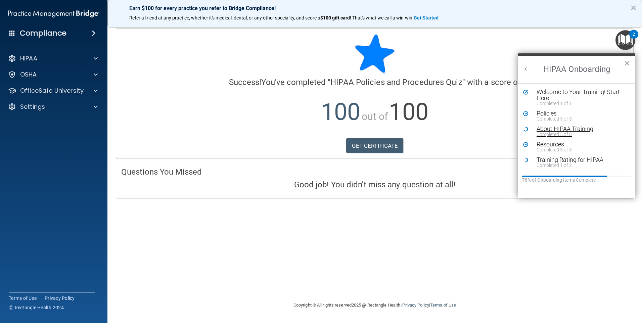
click at [573, 128] on div "About HIPAA Training" at bounding box center [579, 129] width 85 height 6
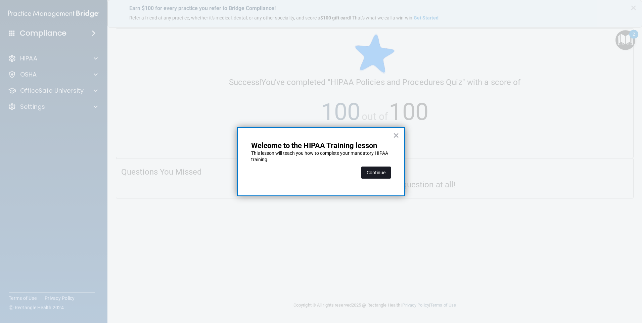
click at [376, 173] on button "Continue" at bounding box center [377, 173] width 30 height 12
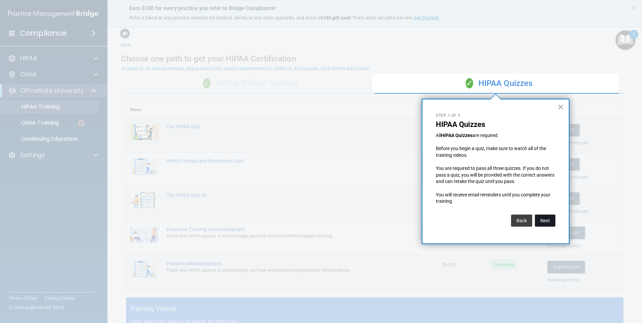
click at [546, 219] on button "Next" at bounding box center [545, 221] width 20 height 12
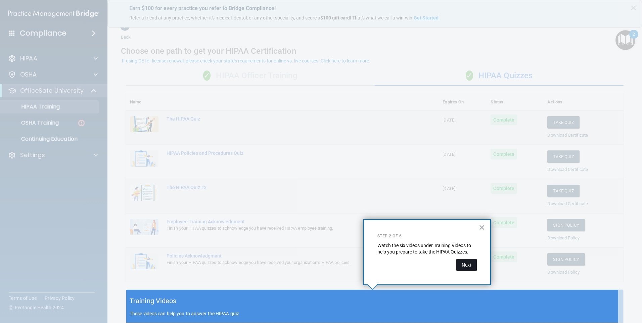
click at [470, 267] on button "Next" at bounding box center [467, 265] width 20 height 12
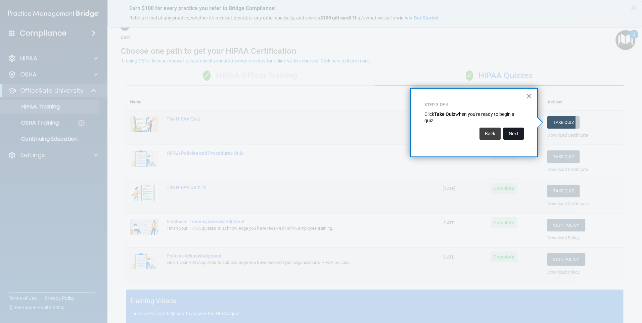
click at [518, 132] on button "Next" at bounding box center [514, 134] width 20 height 12
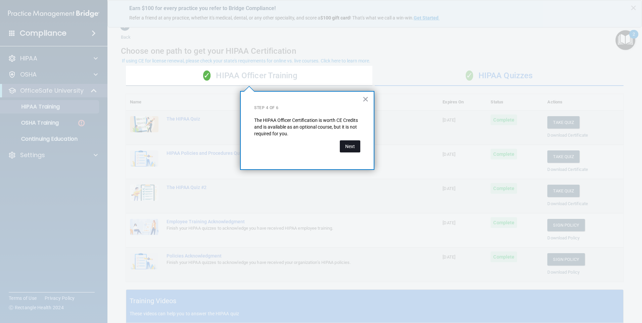
click at [351, 149] on button "Next" at bounding box center [350, 146] width 20 height 12
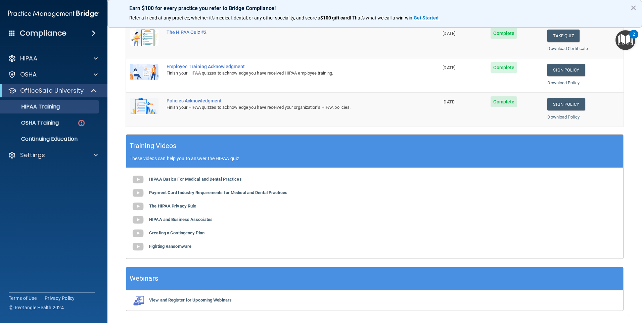
scroll to position [183, 0]
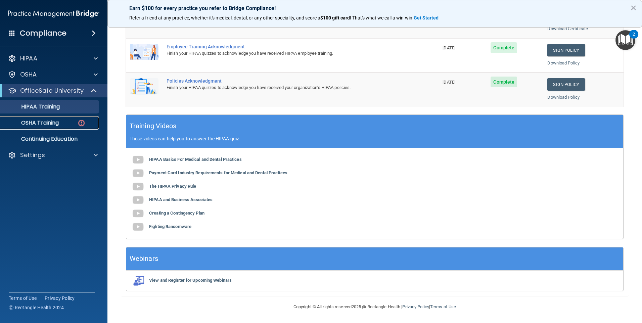
click at [55, 125] on p "OSHA Training" at bounding box center [31, 123] width 54 height 7
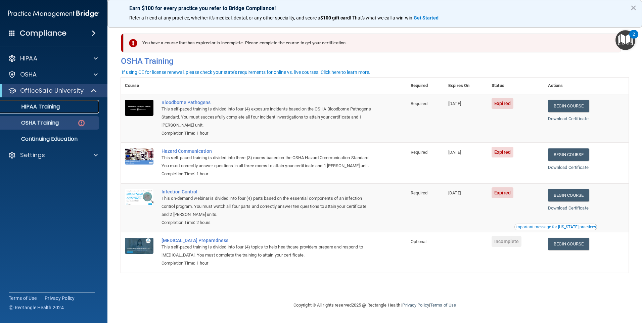
click at [50, 107] on p "HIPAA Training" at bounding box center [31, 106] width 55 height 7
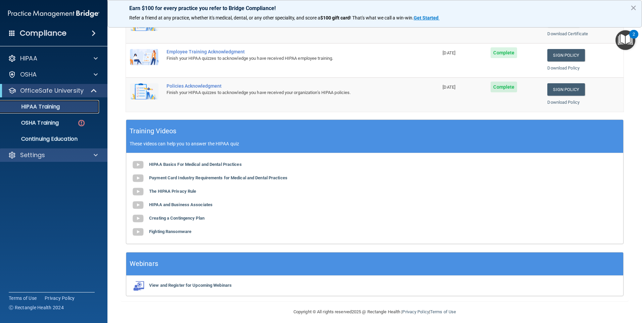
scroll to position [183, 0]
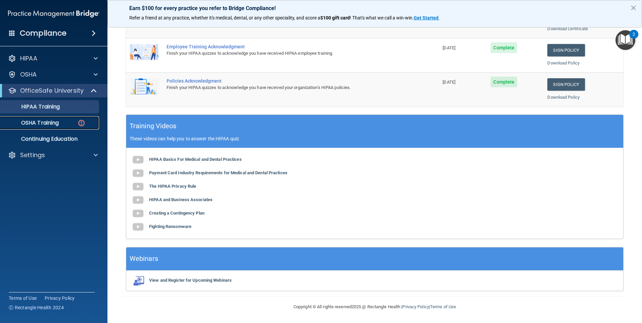
click at [64, 126] on div "OSHA Training" at bounding box center [50, 123] width 92 height 7
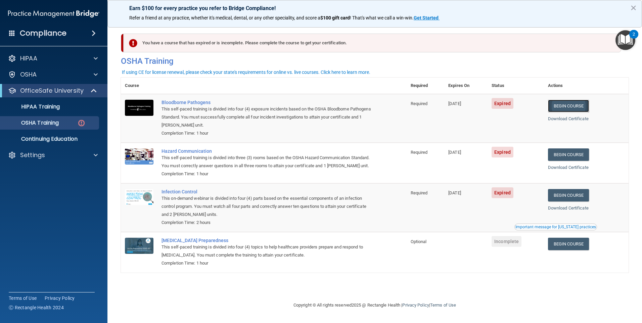
click at [585, 108] on link "Begin Course" at bounding box center [568, 106] width 41 height 12
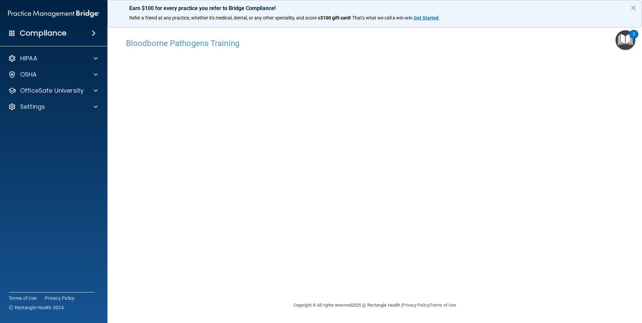
click at [625, 49] on img "Open Resource Center, 2 new notifications" at bounding box center [626, 40] width 20 height 20
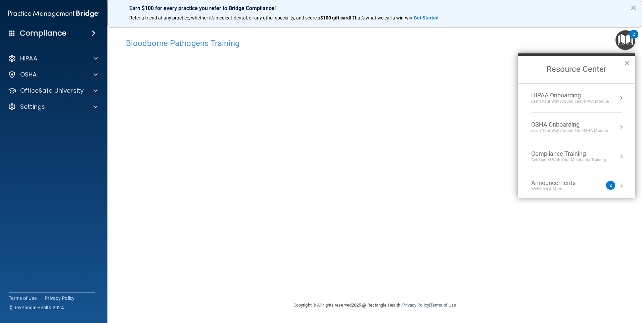
click at [448, 291] on div "Bloodborne Pathogens Training This course doesn’t expire until [DATE]. Are you …" at bounding box center [375, 168] width 508 height 266
click at [629, 63] on button "×" at bounding box center [627, 63] width 6 height 11
